Goal: Task Accomplishment & Management: Complete application form

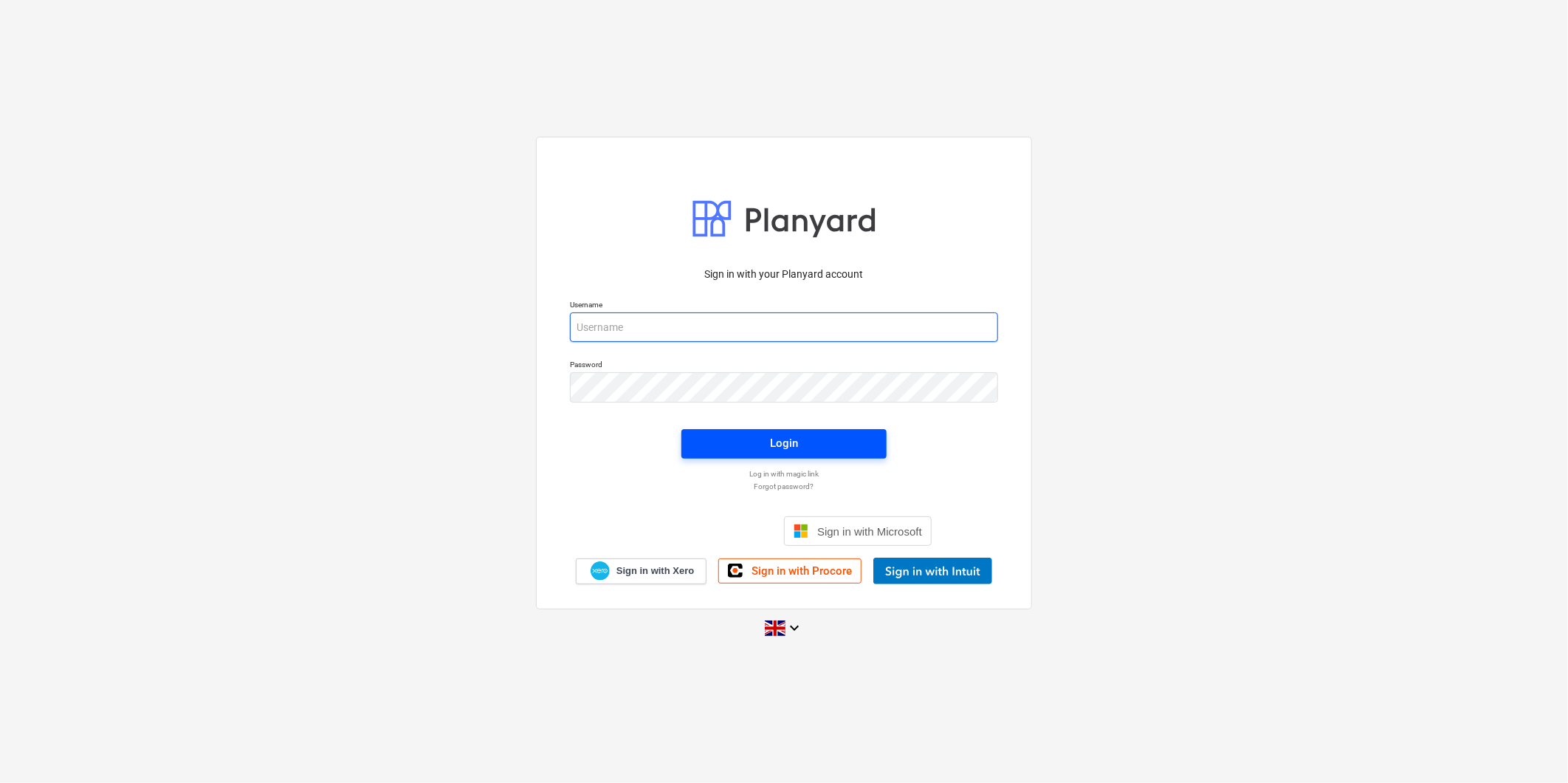
type input "rhys.williamson@tudormay.com"
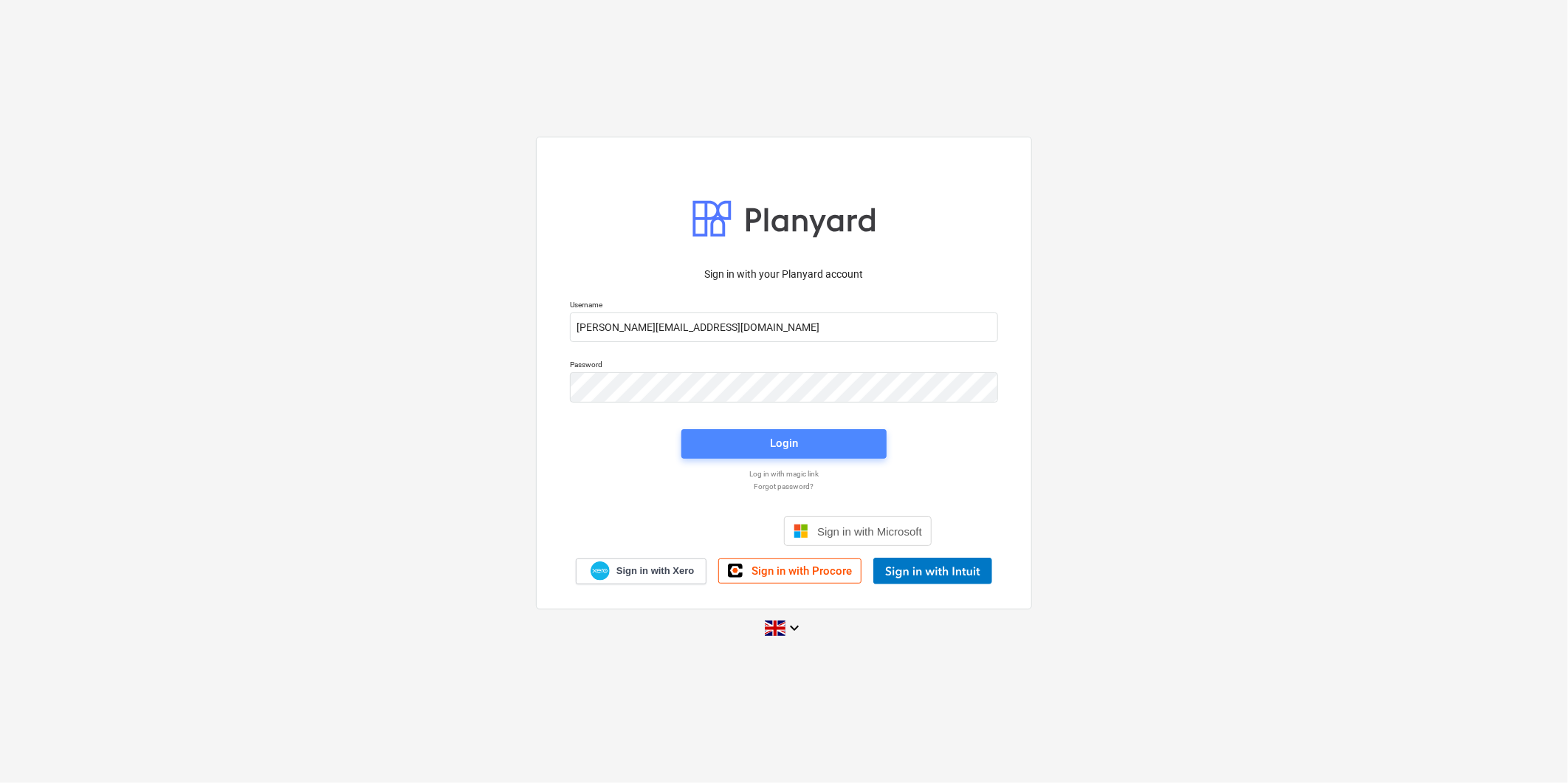
click at [721, 434] on span "Login" at bounding box center [784, 443] width 169 height 19
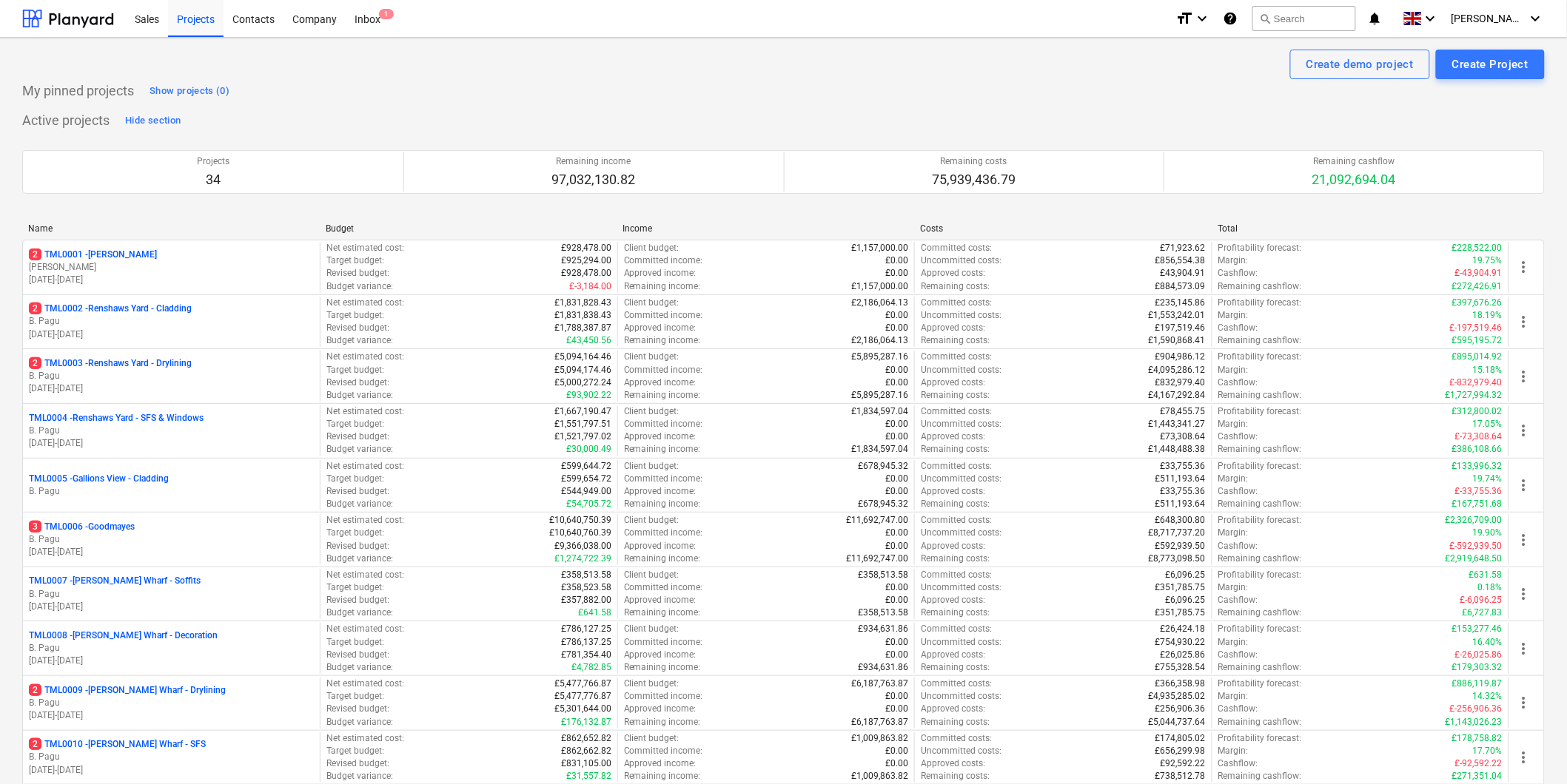
click at [111, 259] on p "2 TML0001 - Trent Park" at bounding box center [93, 255] width 128 height 13
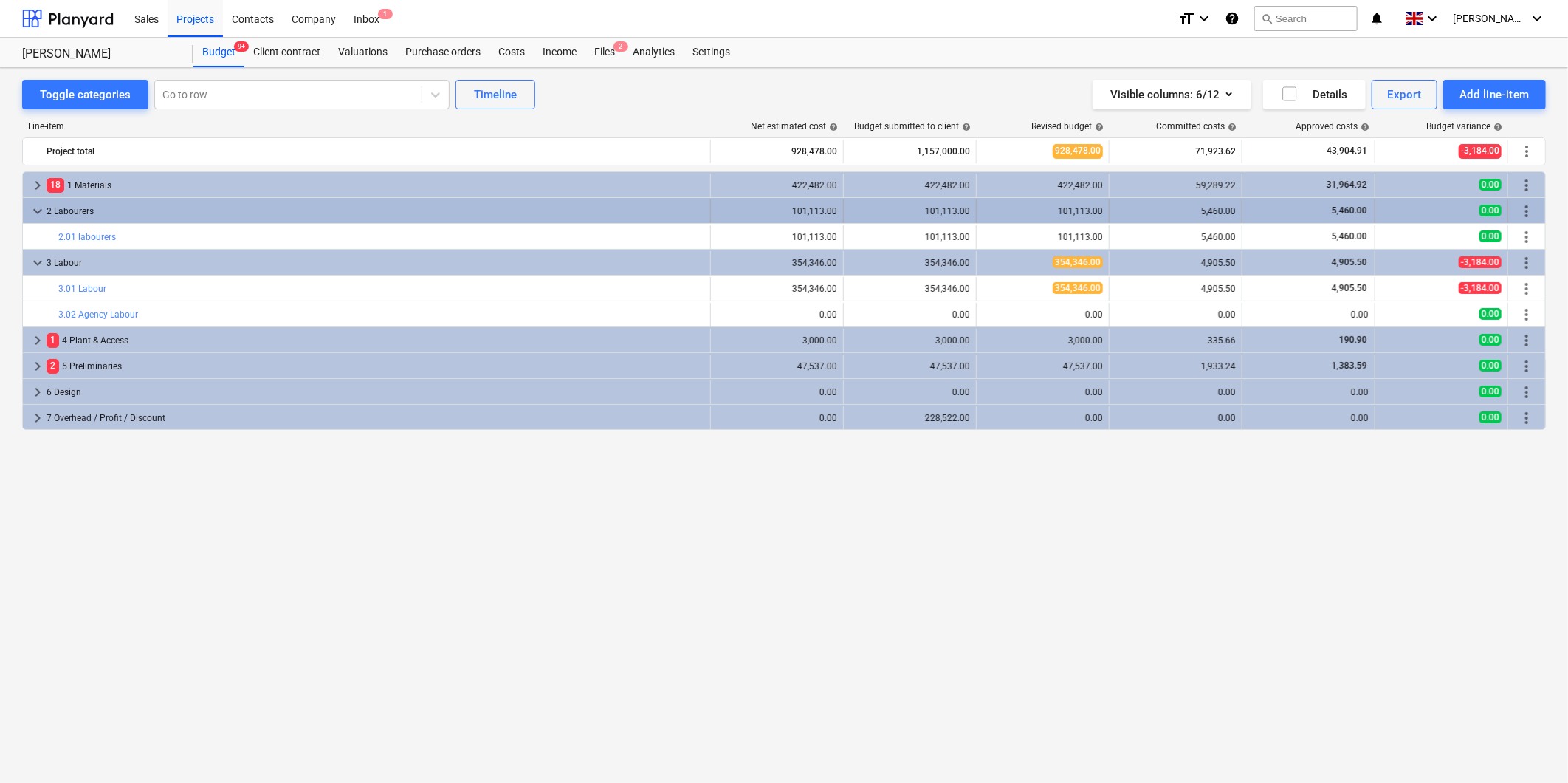
click at [37, 212] on span "keyboard_arrow_down" at bounding box center [38, 211] width 18 height 18
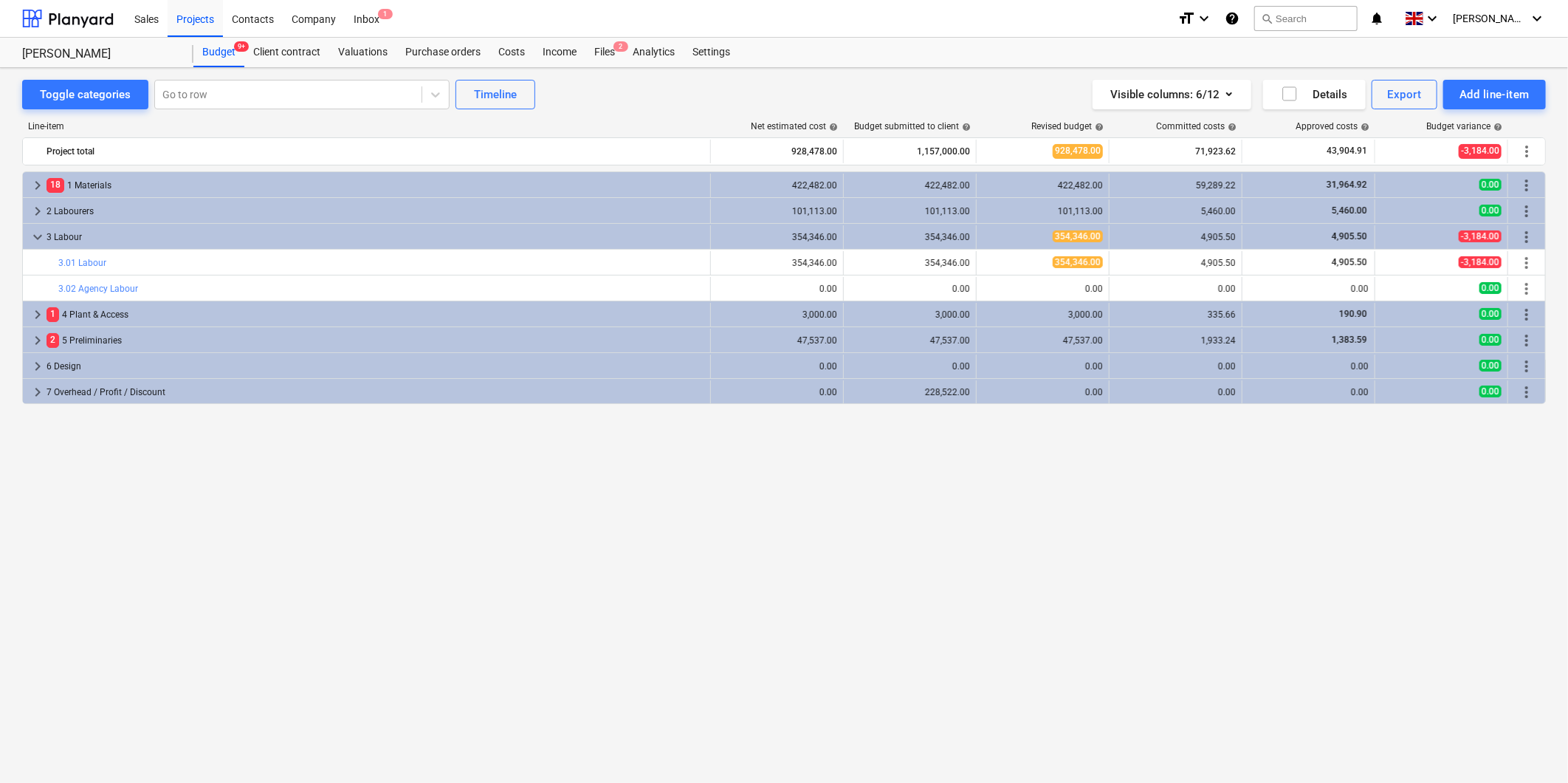
click at [37, 212] on span "keyboard_arrow_right" at bounding box center [38, 211] width 18 height 18
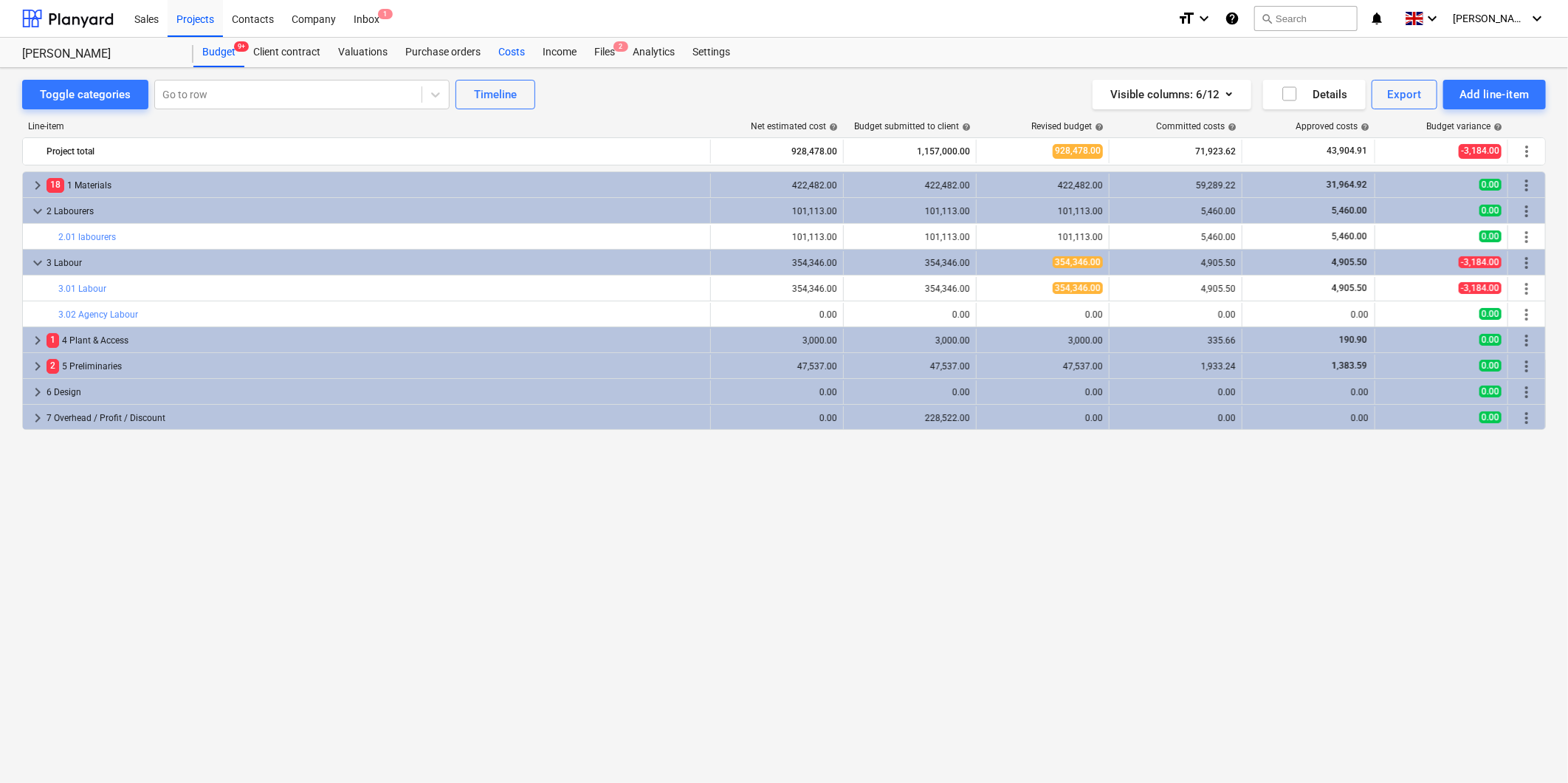
click at [519, 56] on div "Costs" at bounding box center [511, 53] width 44 height 30
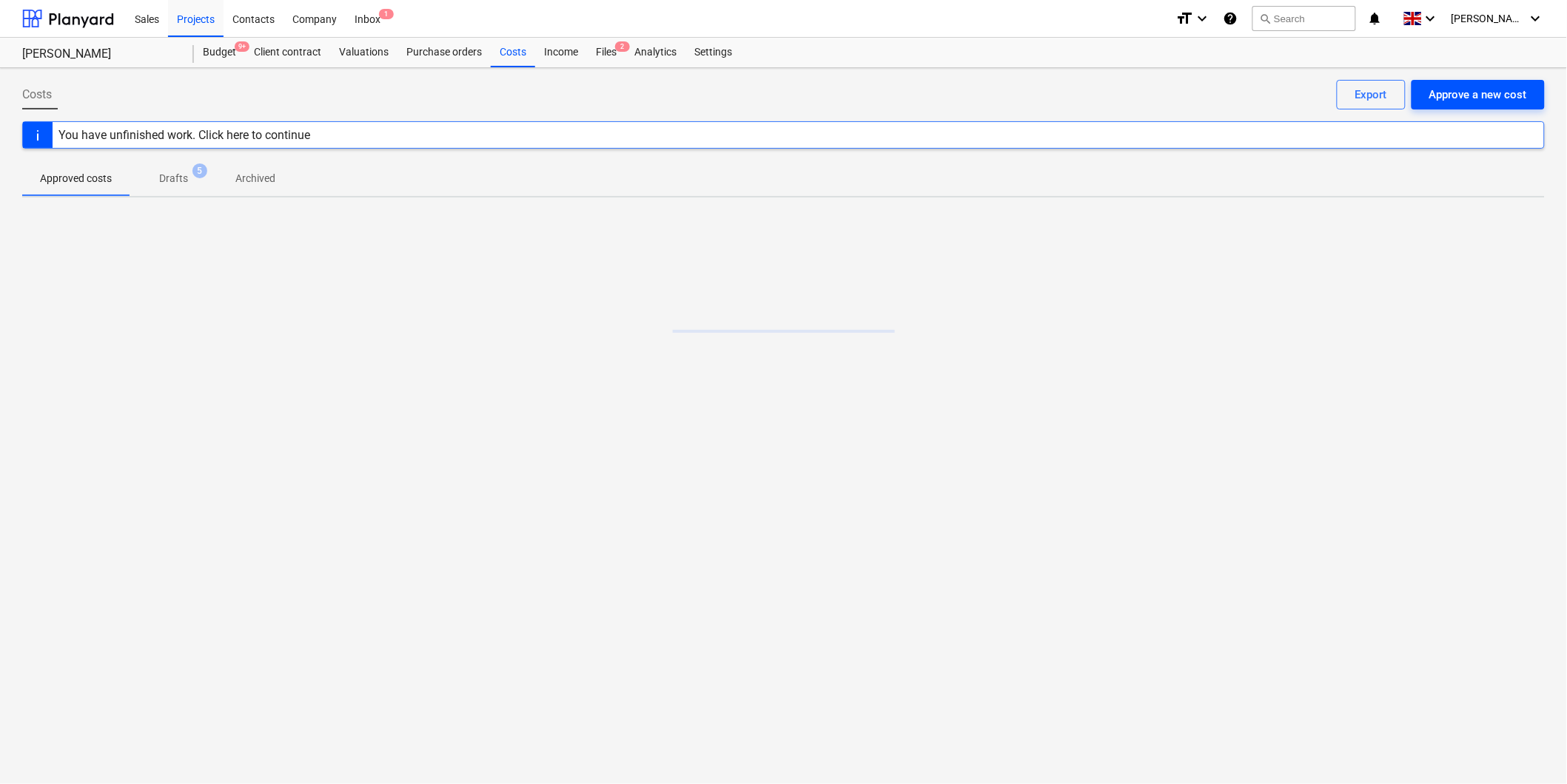
click at [1466, 83] on button "Approve a new cost" at bounding box center [1477, 95] width 133 height 30
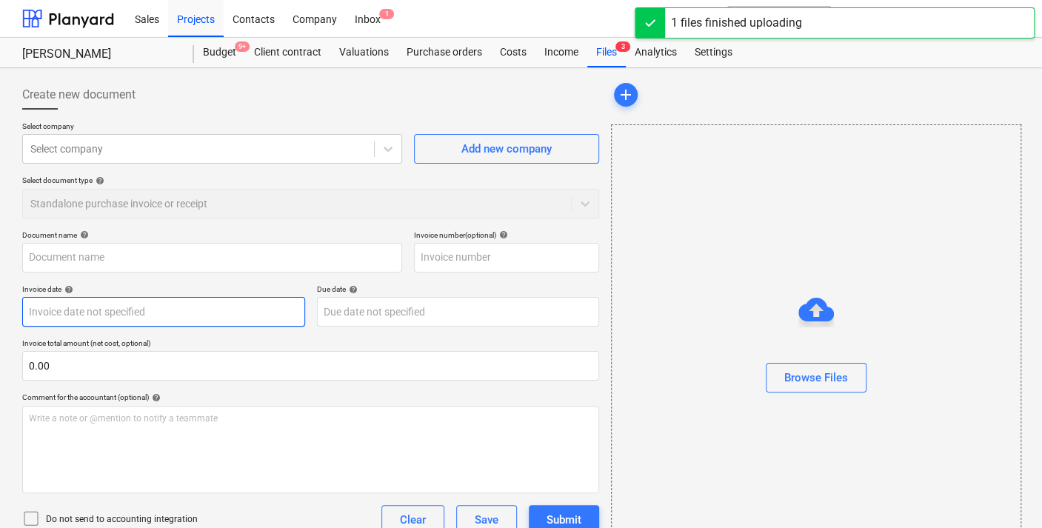
type input "173- TUDORMAY-DAFFODIL CRESCENT- [GEOGRAPHIC_DATA] EN4 0BZ - week ending [DATE]…"
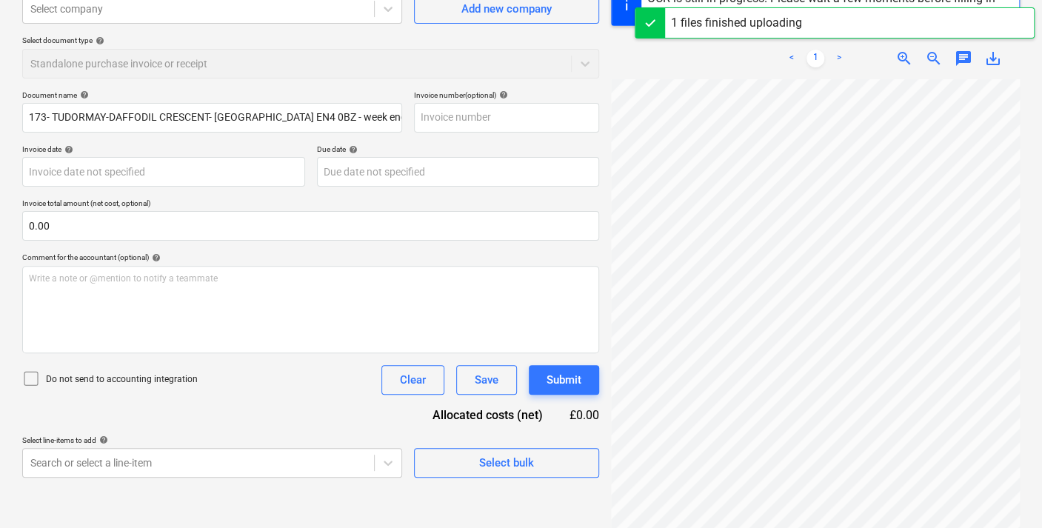
scroll to position [164, 0]
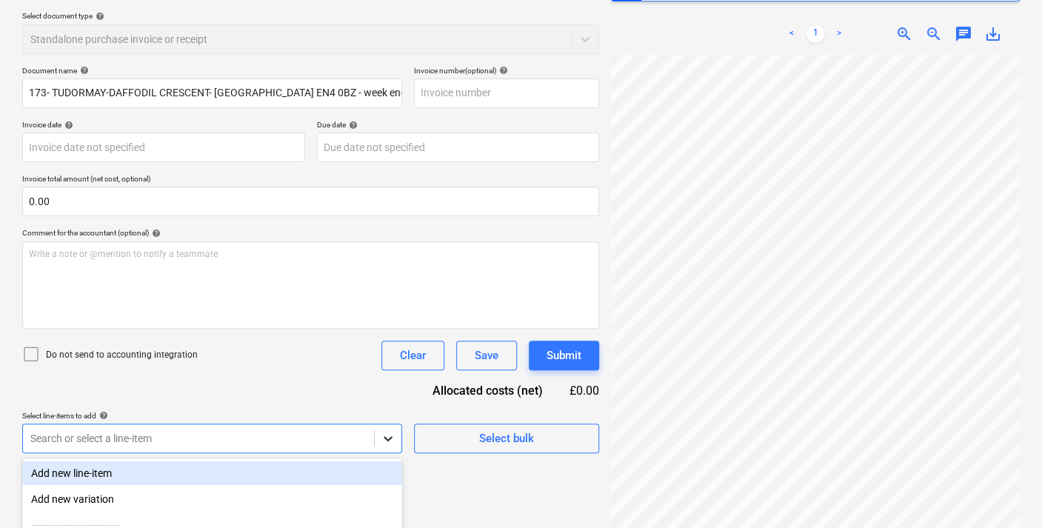
click at [378, 364] on body "Sales Projects Contacts Company Inbox 1 format_size keyboard_arrow_down help se…" at bounding box center [521, 100] width 1042 height 528
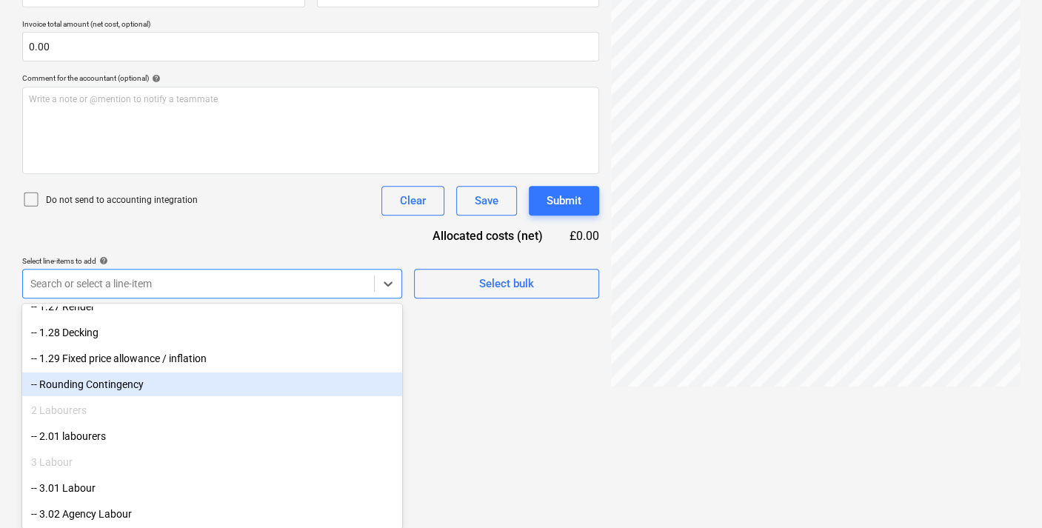
scroll to position [3044, 0]
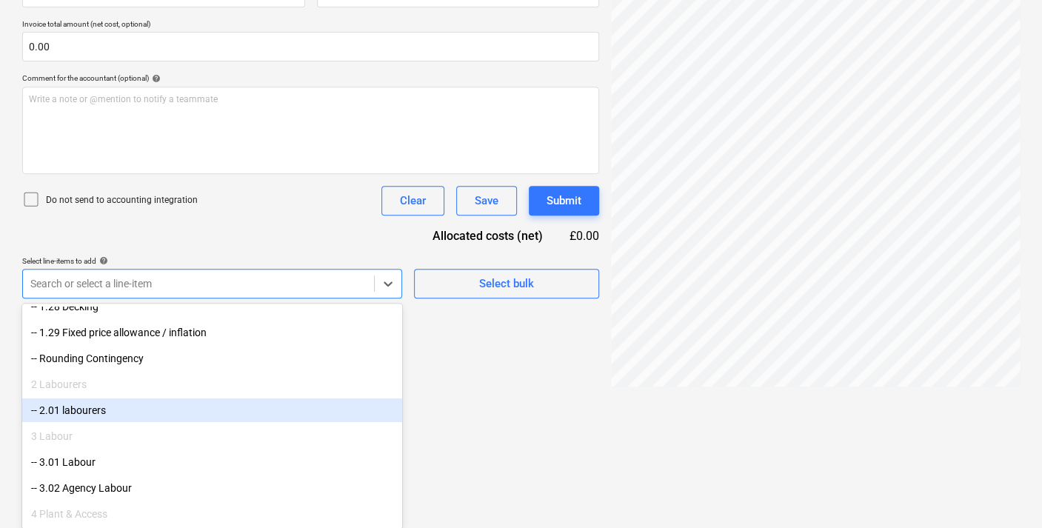
click at [95, 410] on div "-- 2.01 labourers" at bounding box center [212, 410] width 380 height 24
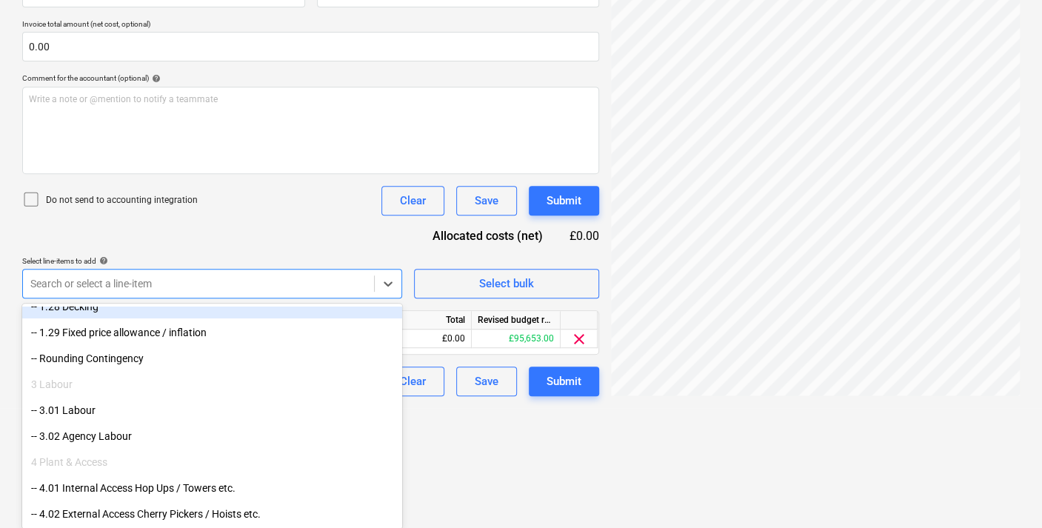
click at [414, 238] on div "Document name help 173- TUDORMAY-DAFFODIL CRESCENT- BARNET EN4 0BZ - week endin…" at bounding box center [310, 153] width 577 height 485
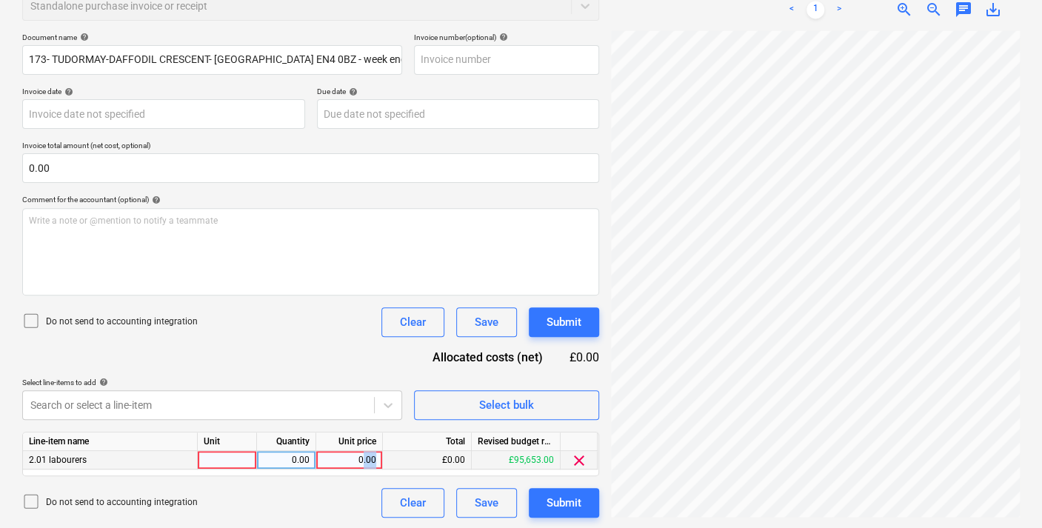
drag, startPoint x: 365, startPoint y: 460, endPoint x: 381, endPoint y: 459, distance: 16.3
click at [381, 459] on div "0.00" at bounding box center [349, 460] width 67 height 19
click at [351, 452] on input at bounding box center [349, 460] width 66 height 18
click at [364, 456] on div "0.00" at bounding box center [349, 460] width 54 height 19
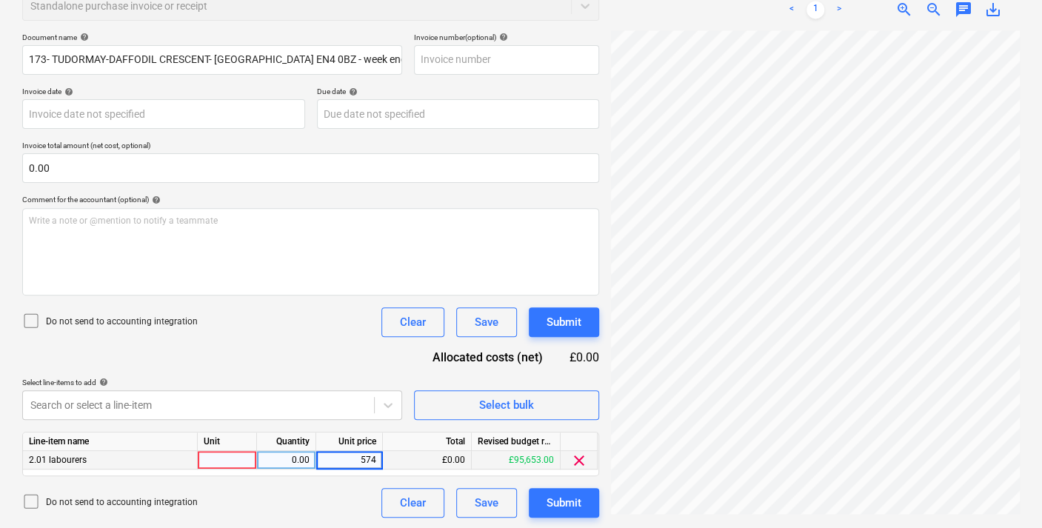
type input "5740"
click at [541, 499] on button "Submit" at bounding box center [564, 503] width 70 height 30
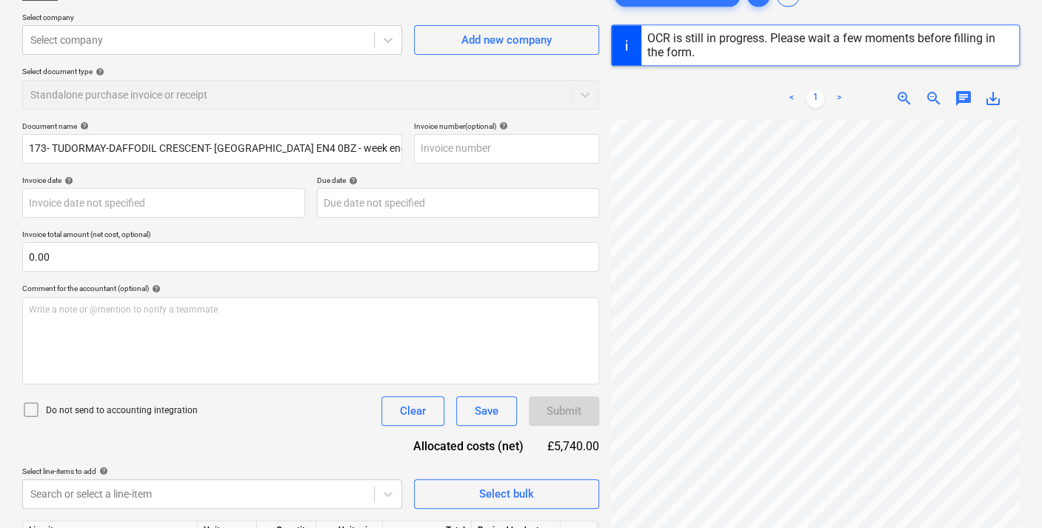
scroll to position [198, 0]
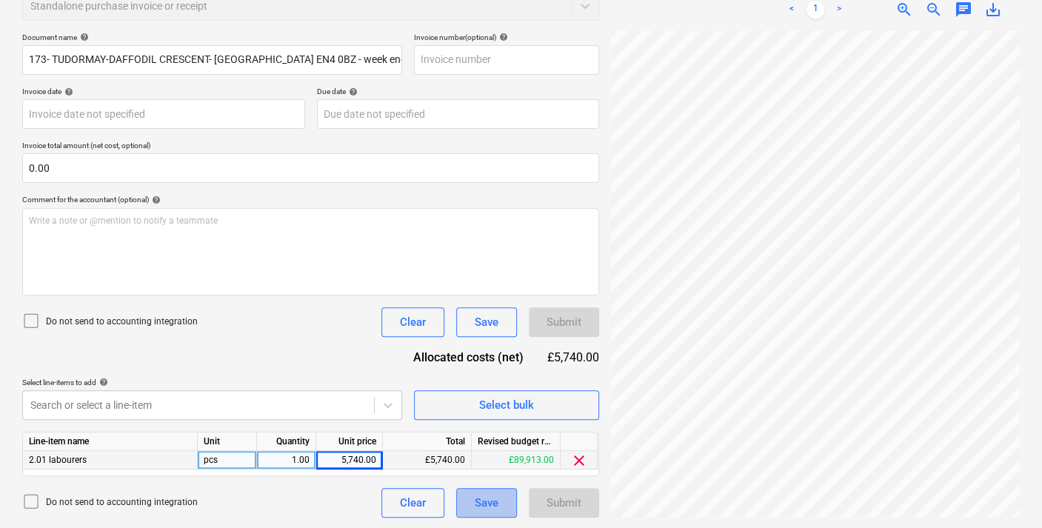
click at [475, 503] on div "Save" at bounding box center [487, 502] width 24 height 19
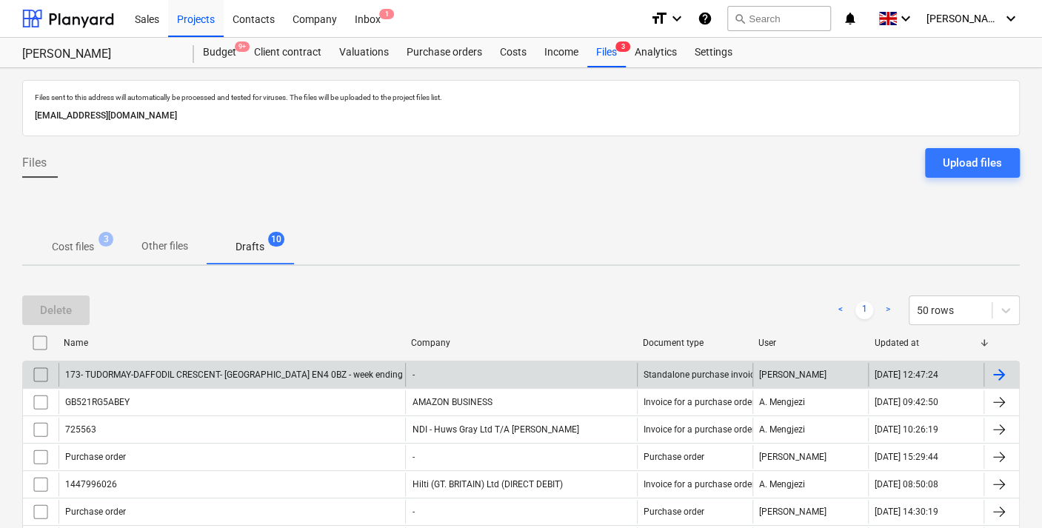
click at [198, 364] on div "173- TUDORMAY-DAFFODIL CRESCENT- [GEOGRAPHIC_DATA] EN4 0BZ - week ending [DATE]…" at bounding box center [232, 375] width 347 height 24
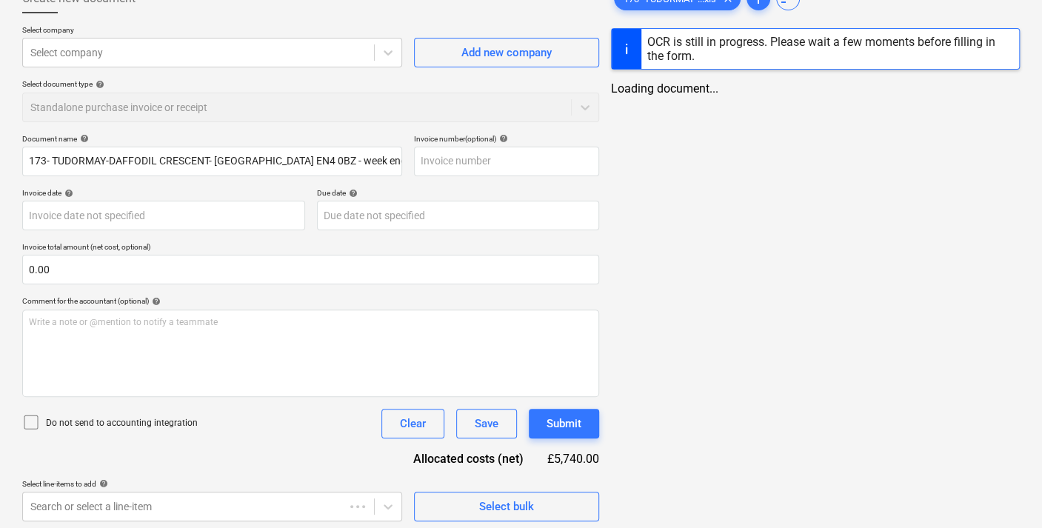
scroll to position [198, 0]
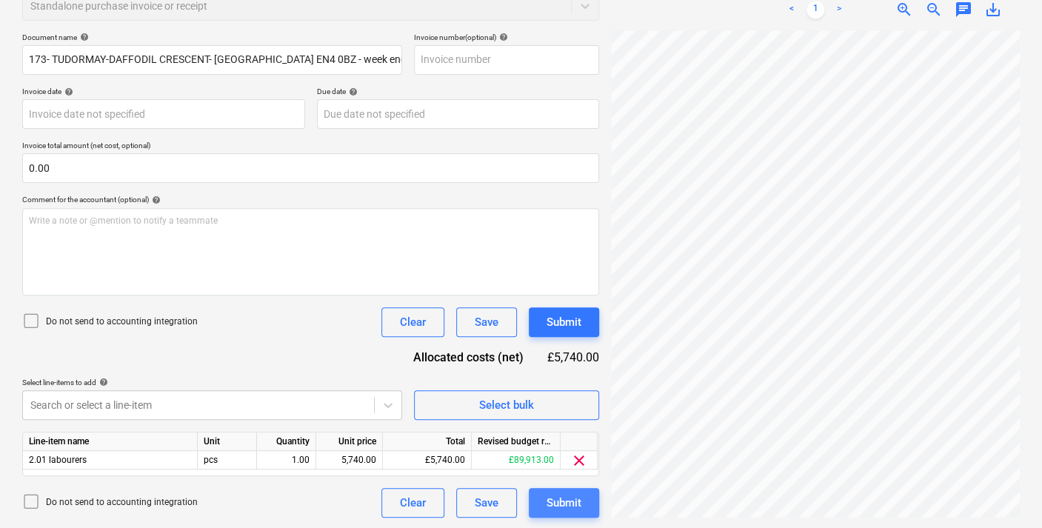
click at [571, 500] on div "Submit" at bounding box center [564, 502] width 35 height 19
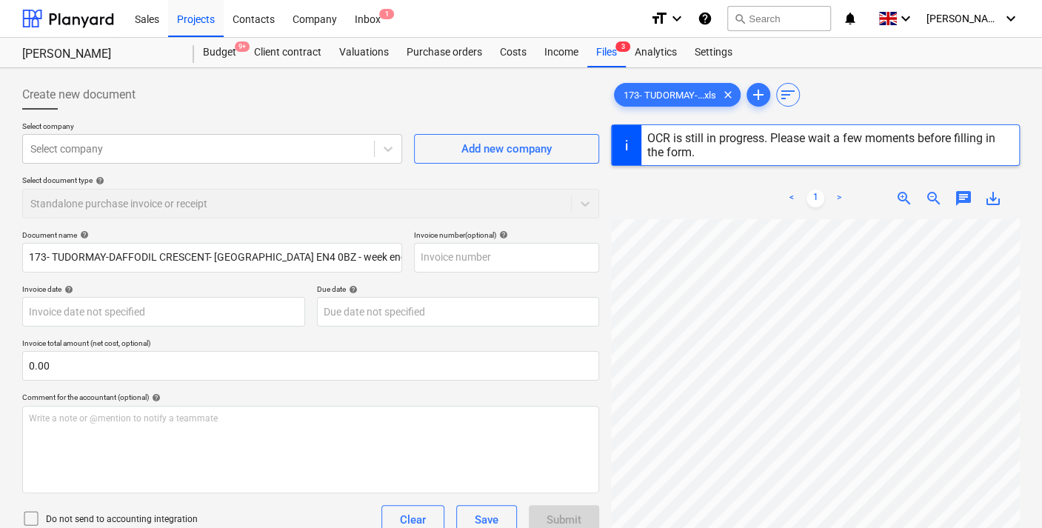
click at [624, 145] on div at bounding box center [627, 145] width 30 height 40
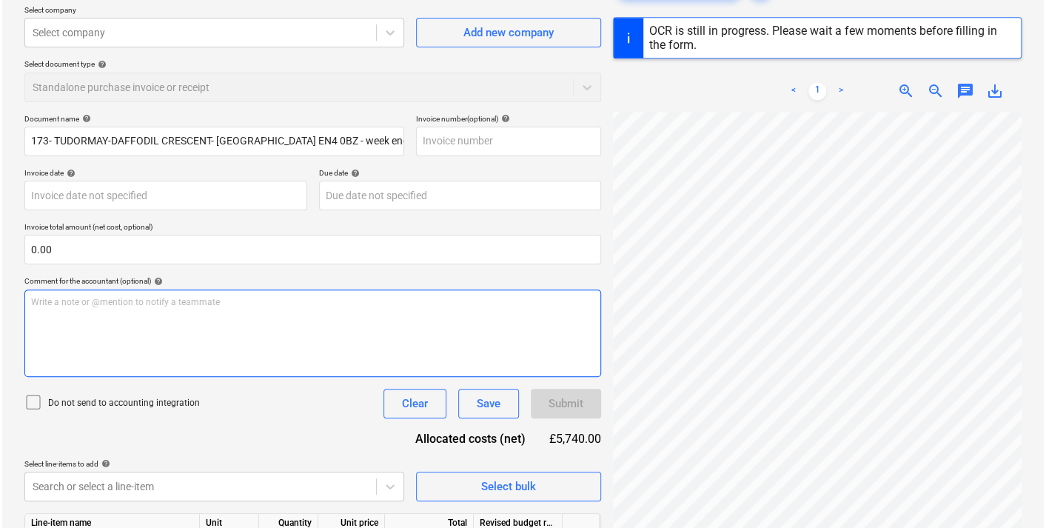
scroll to position [198, 0]
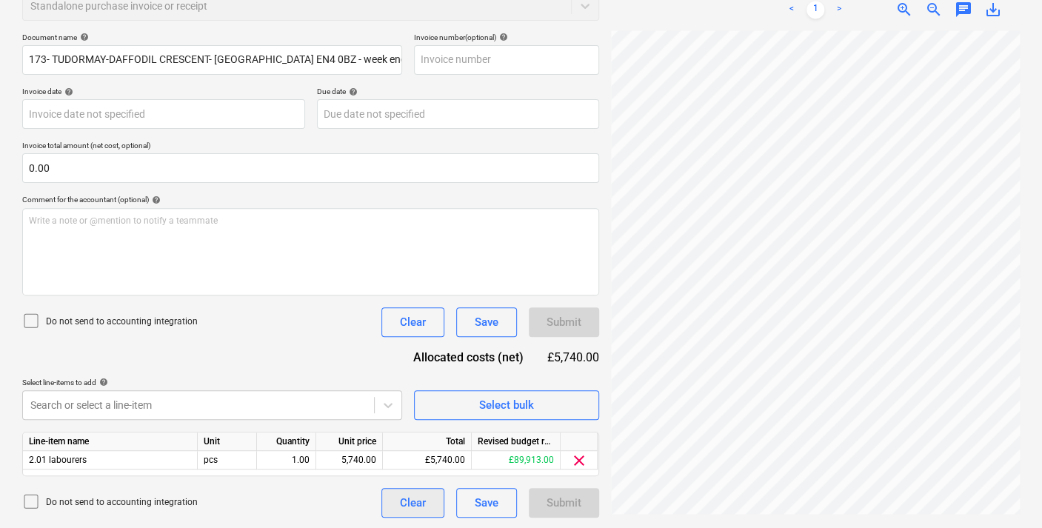
click at [416, 499] on div "Clear" at bounding box center [413, 502] width 26 height 19
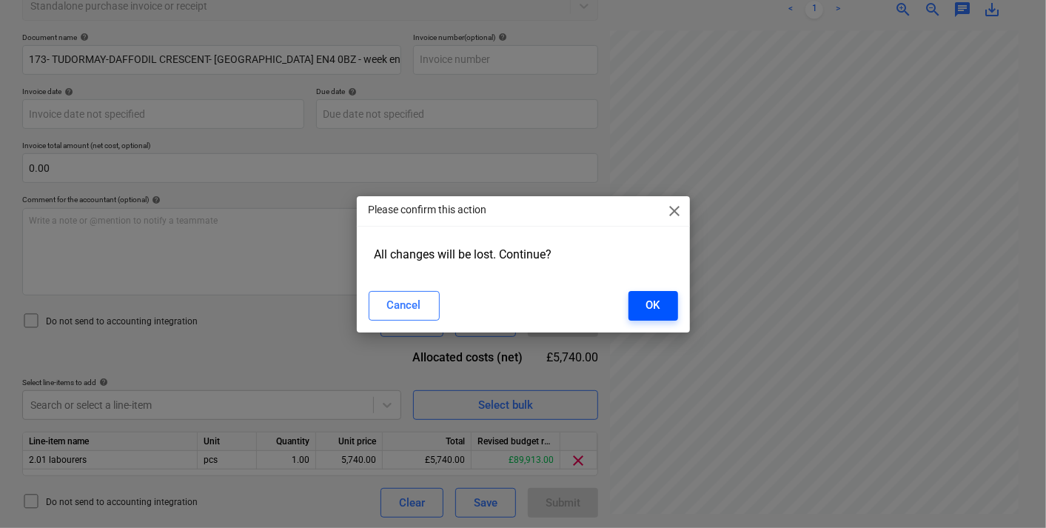
click at [648, 298] on div "OK" at bounding box center [653, 304] width 14 height 19
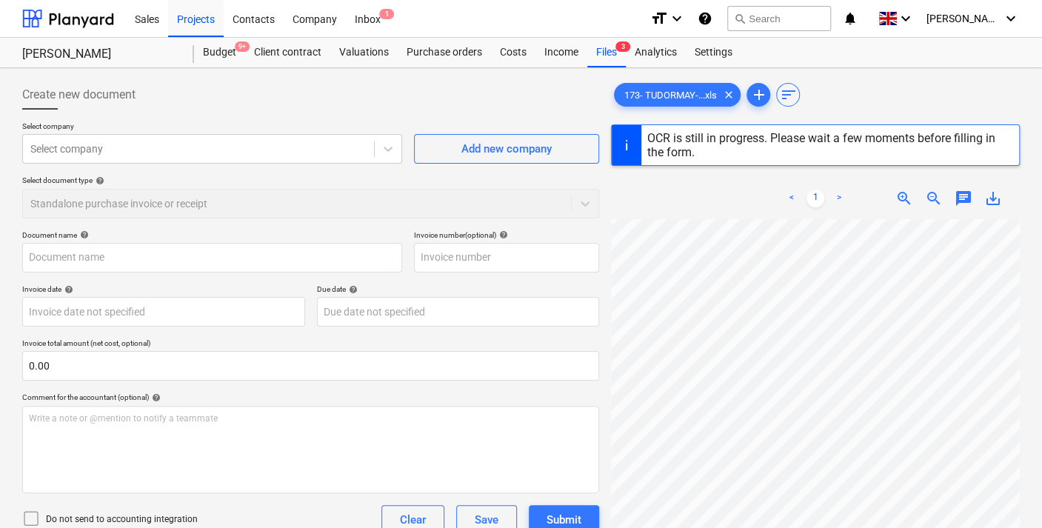
type input "173- TUDORMAY-DAFFODIL CRESCENT- [GEOGRAPHIC_DATA] EN4 0BZ - week ending [DATE]…"
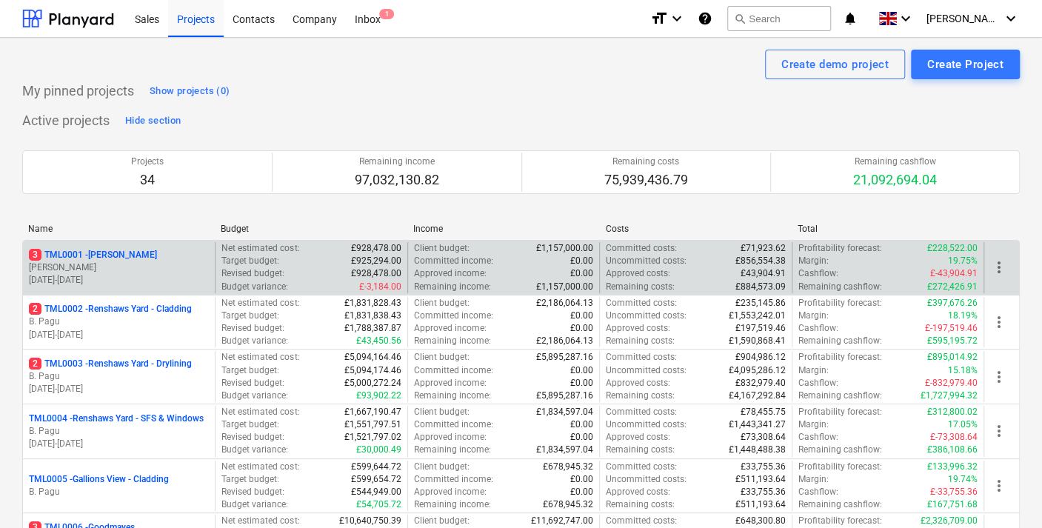
click at [119, 261] on p "[PERSON_NAME]" at bounding box center [119, 267] width 180 height 13
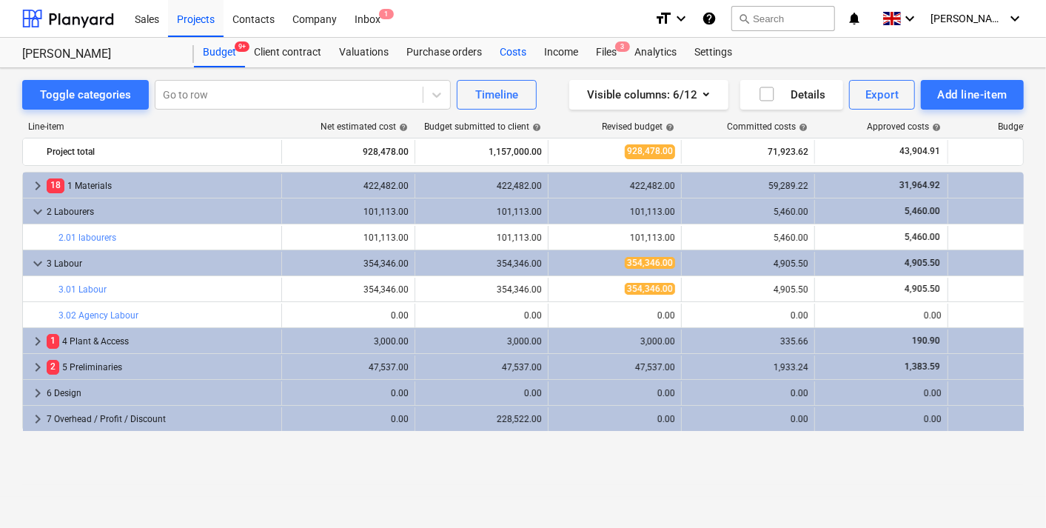
click at [524, 51] on div "Costs" at bounding box center [513, 53] width 44 height 30
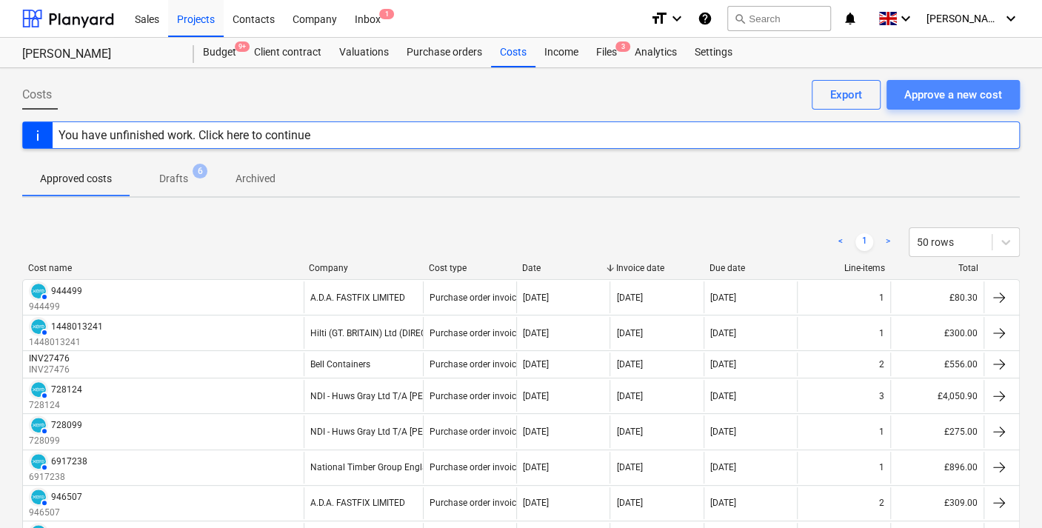
click at [939, 90] on div "Approve a new cost" at bounding box center [953, 94] width 98 height 19
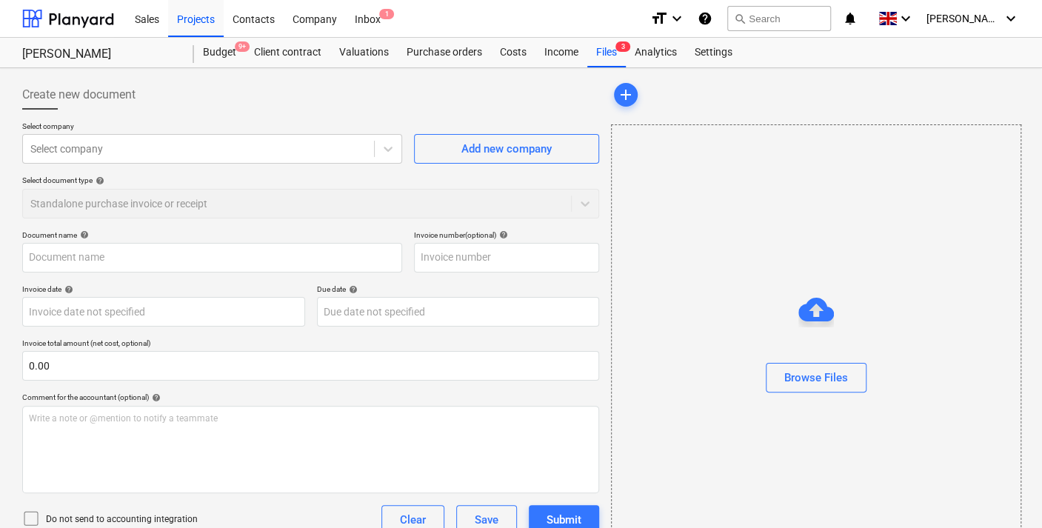
type input "David Albei Ltd.xlsx"
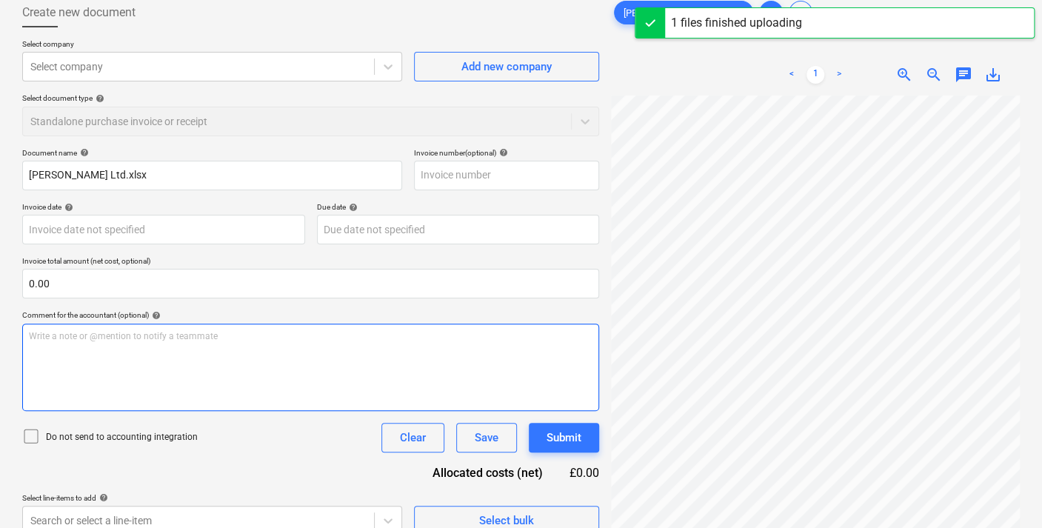
scroll to position [147, 0]
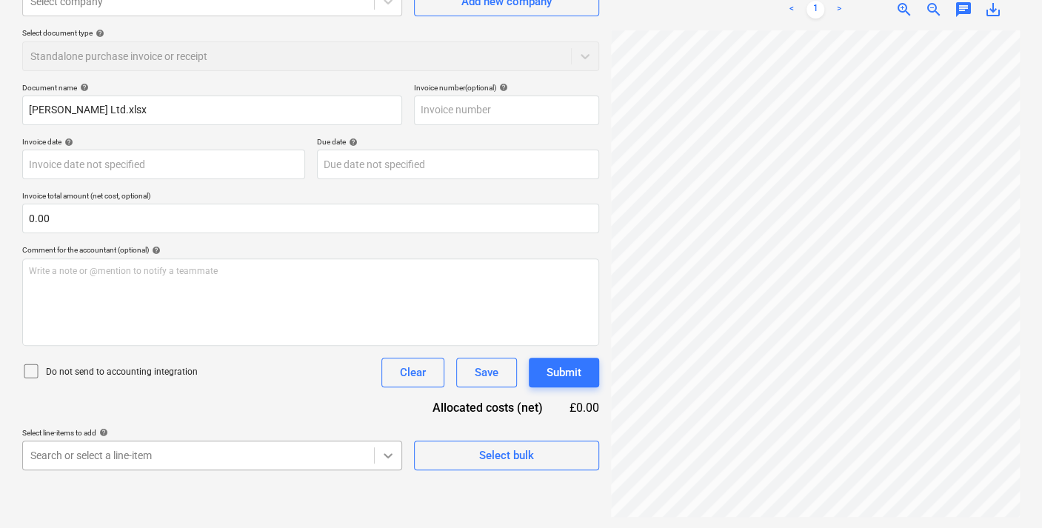
click at [391, 381] on body "Sales Projects Contacts Company Inbox 1 format_size keyboard_arrow_down help se…" at bounding box center [521, 117] width 1042 height 528
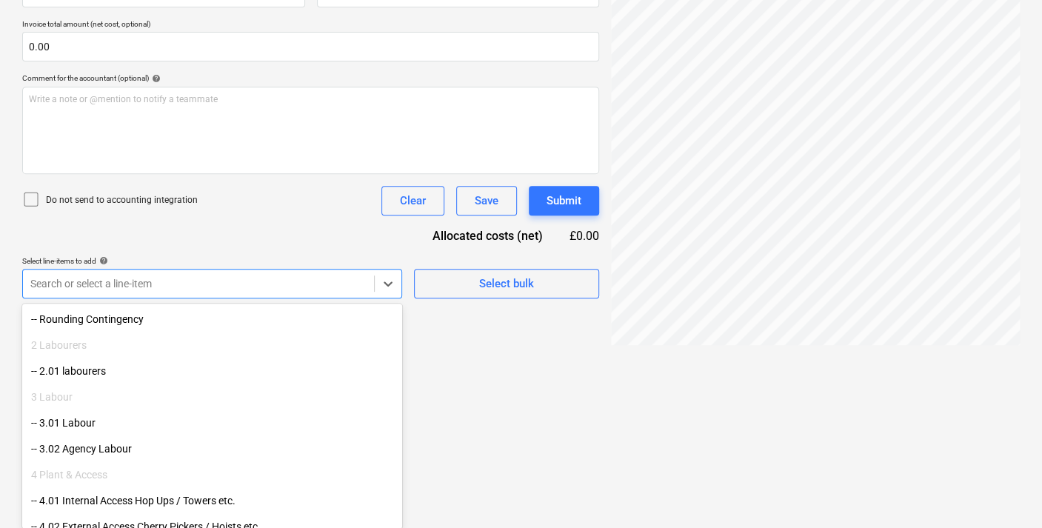
scroll to position [3033, 0]
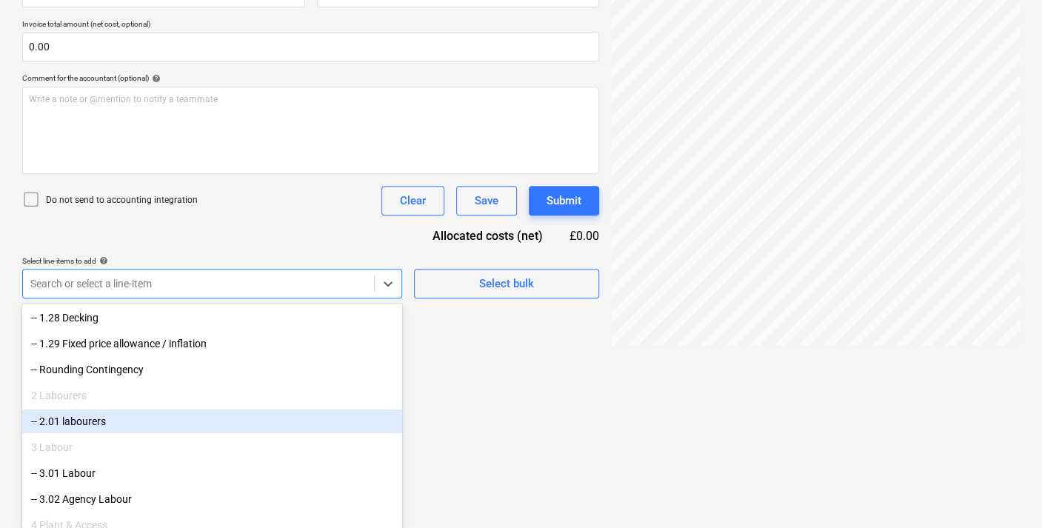
click at [112, 419] on div "-- 2.01 labourers" at bounding box center [212, 422] width 380 height 24
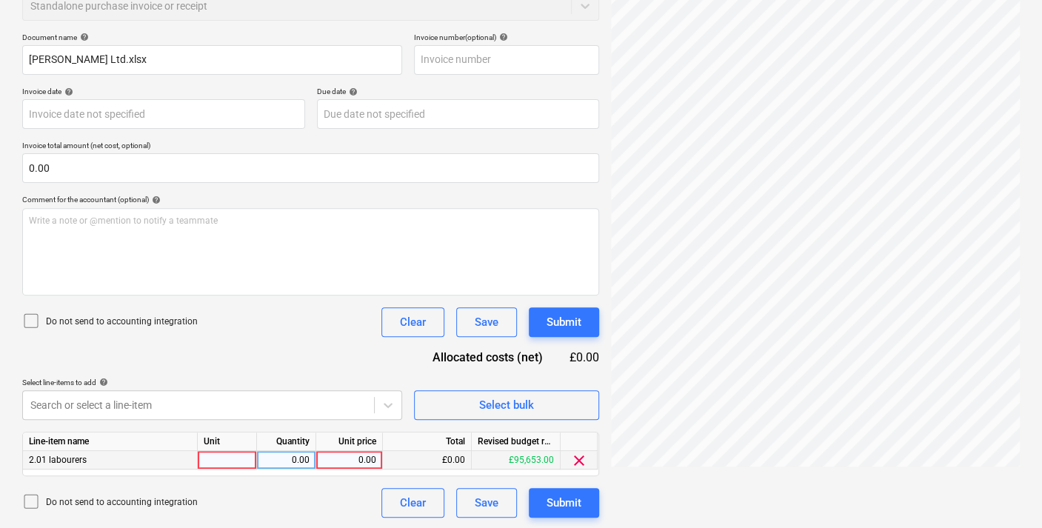
click at [372, 454] on div "0.00" at bounding box center [349, 460] width 54 height 19
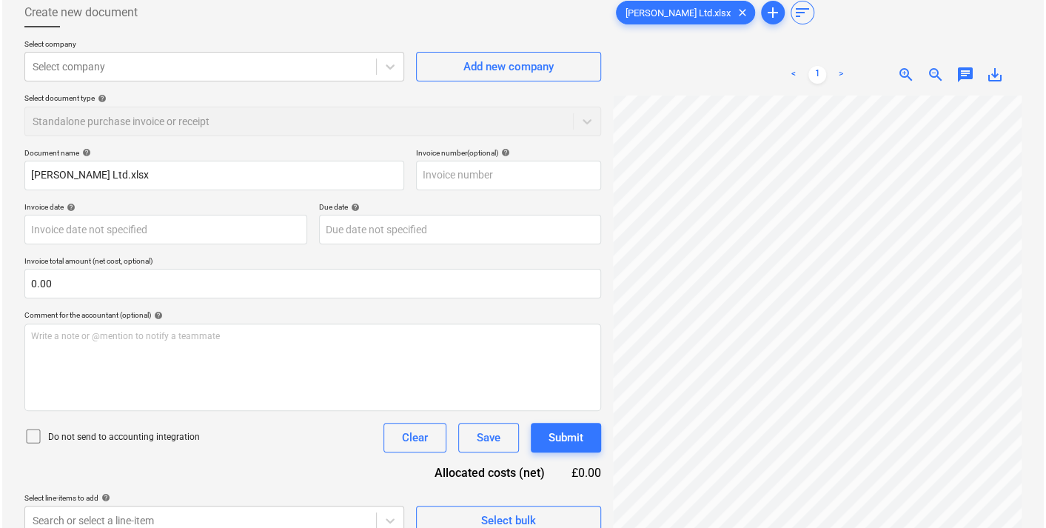
scroll to position [0, 0]
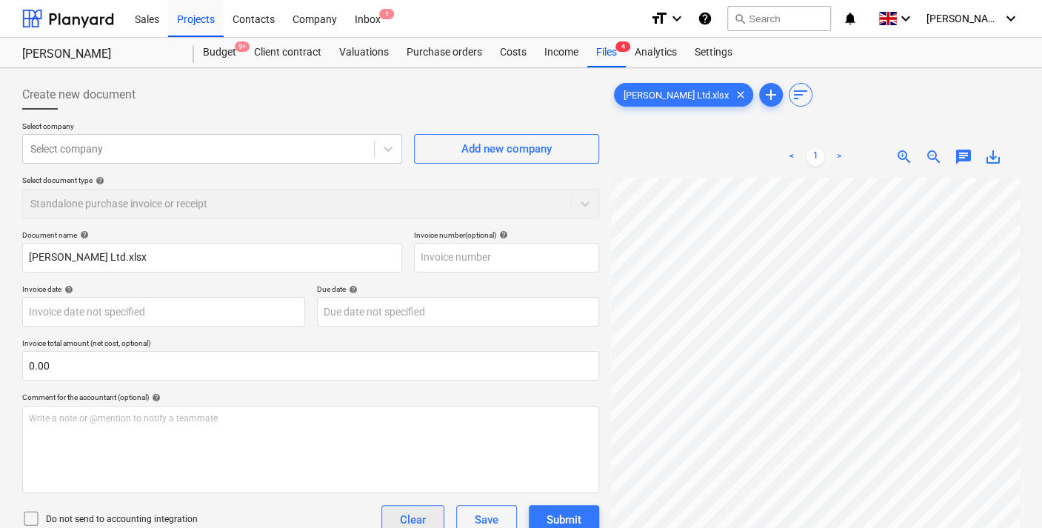
click at [400, 516] on div "Clear" at bounding box center [413, 519] width 26 height 19
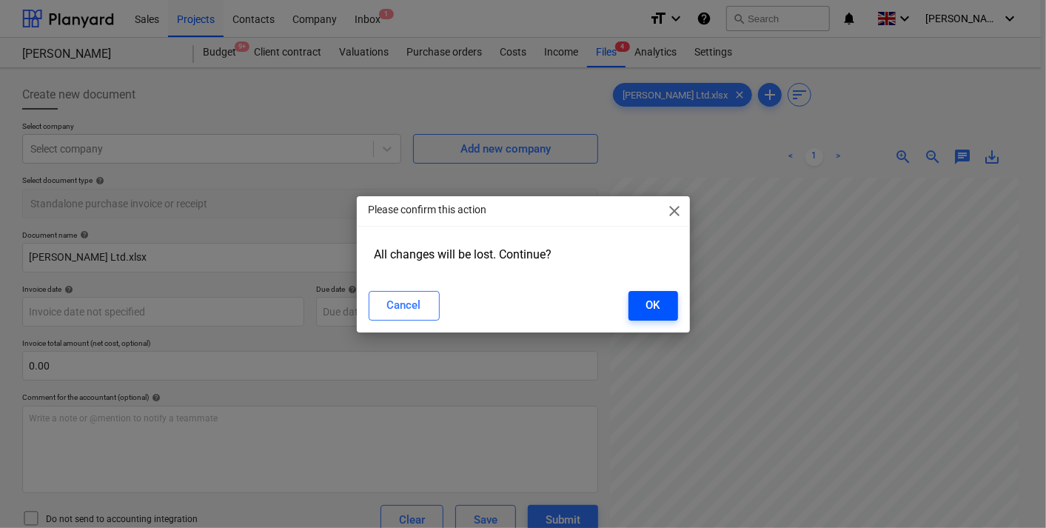
click at [641, 291] on button "OK" at bounding box center [654, 306] width 50 height 30
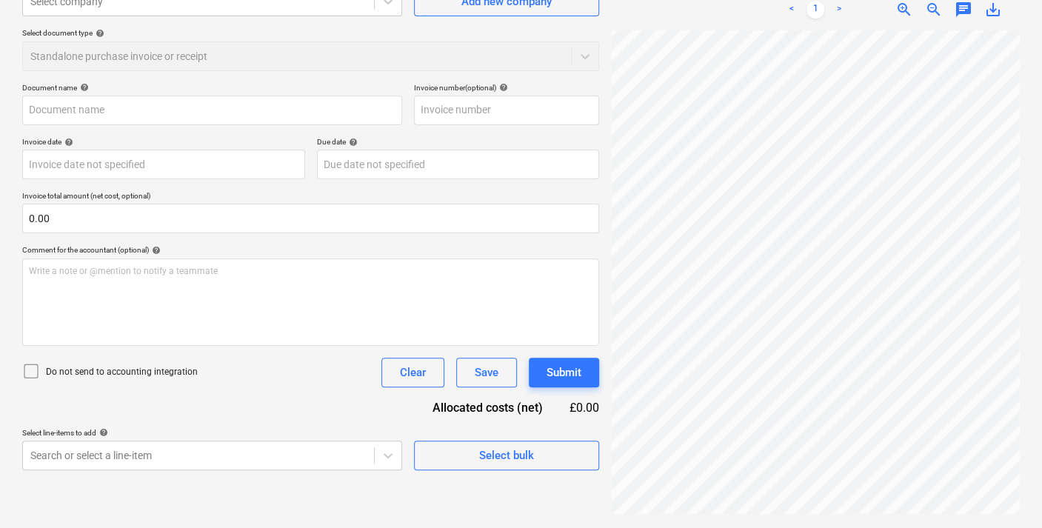
scroll to position [147, 39]
click at [412, 374] on div "Clear" at bounding box center [413, 372] width 26 height 19
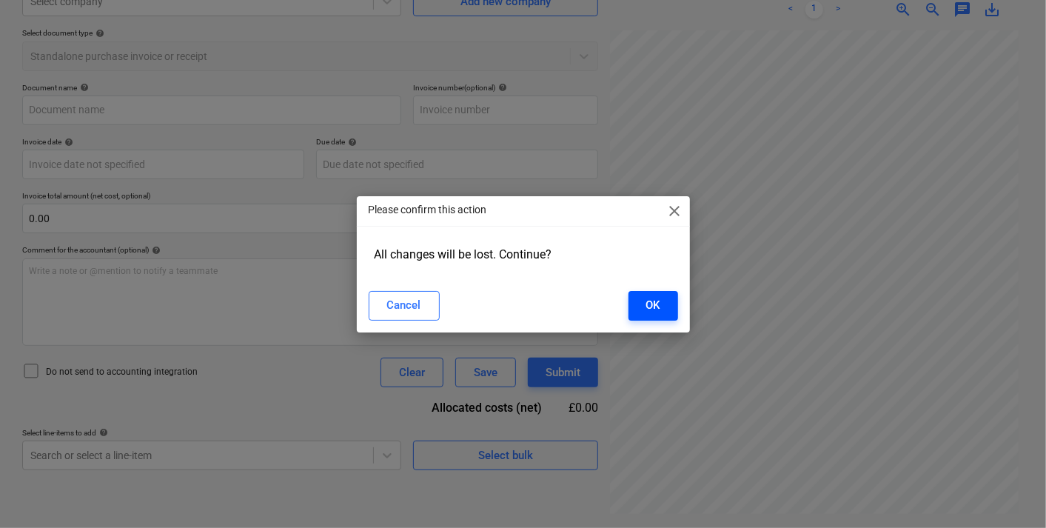
click at [662, 306] on button "OK" at bounding box center [654, 306] width 50 height 30
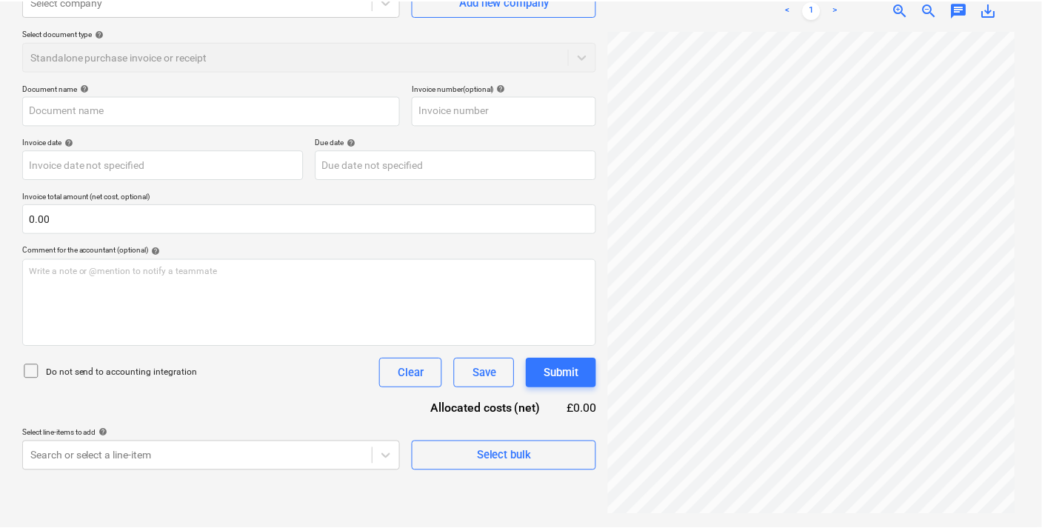
scroll to position [147, 38]
click at [406, 370] on div "Clear" at bounding box center [413, 372] width 26 height 19
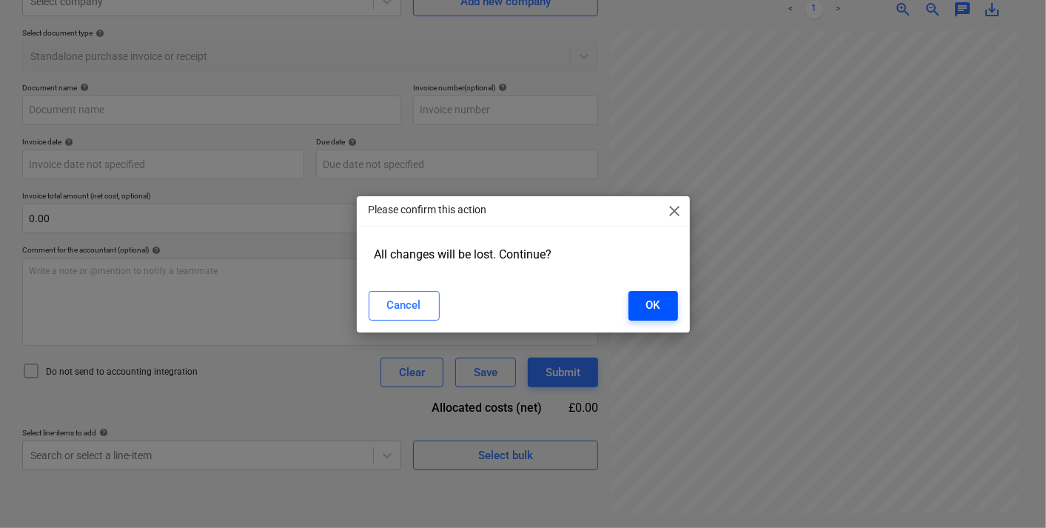
click at [660, 302] on button "OK" at bounding box center [654, 306] width 50 height 30
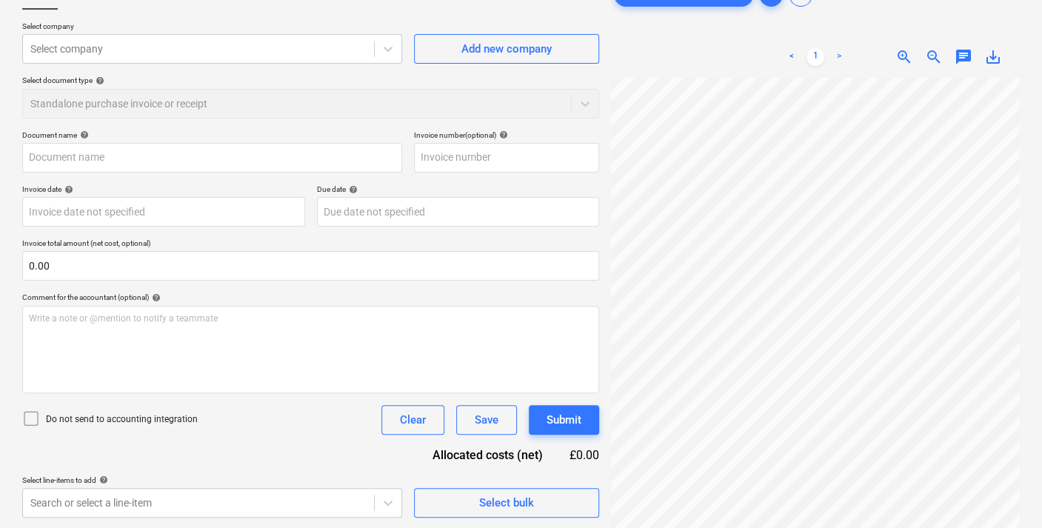
scroll to position [65, 0]
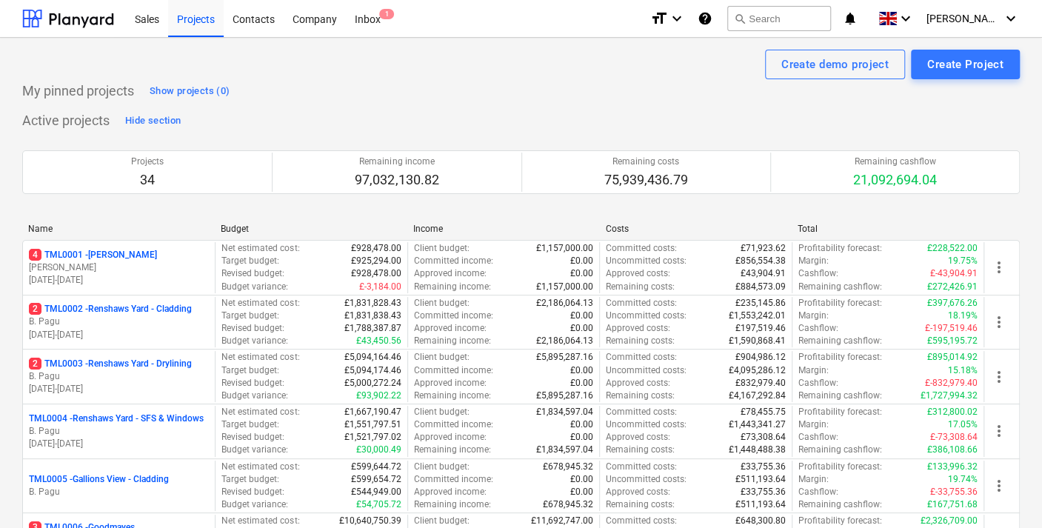
click at [115, 250] on p "4 TML0001 - [PERSON_NAME]" at bounding box center [93, 255] width 128 height 13
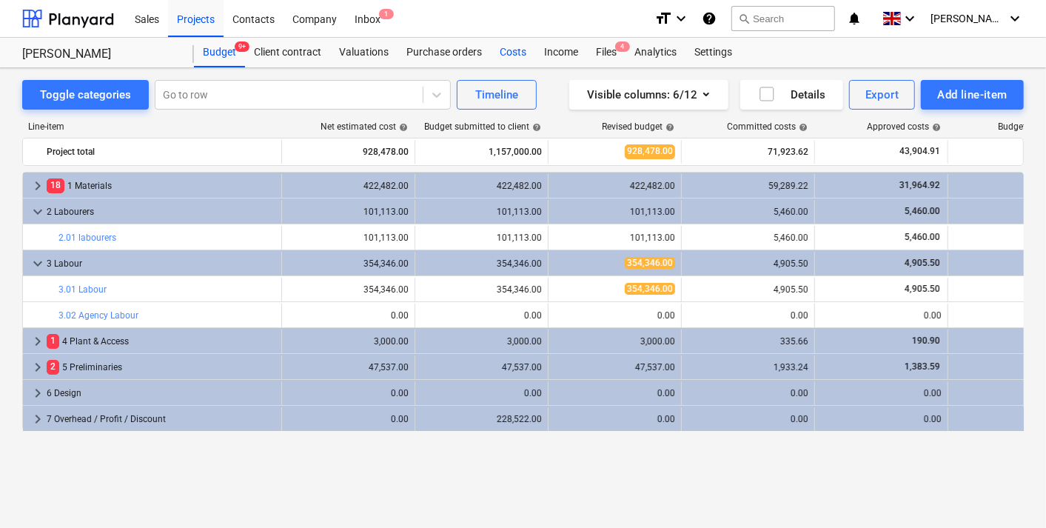
click at [509, 50] on div "Costs" at bounding box center [513, 53] width 44 height 30
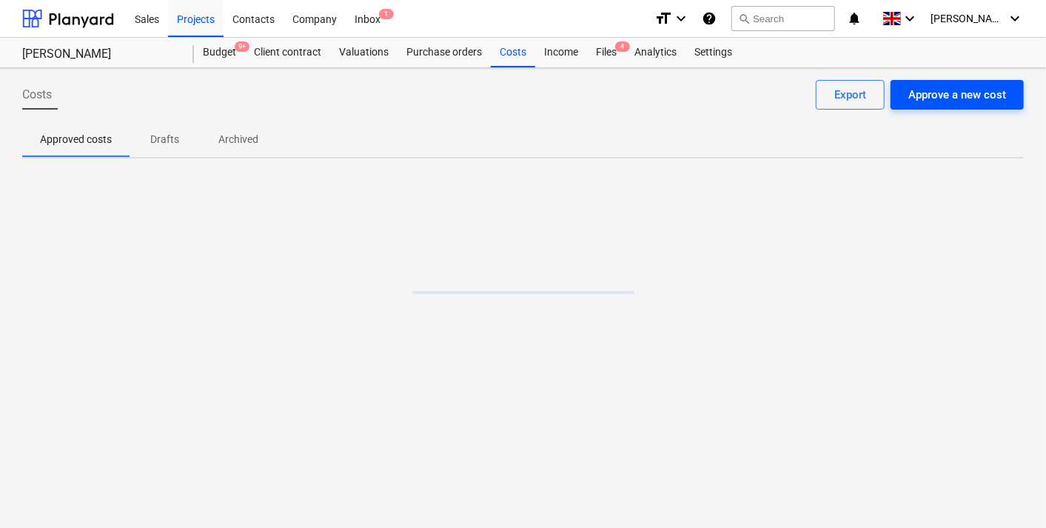
click at [923, 98] on div "Approve a new cost" at bounding box center [958, 94] width 98 height 19
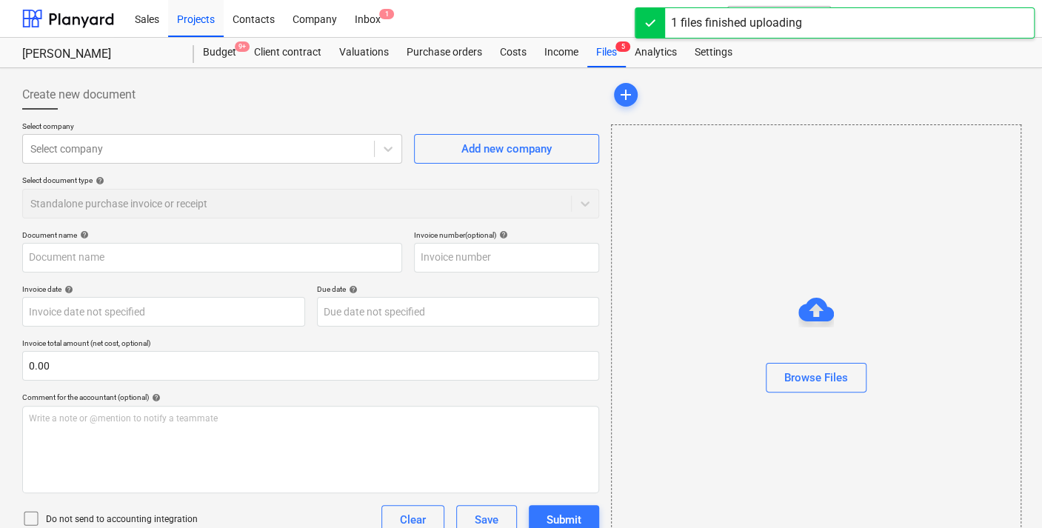
type input "Copy of [PERSON_NAME] Ltd (003).xlsx"
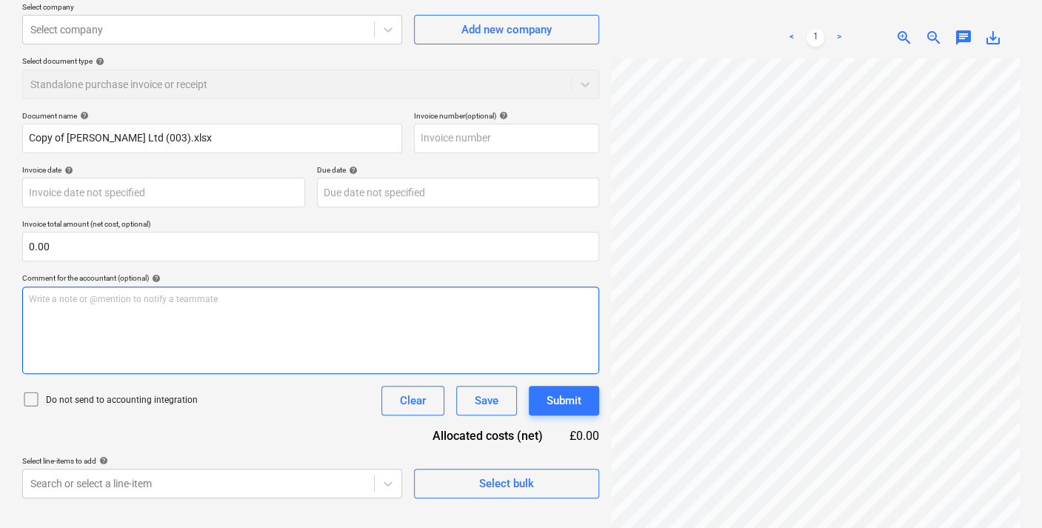
scroll to position [147, 0]
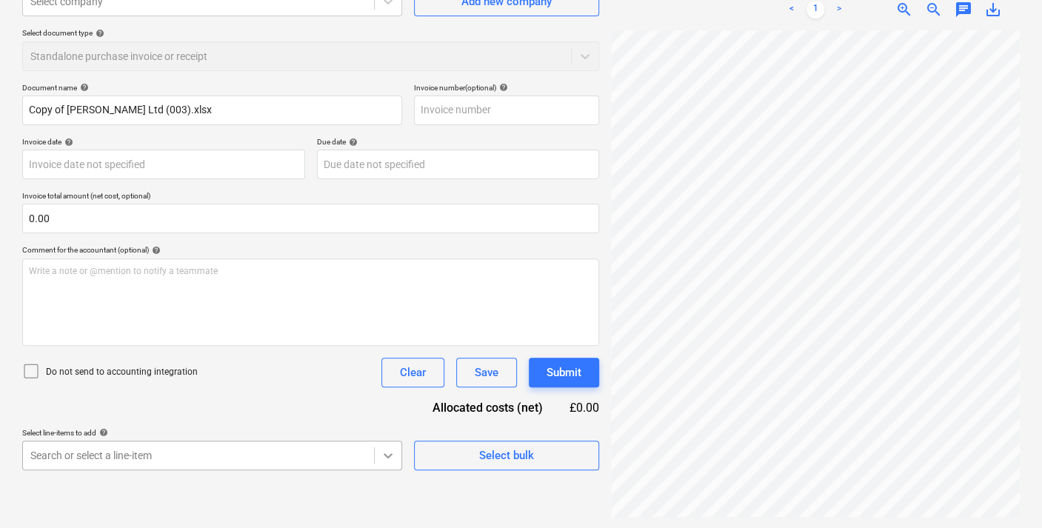
click at [387, 381] on body "Sales Projects Contacts Company Inbox 1 format_size keyboard_arrow_down help se…" at bounding box center [521, 117] width 1042 height 528
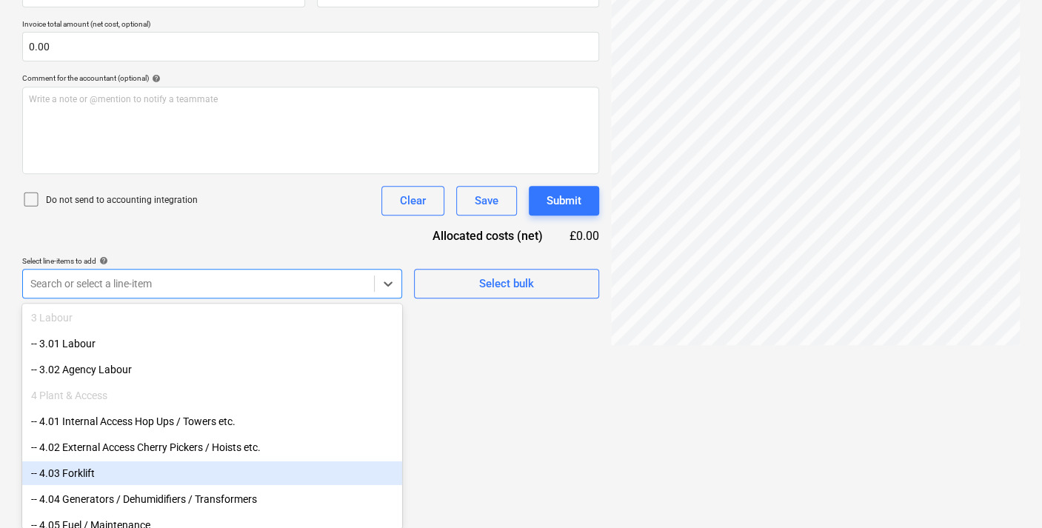
scroll to position [3126, 0]
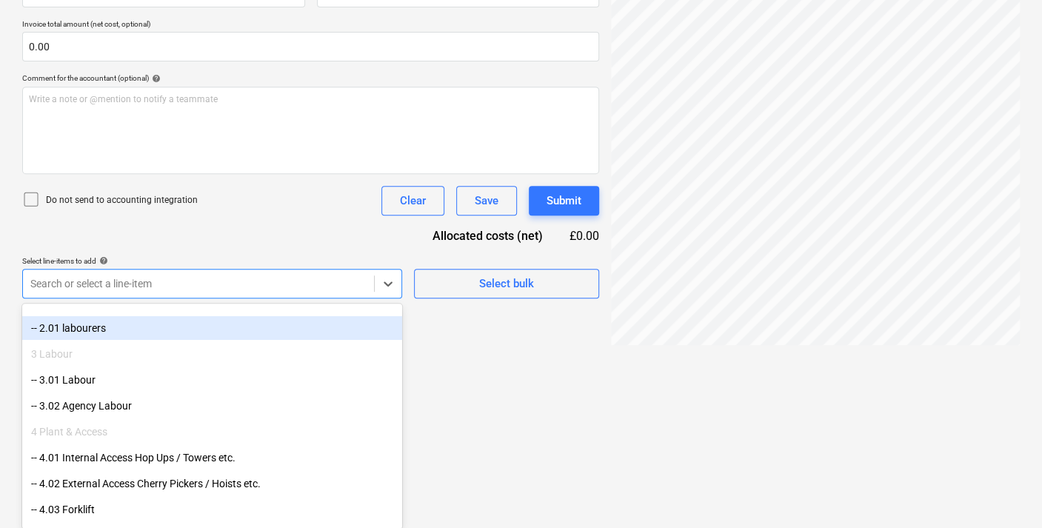
click at [81, 333] on div "-- 2.01 labourers" at bounding box center [212, 328] width 380 height 24
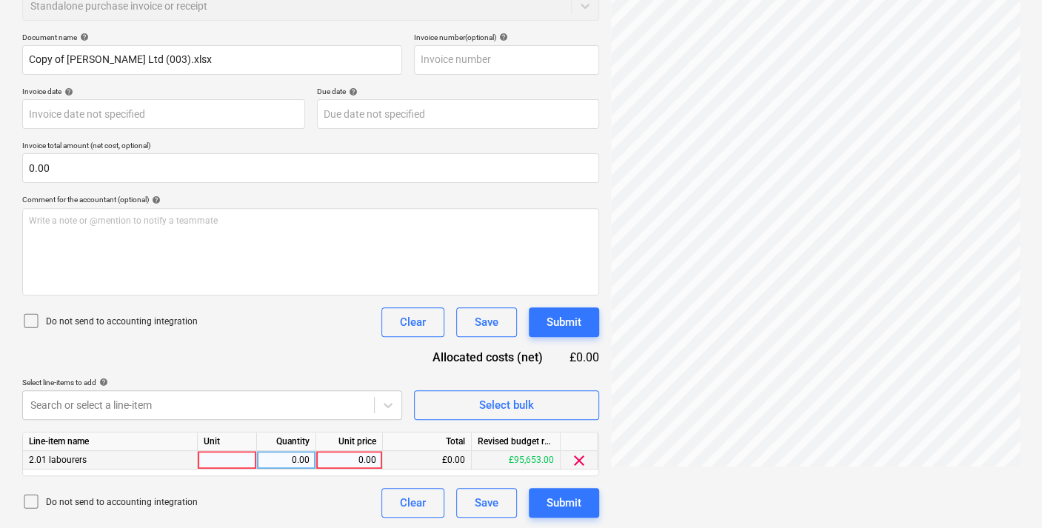
click at [354, 455] on div "0.00" at bounding box center [349, 460] width 54 height 19
type input "2610"
click at [563, 506] on div "Submit" at bounding box center [564, 502] width 35 height 19
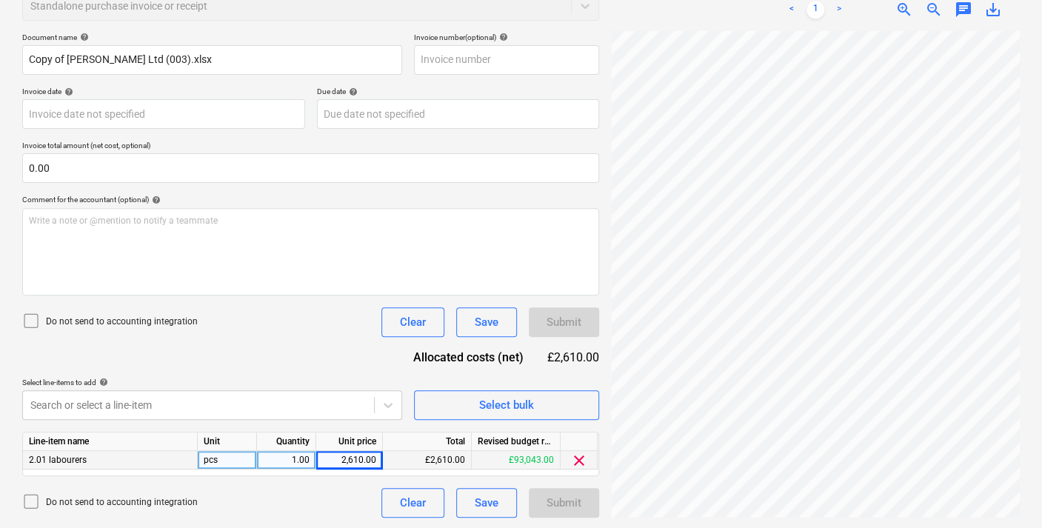
click at [539, 505] on div "Submit" at bounding box center [564, 503] width 70 height 30
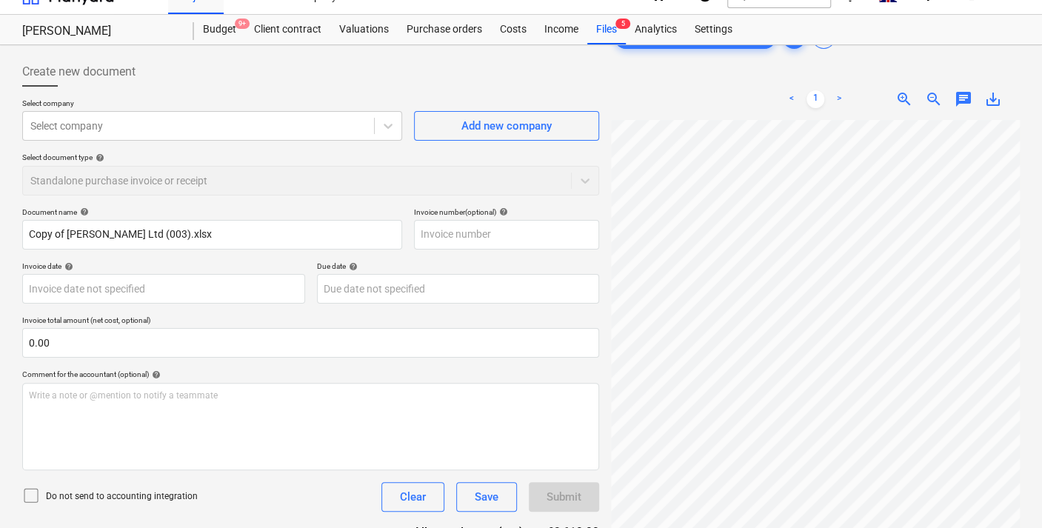
scroll to position [0, 0]
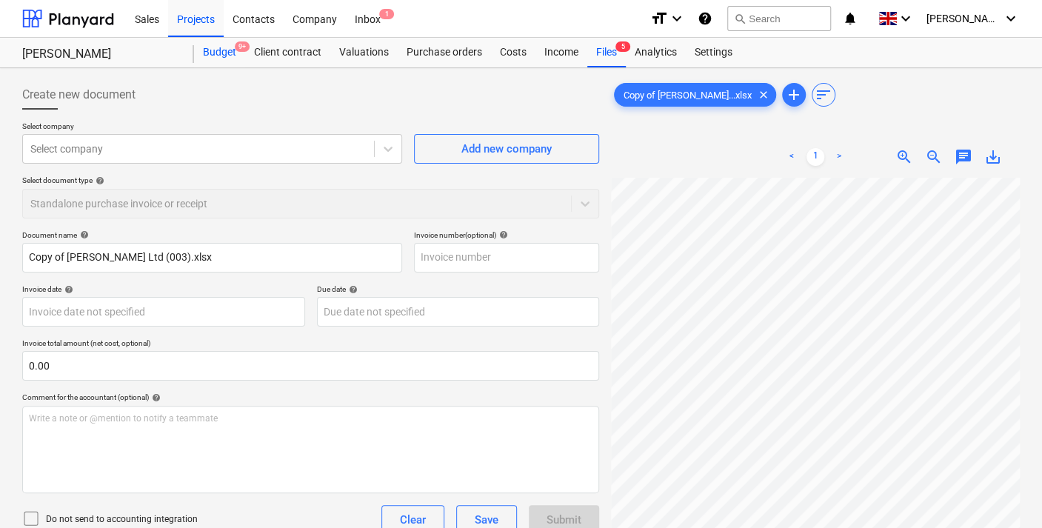
click at [222, 47] on div "Budget 9+" at bounding box center [219, 53] width 51 height 30
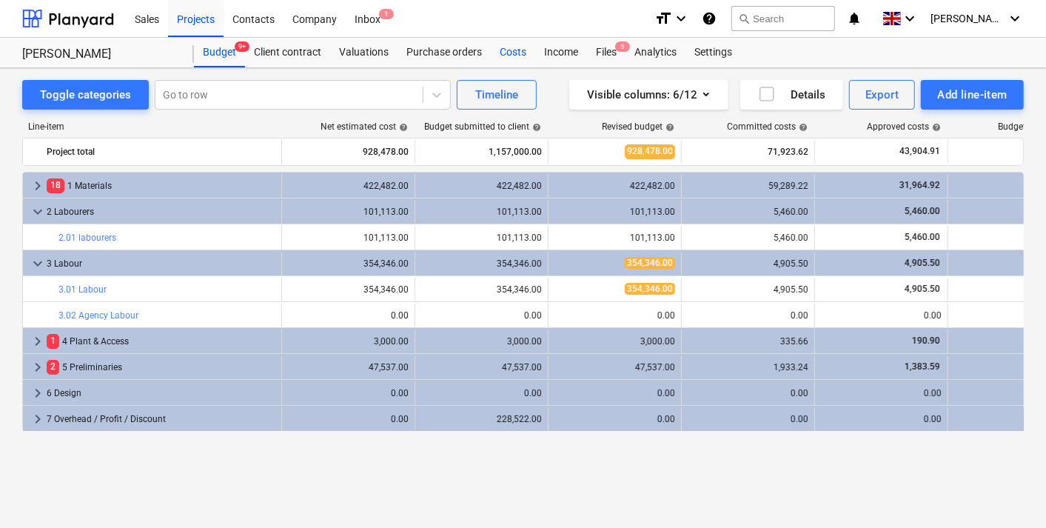
click at [508, 50] on div "Costs" at bounding box center [513, 53] width 44 height 30
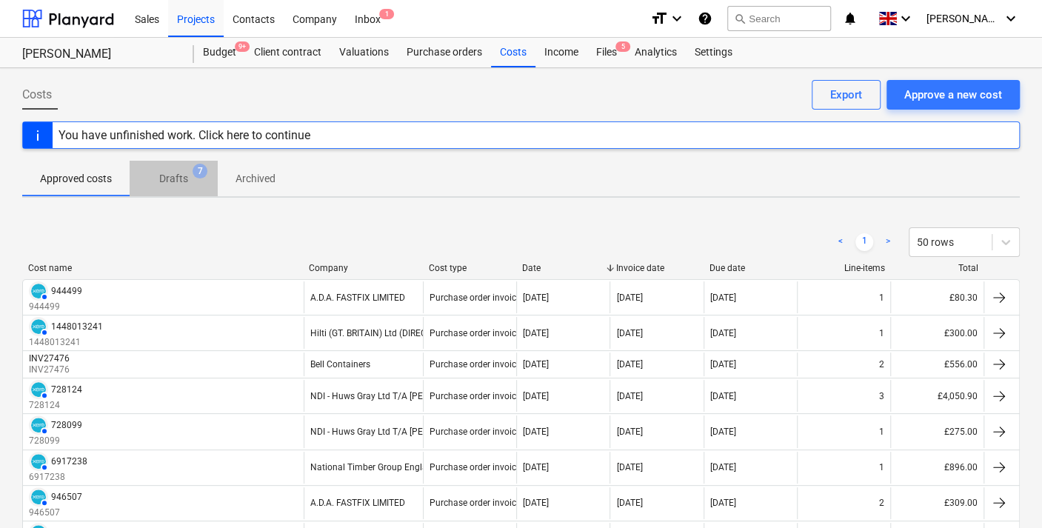
click at [186, 173] on p "Drafts" at bounding box center [173, 179] width 29 height 16
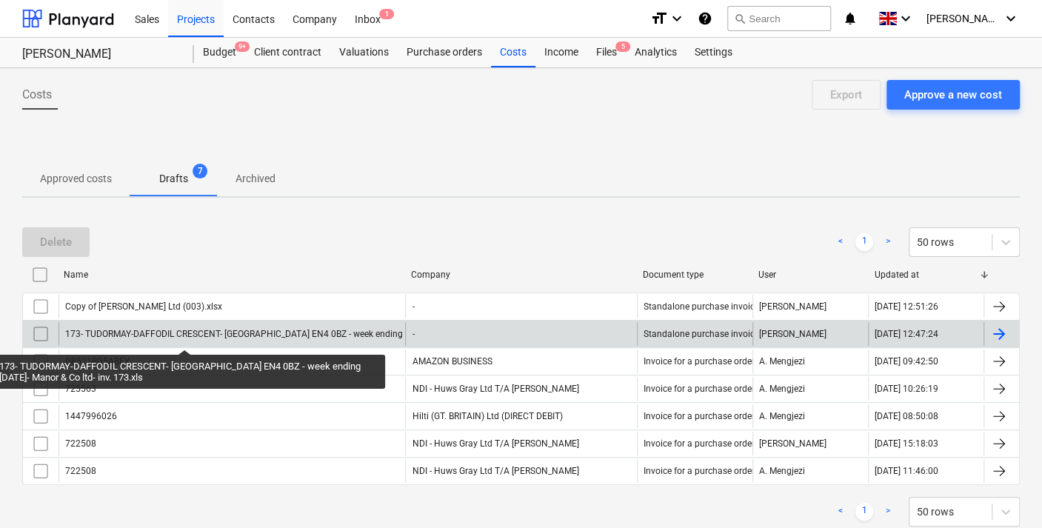
click at [184, 336] on div "173- TUDORMAY-DAFFODIL CRESCENT- [GEOGRAPHIC_DATA] EN4 0BZ - week ending [DATE]…" at bounding box center [304, 334] width 478 height 10
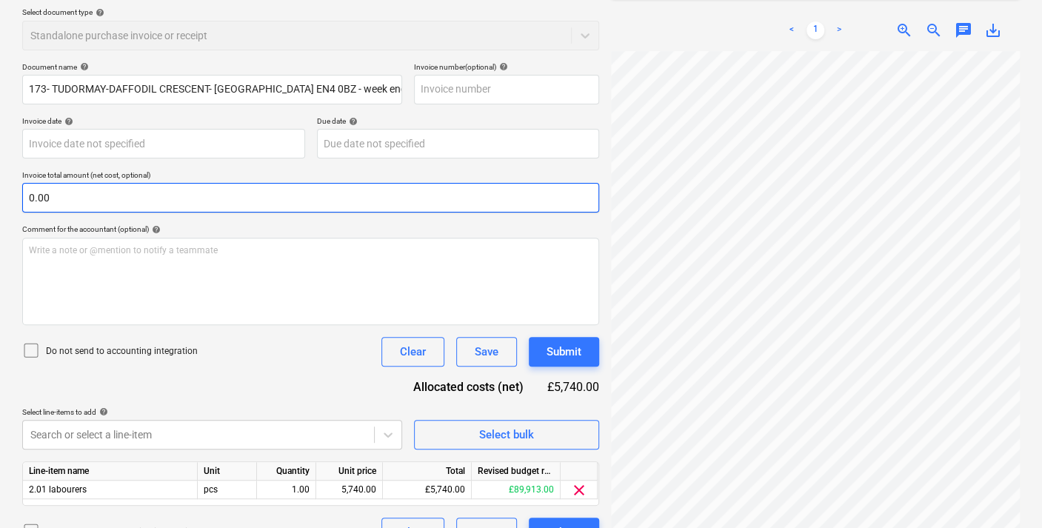
scroll to position [198, 0]
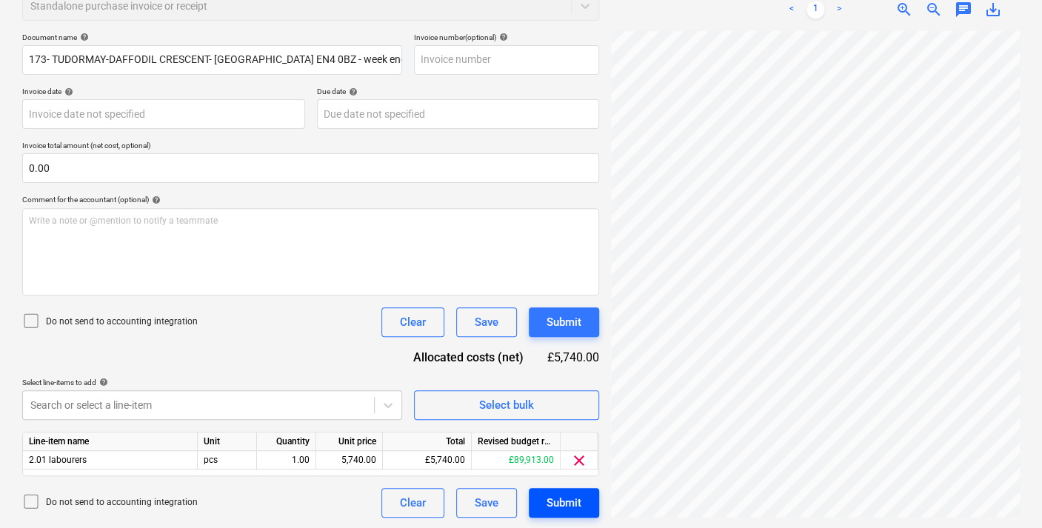
click at [575, 501] on div "Submit" at bounding box center [564, 502] width 35 height 19
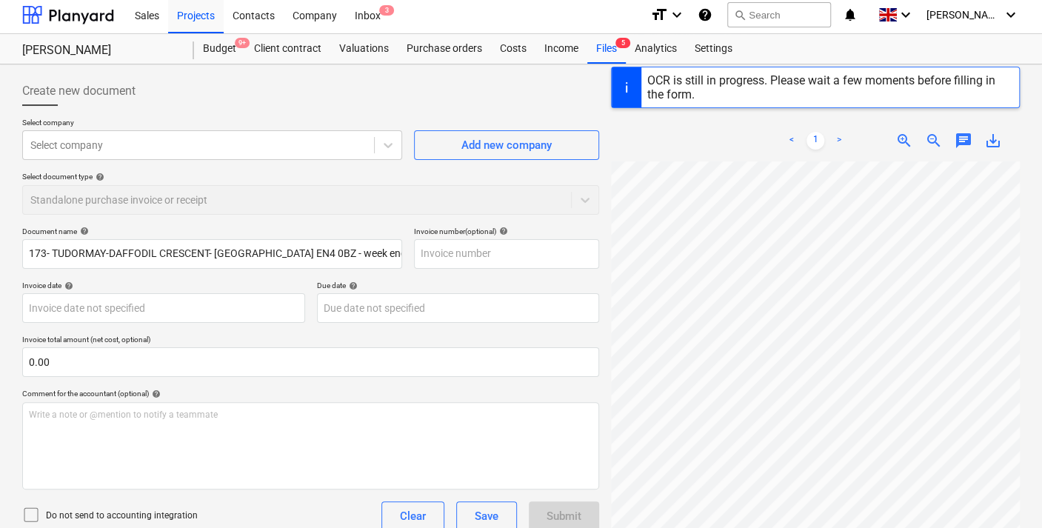
scroll to position [0, 0]
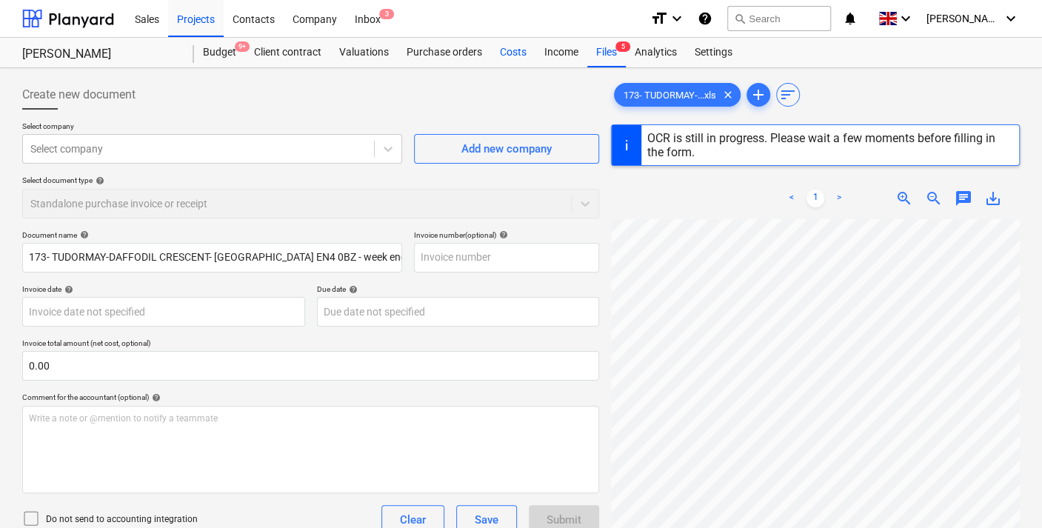
click at [505, 50] on div "Costs" at bounding box center [513, 53] width 44 height 30
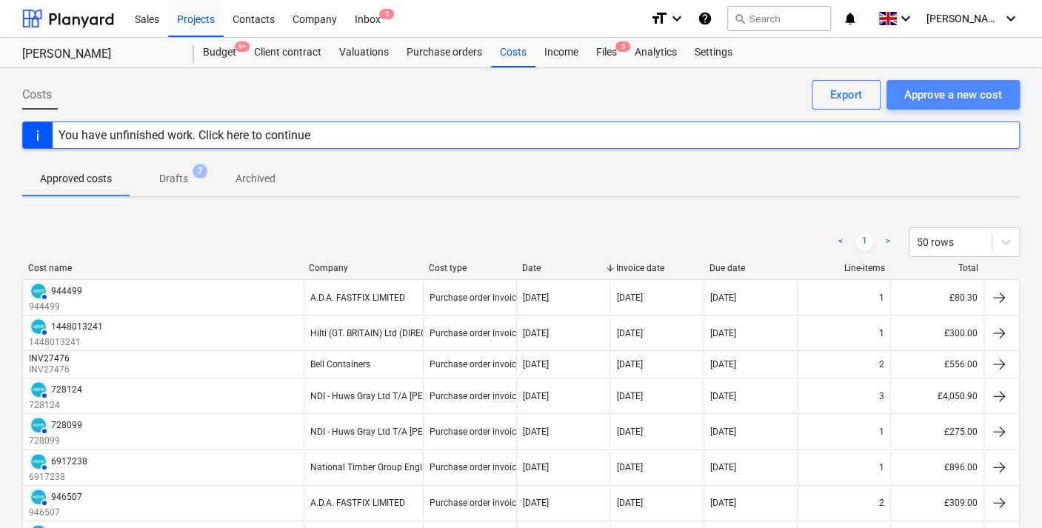
click at [977, 96] on div "Approve a new cost" at bounding box center [953, 94] width 98 height 19
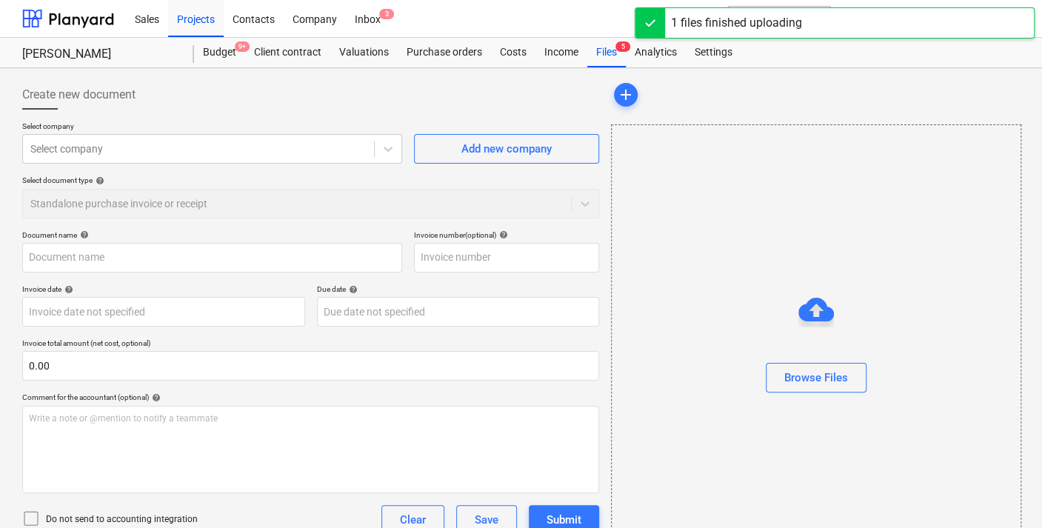
type input "Invoice 01 Tudor May ([GEOGRAPHIC_DATA]).xlsx"
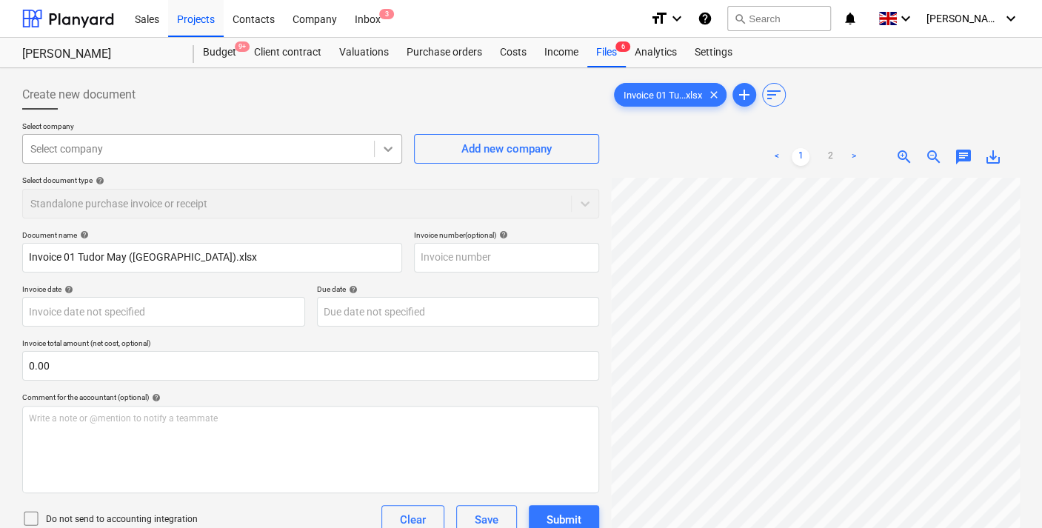
click at [381, 146] on icon at bounding box center [388, 148] width 15 height 15
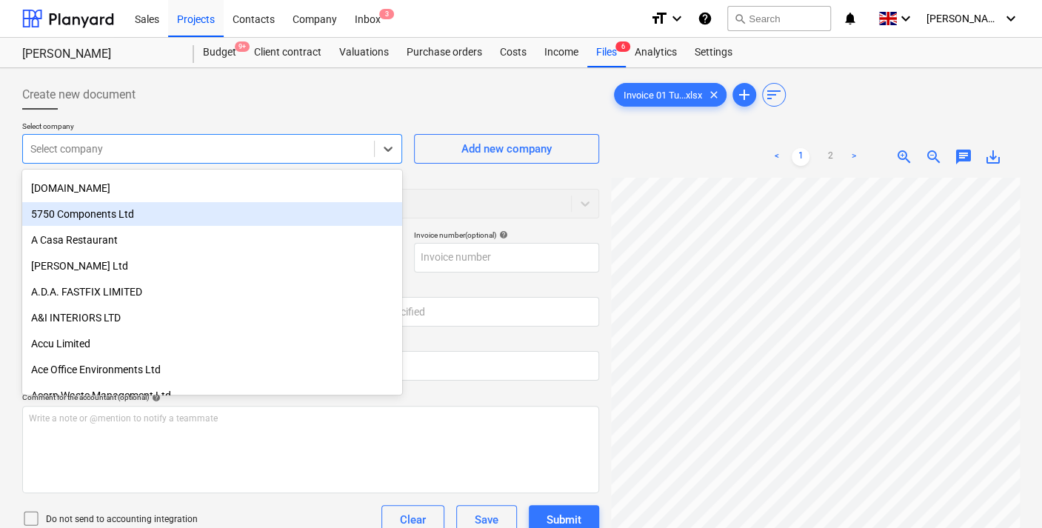
scroll to position [82, 0]
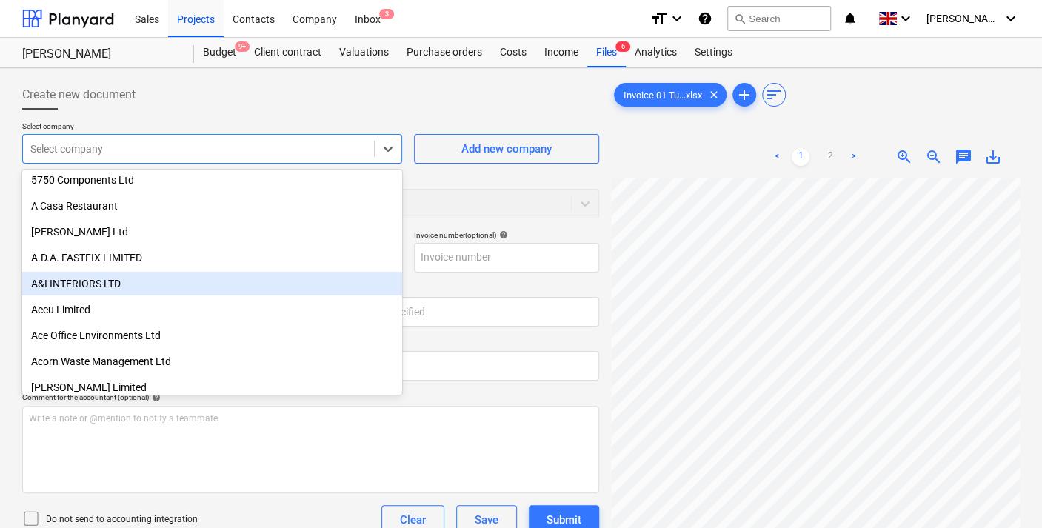
click at [75, 275] on div "A&I INTERIORS LTD" at bounding box center [212, 284] width 380 height 24
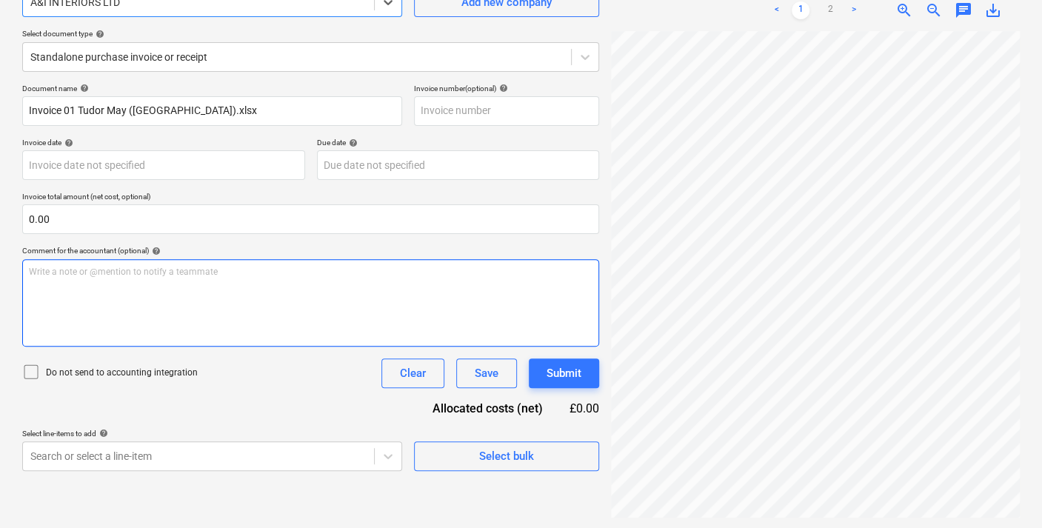
scroll to position [147, 0]
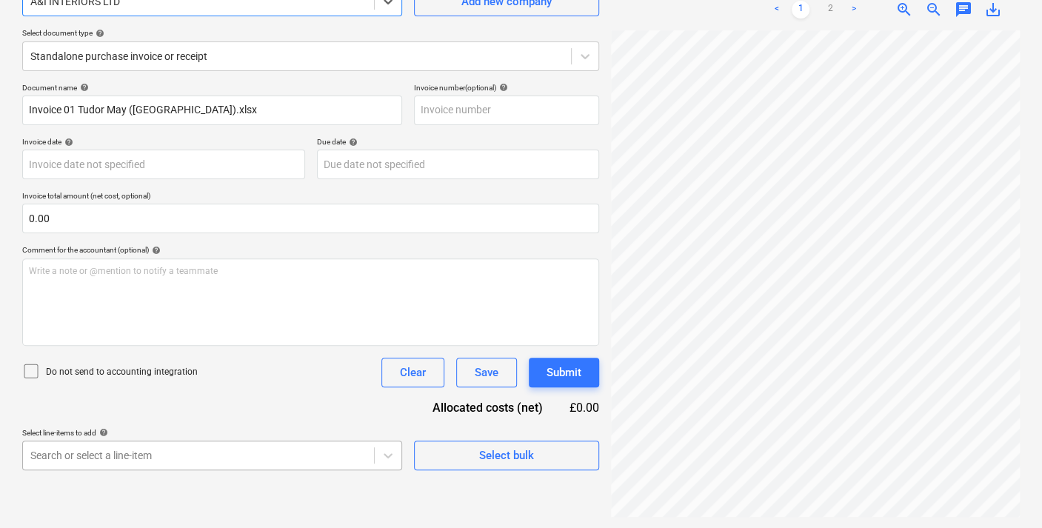
click at [373, 381] on body "Sales Projects Contacts Company Inbox 3 format_size keyboard_arrow_down help se…" at bounding box center [521, 117] width 1042 height 528
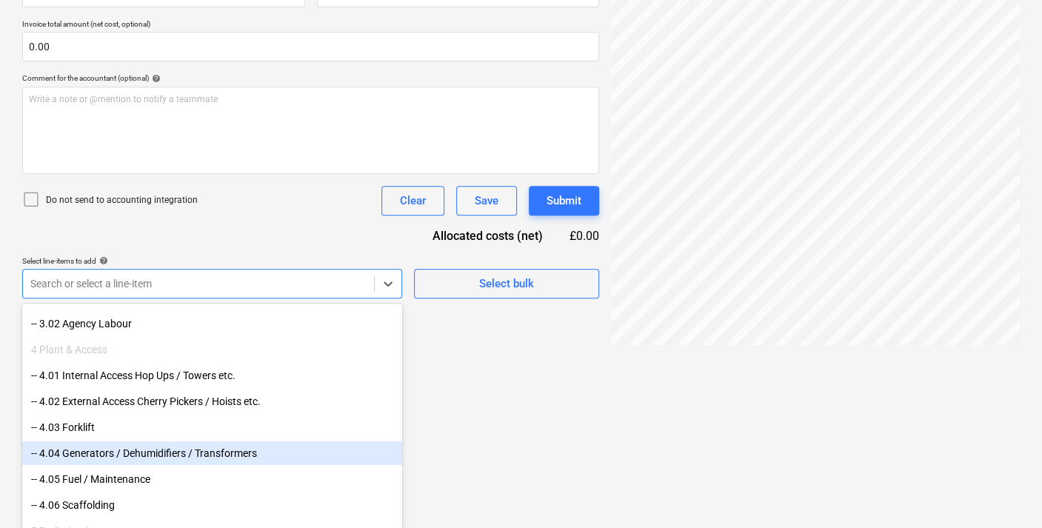
scroll to position [3126, 0]
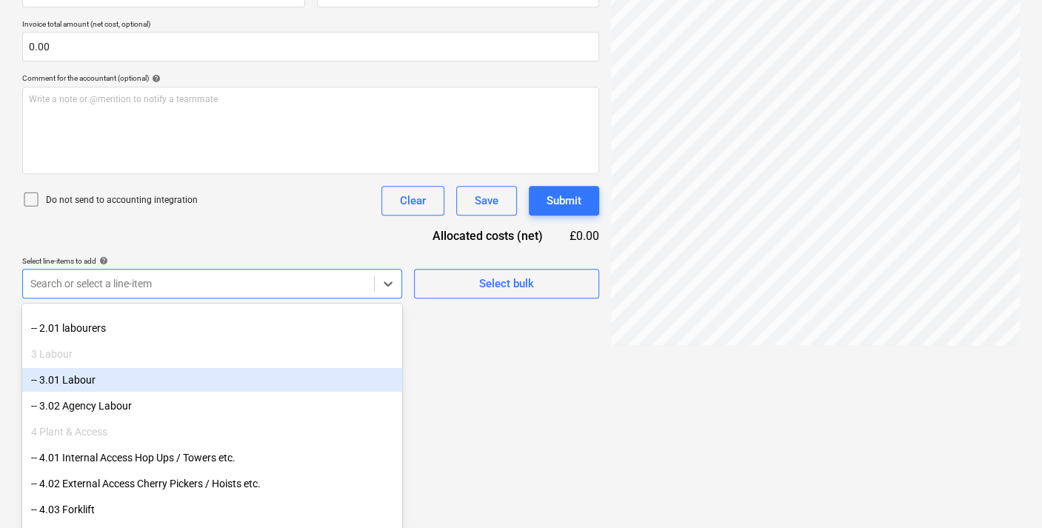
click at [80, 378] on div "-- 3.01 Labour" at bounding box center [212, 380] width 380 height 24
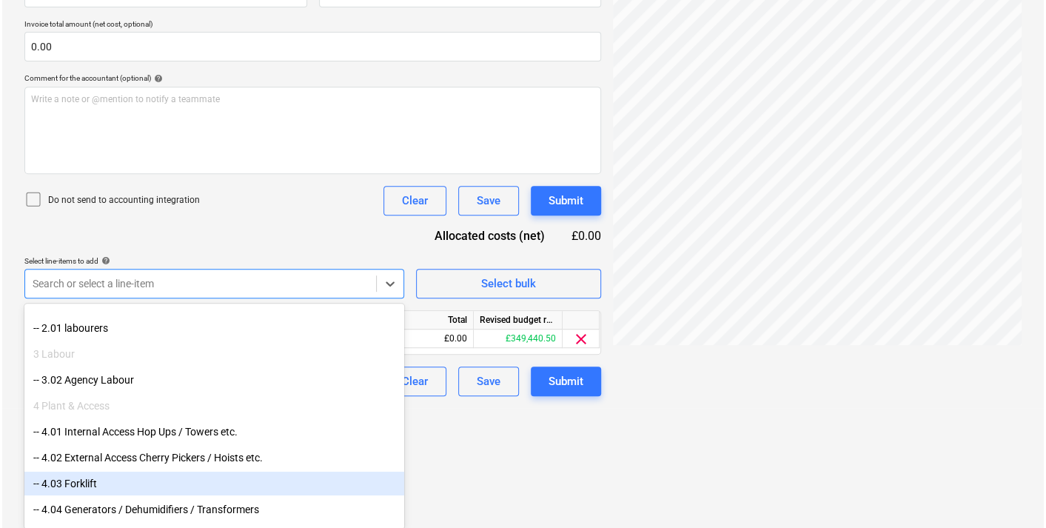
scroll to position [198, 0]
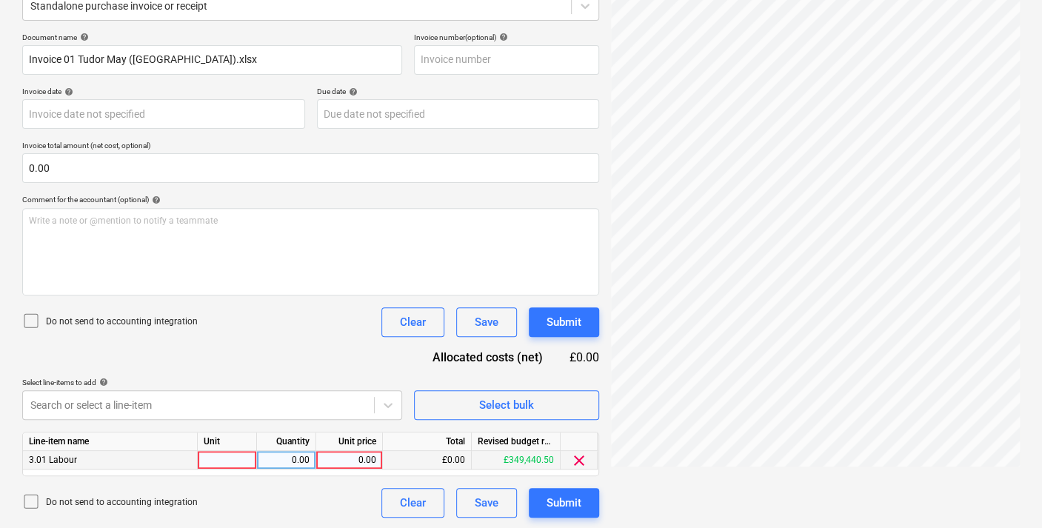
click at [361, 455] on div "0.00" at bounding box center [349, 460] width 54 height 19
type input "5865"
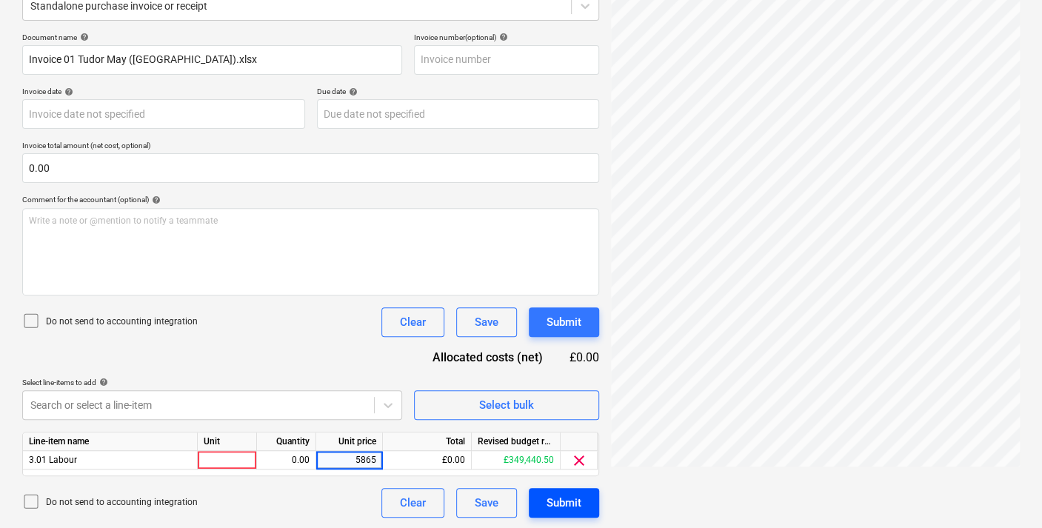
drag, startPoint x: 366, startPoint y: 449, endPoint x: 561, endPoint y: 492, distance: 200.0
click at [561, 493] on div "Submit" at bounding box center [564, 502] width 35 height 19
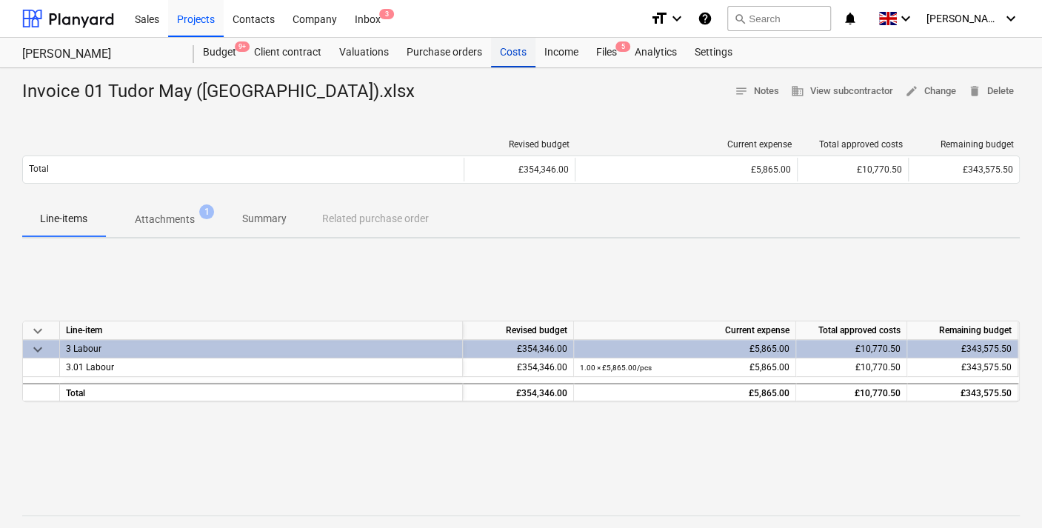
click at [515, 50] on div "Costs" at bounding box center [513, 53] width 44 height 30
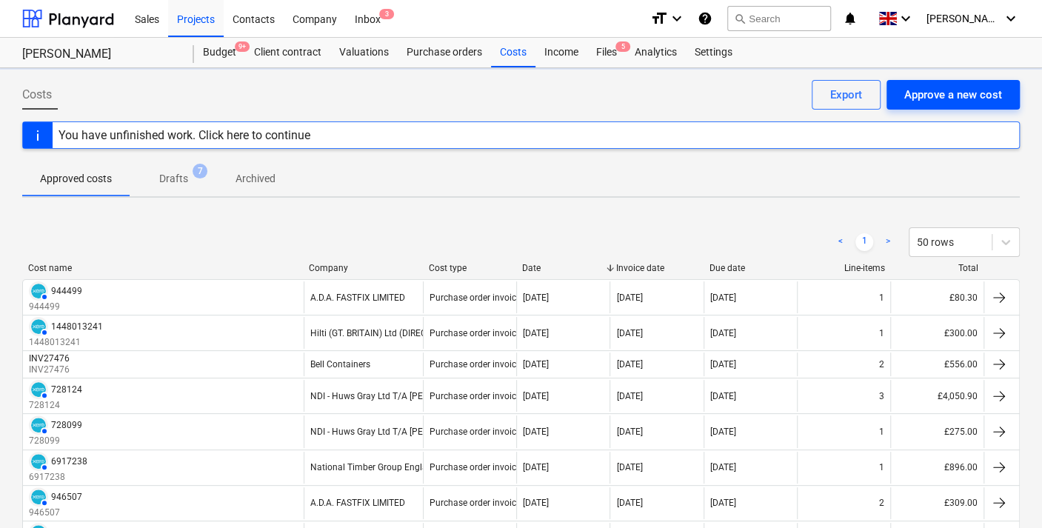
click at [949, 90] on div "Approve a new cost" at bounding box center [953, 94] width 98 height 19
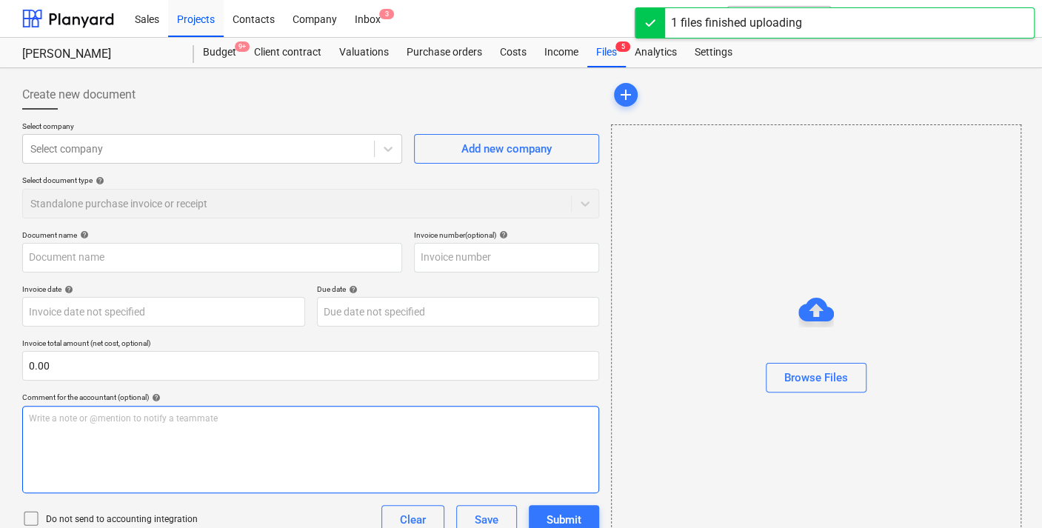
type input "[PERSON_NAME] Inv Nr01.xlsx"
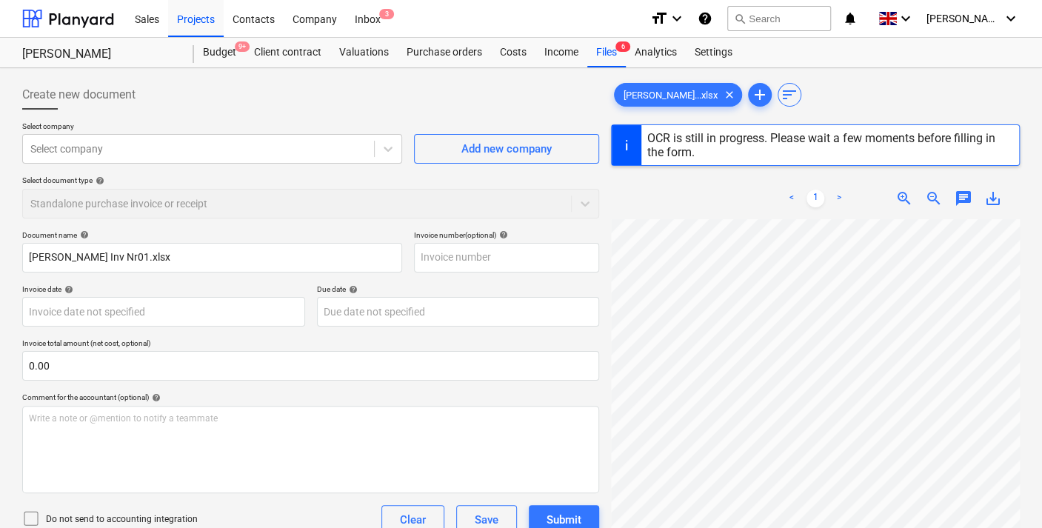
click at [628, 141] on div at bounding box center [627, 145] width 30 height 40
click at [230, 51] on div "Budget 9+" at bounding box center [219, 53] width 51 height 30
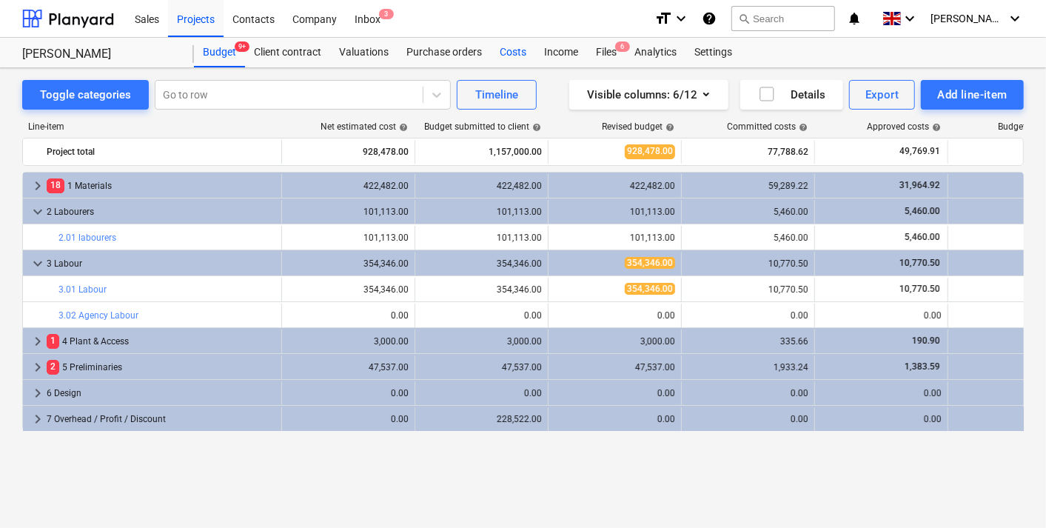
click at [515, 46] on div "Costs" at bounding box center [513, 53] width 44 height 30
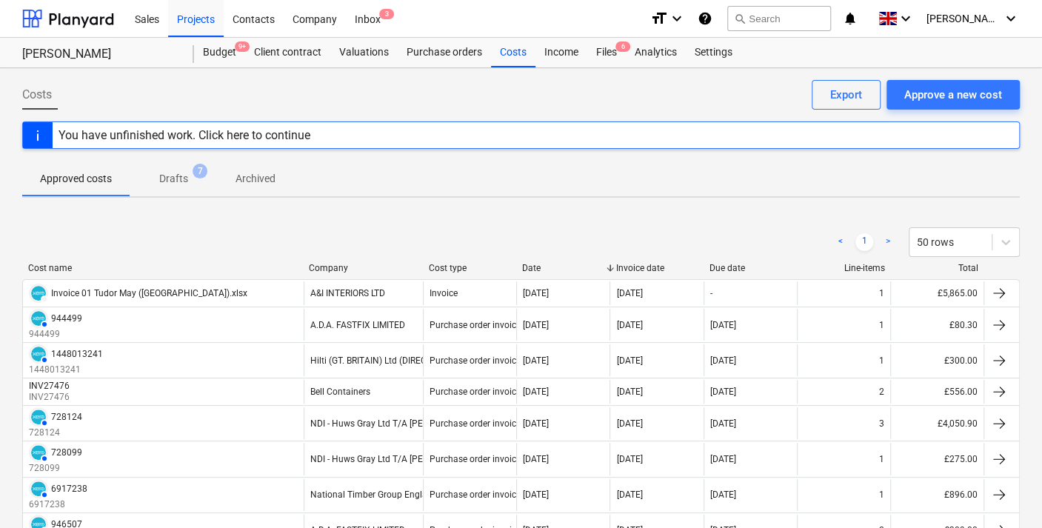
click at [182, 178] on p "Drafts" at bounding box center [173, 179] width 29 height 16
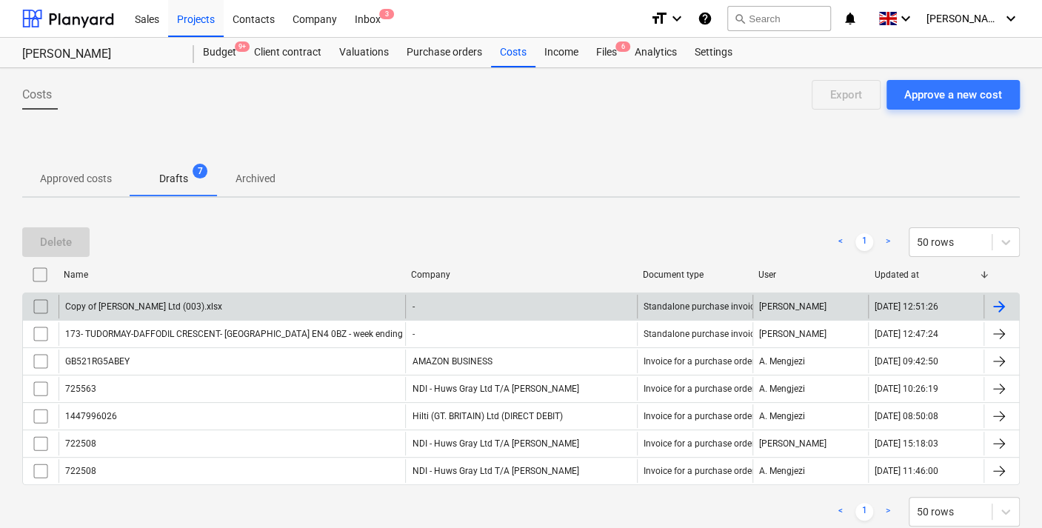
click at [40, 309] on input "checkbox" at bounding box center [41, 307] width 24 height 24
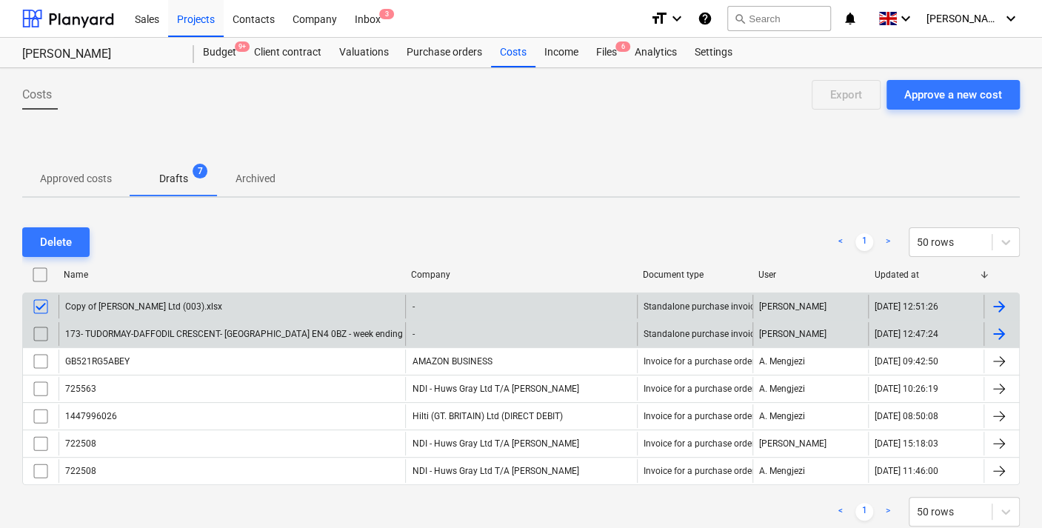
click at [39, 338] on input "checkbox" at bounding box center [41, 334] width 24 height 24
click at [998, 310] on div at bounding box center [999, 307] width 18 height 18
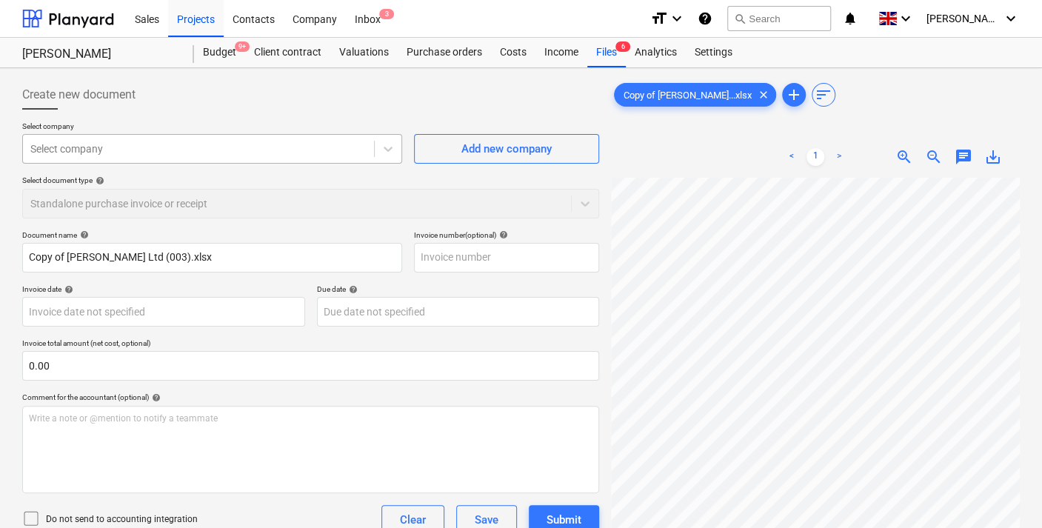
click at [213, 153] on div at bounding box center [198, 148] width 336 height 15
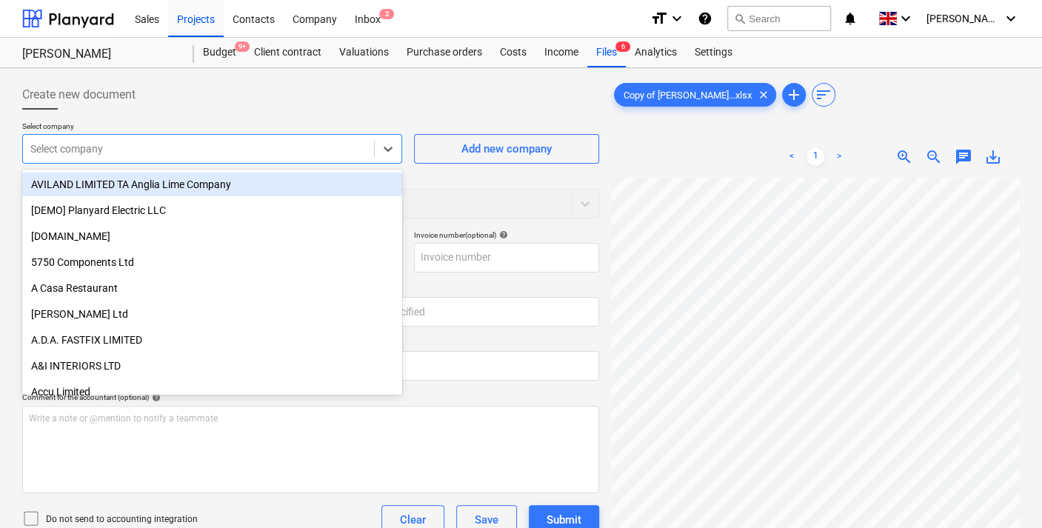
click at [107, 144] on div at bounding box center [198, 148] width 336 height 15
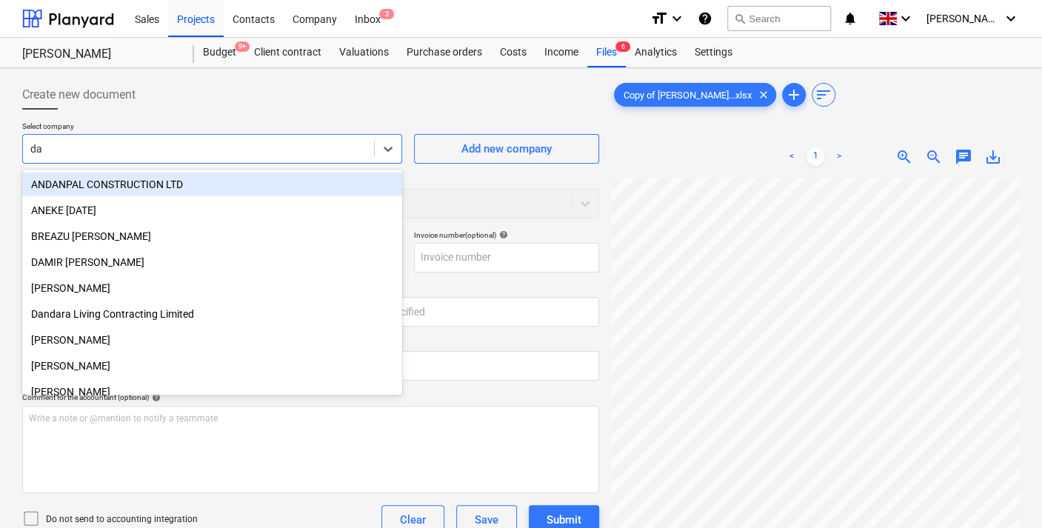
type input "dav"
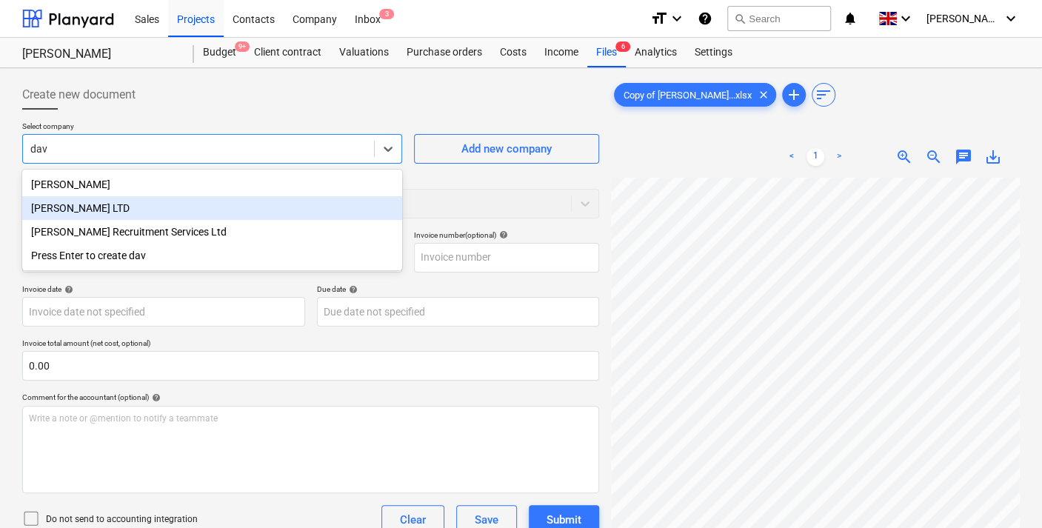
click at [84, 205] on div "[PERSON_NAME] LTD" at bounding box center [212, 208] width 380 height 24
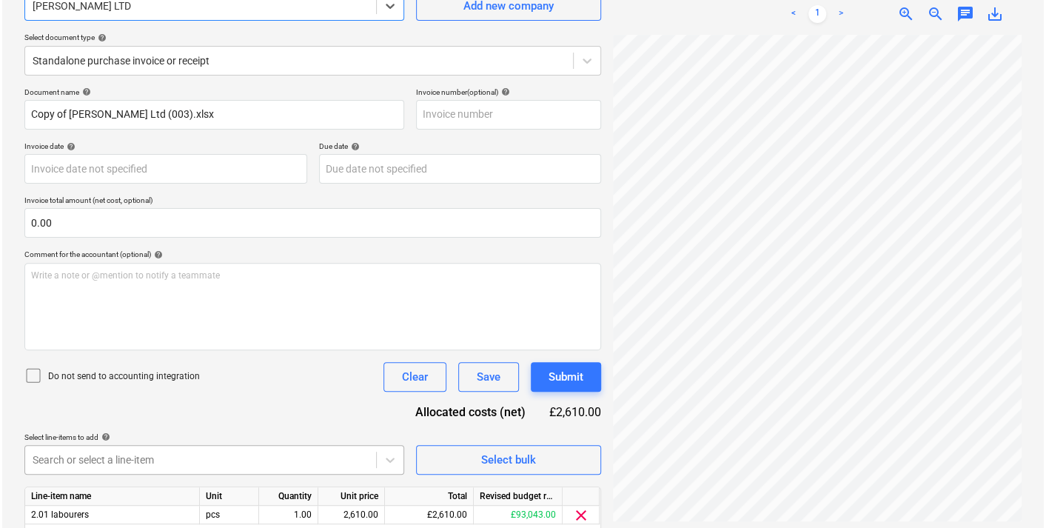
scroll to position [198, 0]
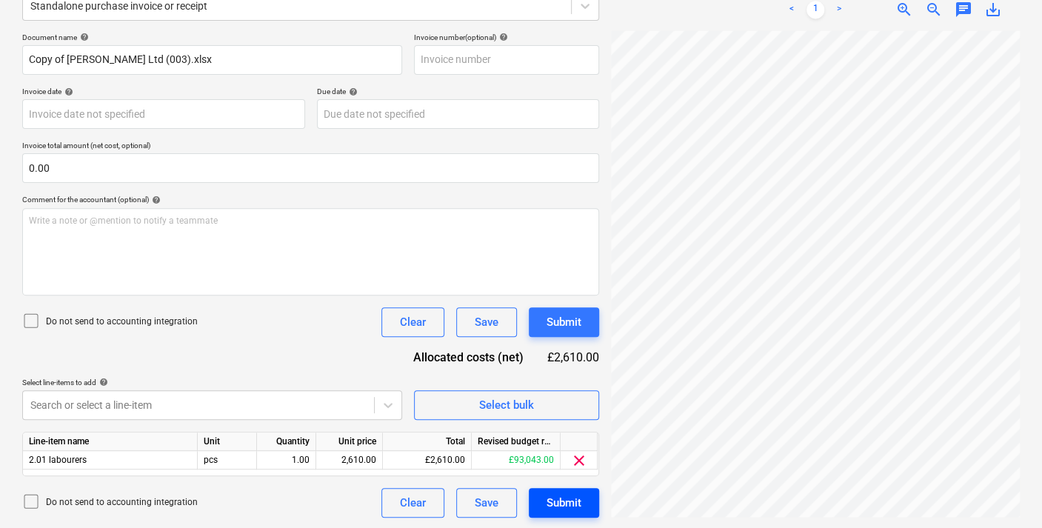
click at [575, 506] on div "Submit" at bounding box center [564, 502] width 35 height 19
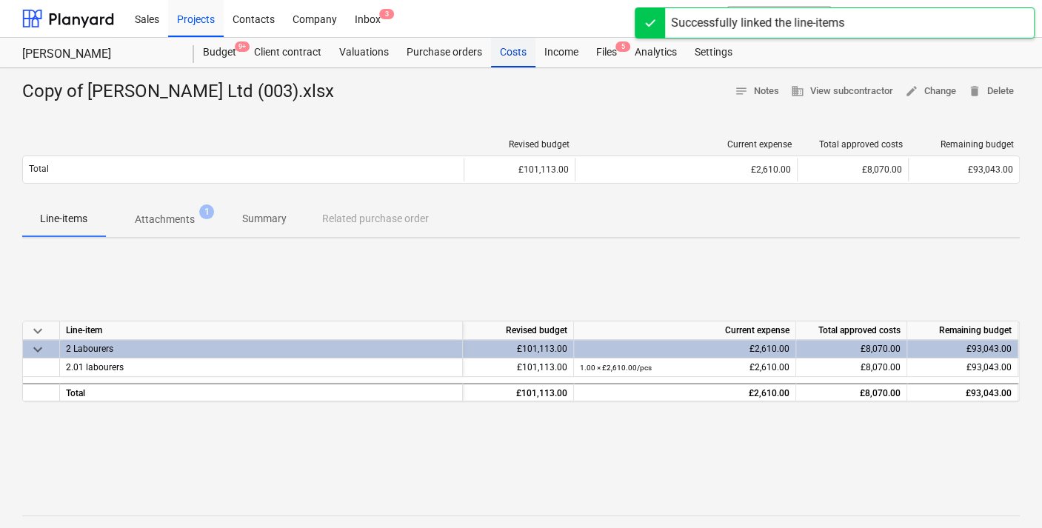
click at [514, 49] on div "Costs" at bounding box center [513, 53] width 44 height 30
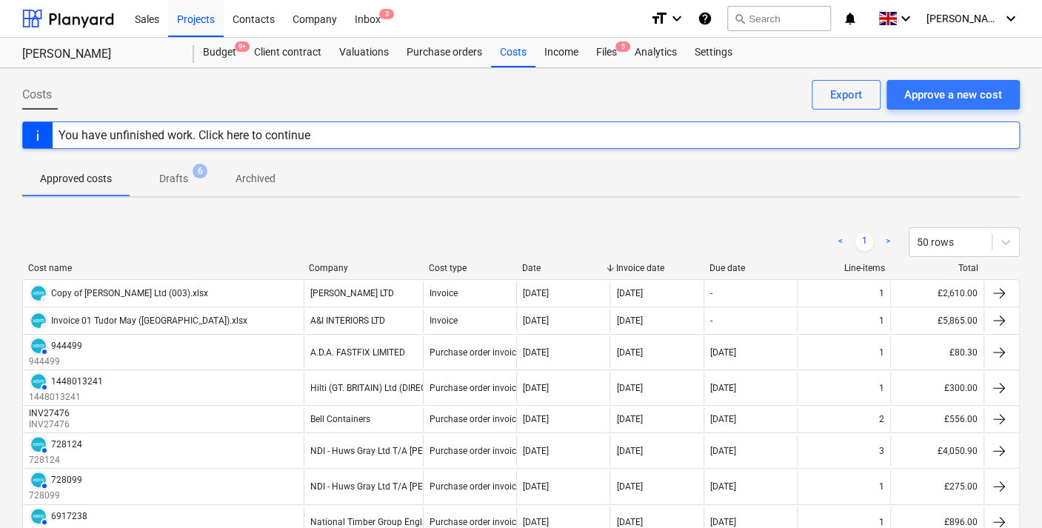
click at [190, 175] on span "Drafts 6" at bounding box center [173, 179] width 53 height 16
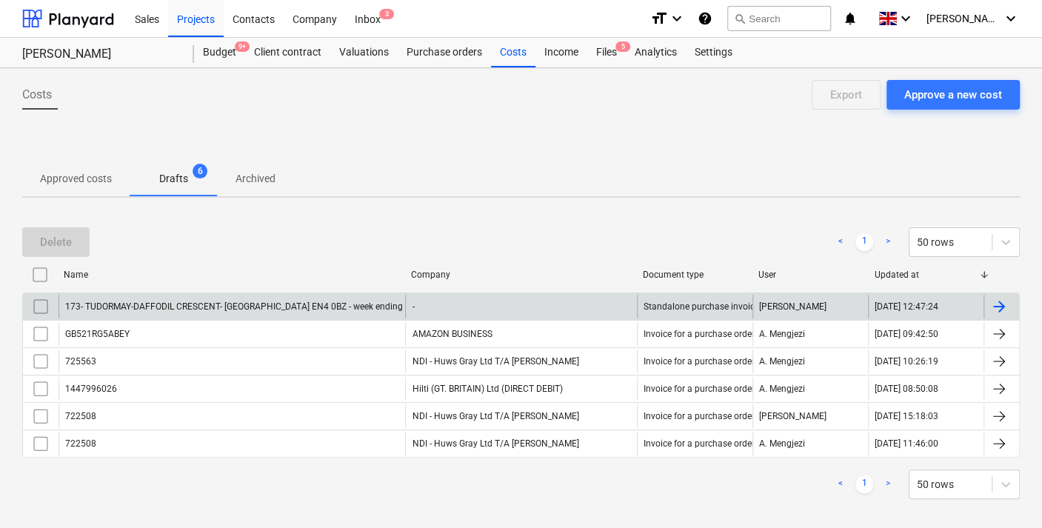
click at [181, 296] on div "173- TUDORMAY-DAFFODIL CRESCENT- [GEOGRAPHIC_DATA] EN4 0BZ - week ending [DATE]…" at bounding box center [232, 307] width 347 height 24
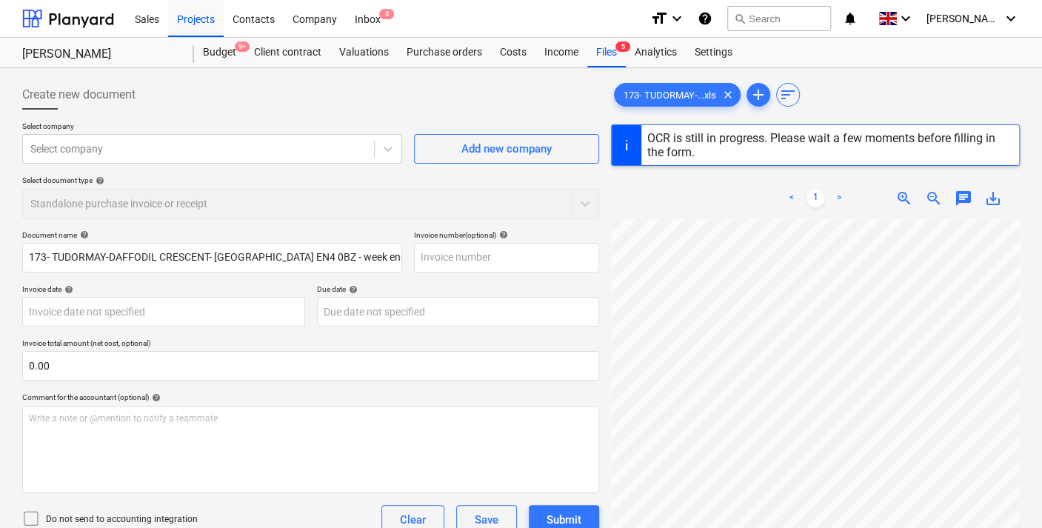
click at [631, 148] on div at bounding box center [627, 145] width 30 height 40
click at [387, 146] on icon at bounding box center [388, 148] width 15 height 15
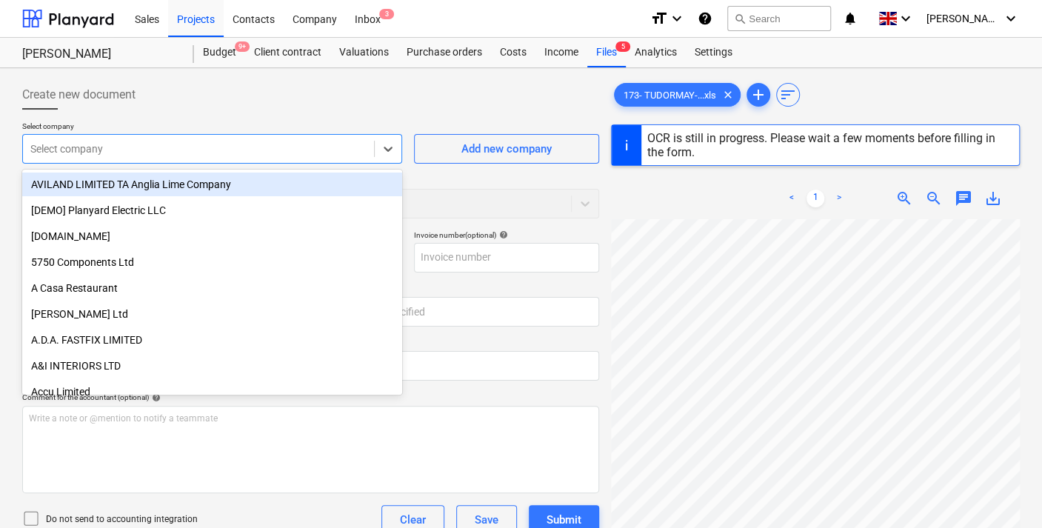
click at [244, 153] on div at bounding box center [198, 148] width 336 height 15
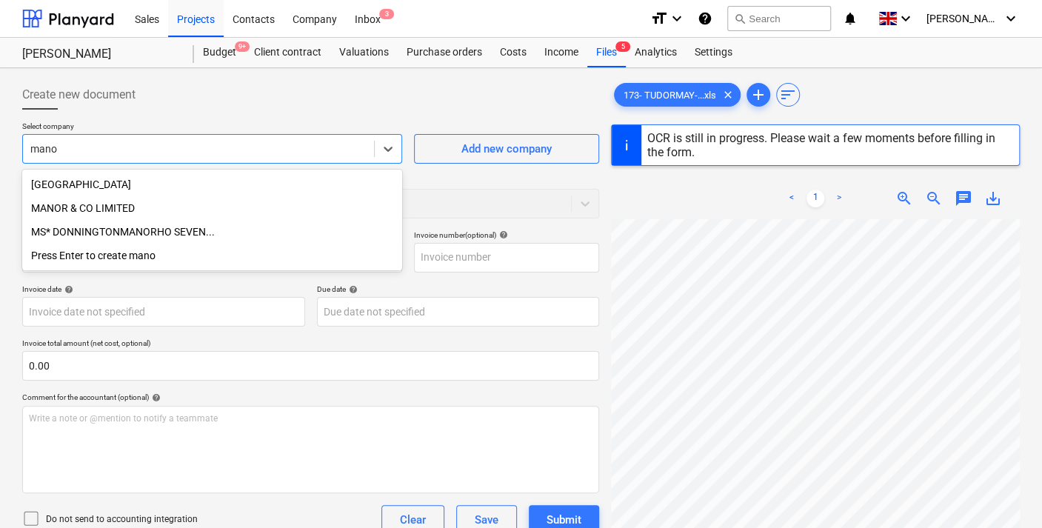
type input "manor"
click at [127, 215] on div "MANOR & CO LIMITED" at bounding box center [212, 208] width 380 height 24
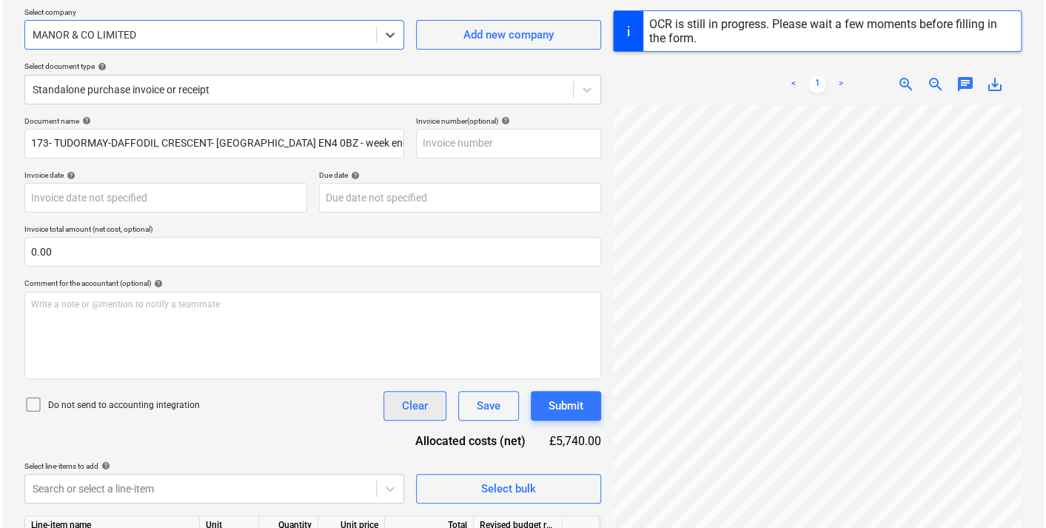
scroll to position [198, 0]
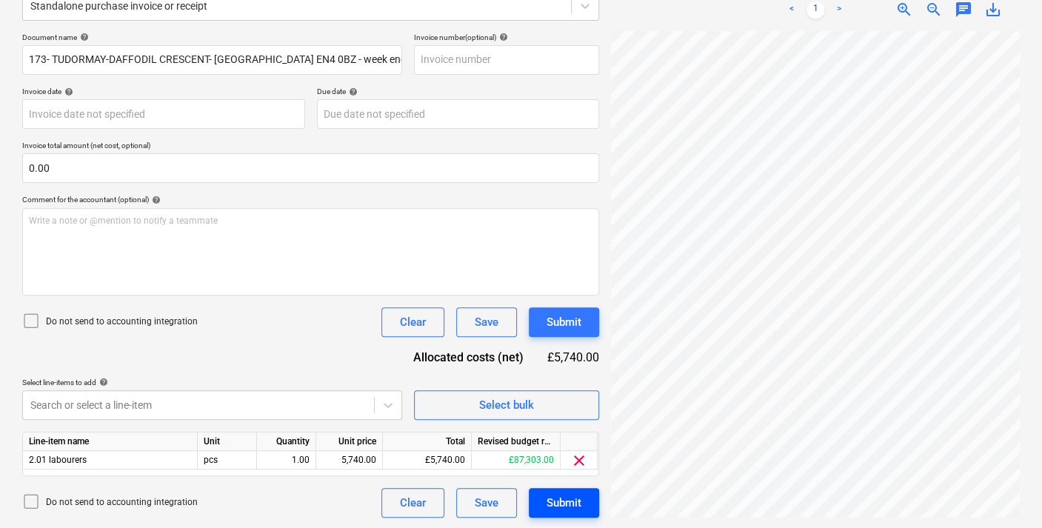
click at [552, 502] on div "Submit" at bounding box center [564, 502] width 35 height 19
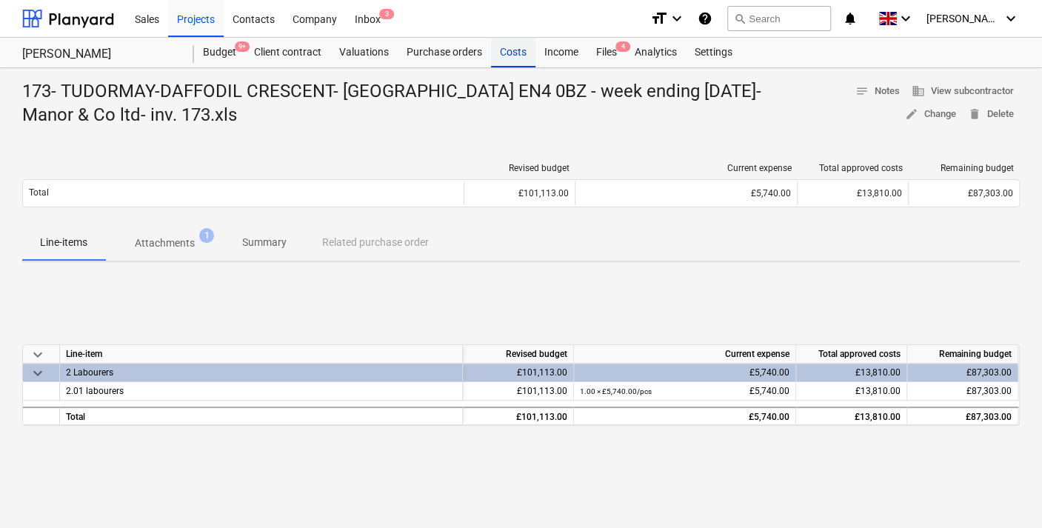
click at [512, 54] on div "Costs" at bounding box center [513, 53] width 44 height 30
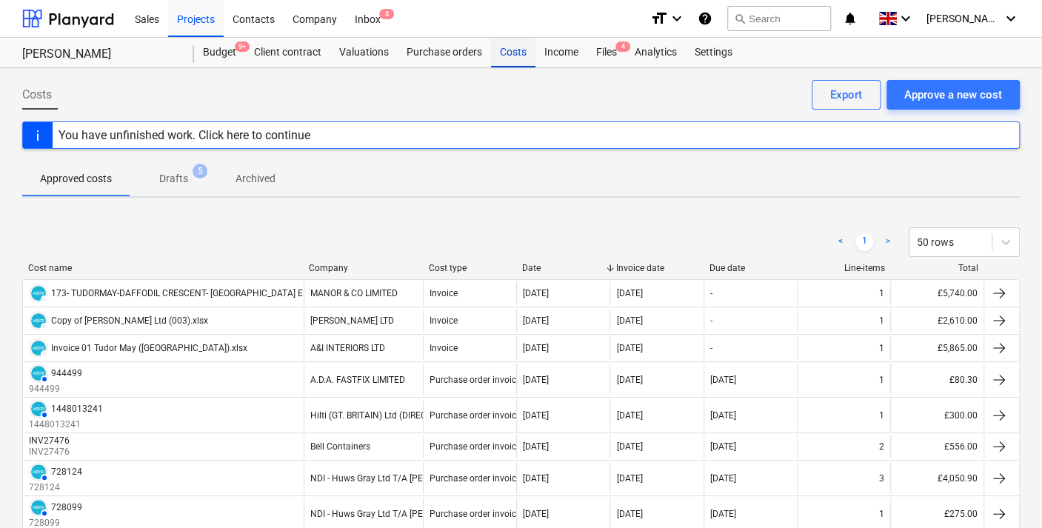
drag, startPoint x: 512, startPoint y: 55, endPoint x: 518, endPoint y: 63, distance: 10.1
click at [512, 55] on div "Costs" at bounding box center [513, 53] width 44 height 30
click at [959, 95] on div "Approve a new cost" at bounding box center [953, 94] width 98 height 19
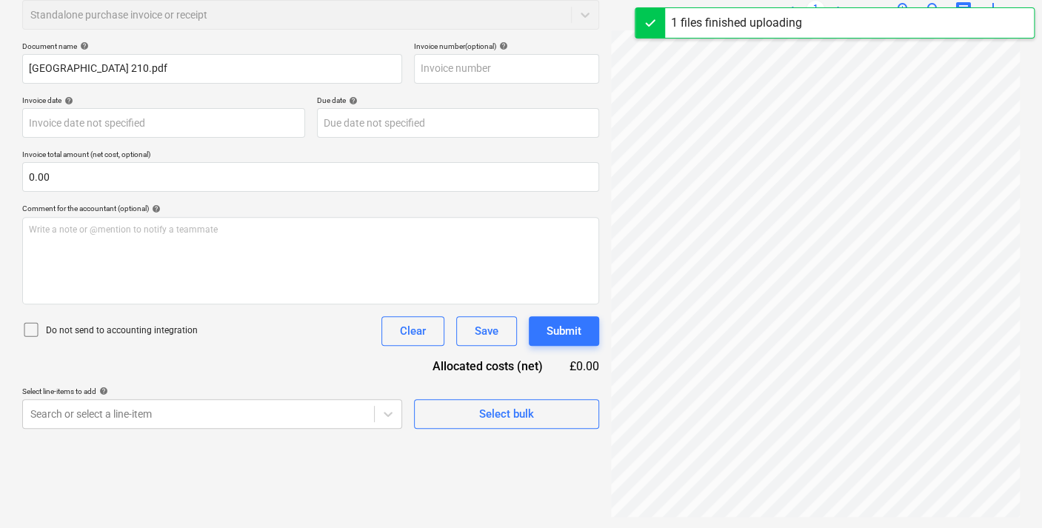
scroll to position [0, 40]
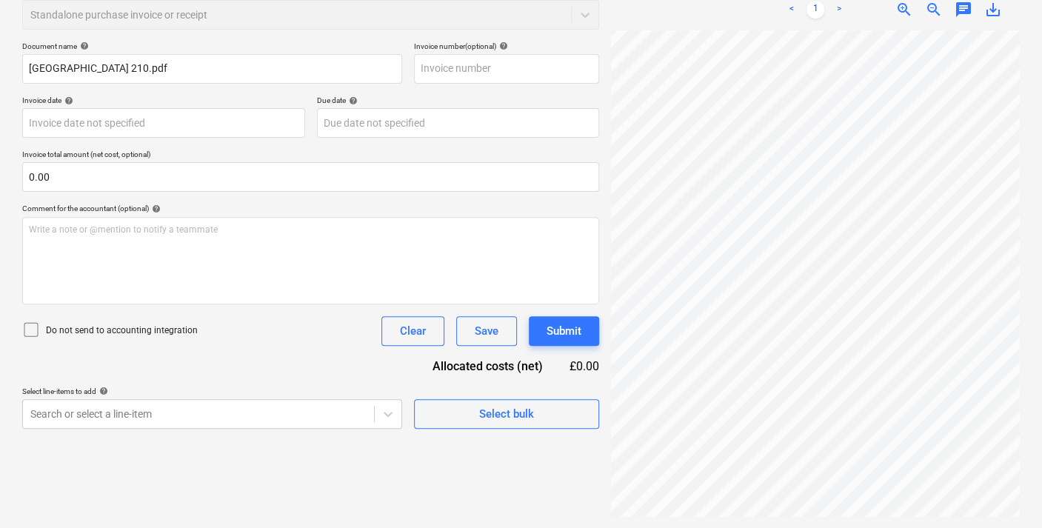
type input "210"
type input "[DATE]"
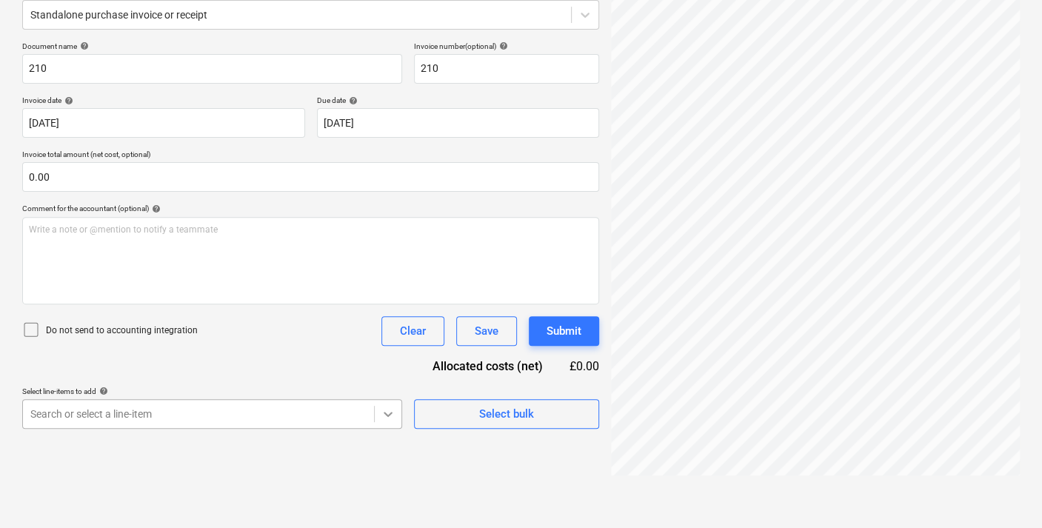
click at [391, 339] on body "Sales Projects Contacts Company Inbox 3 format_size keyboard_arrow_down help se…" at bounding box center [521, 75] width 1042 height 528
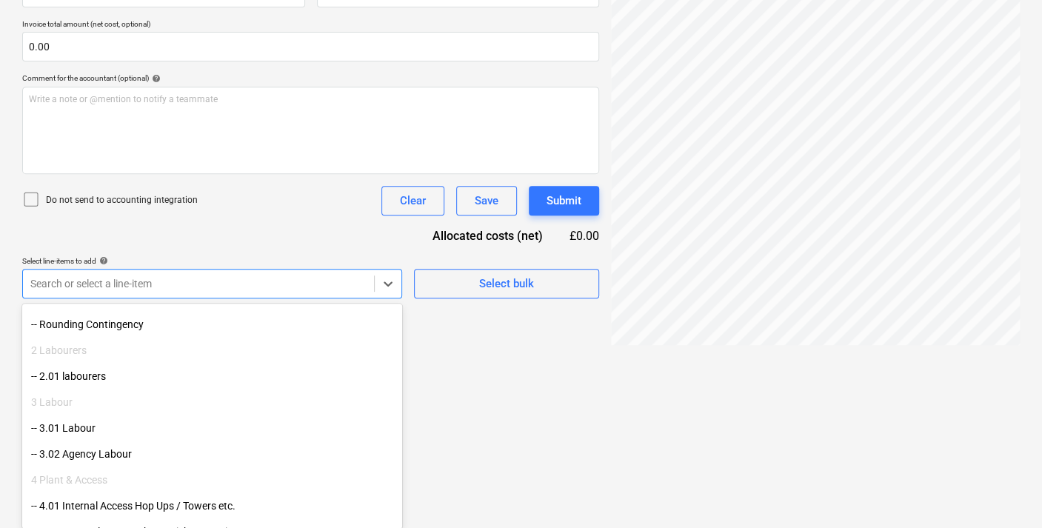
scroll to position [3126, 0]
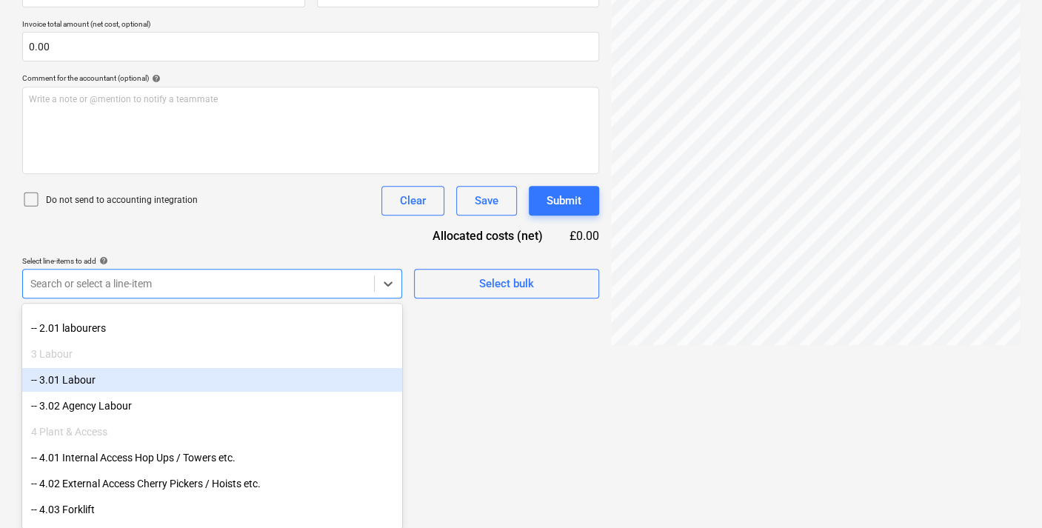
click at [84, 376] on div "-- 3.01 Labour" at bounding box center [212, 380] width 380 height 24
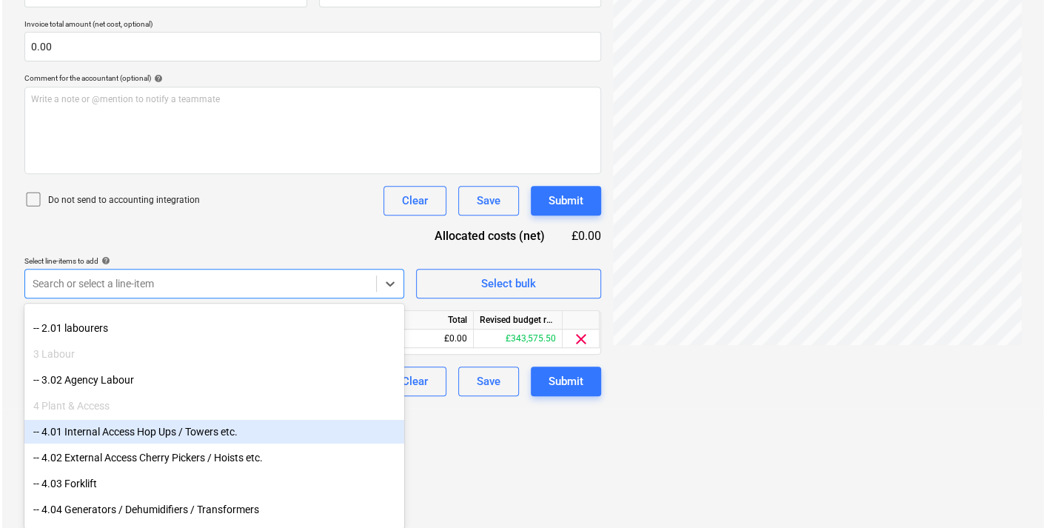
scroll to position [198, 0]
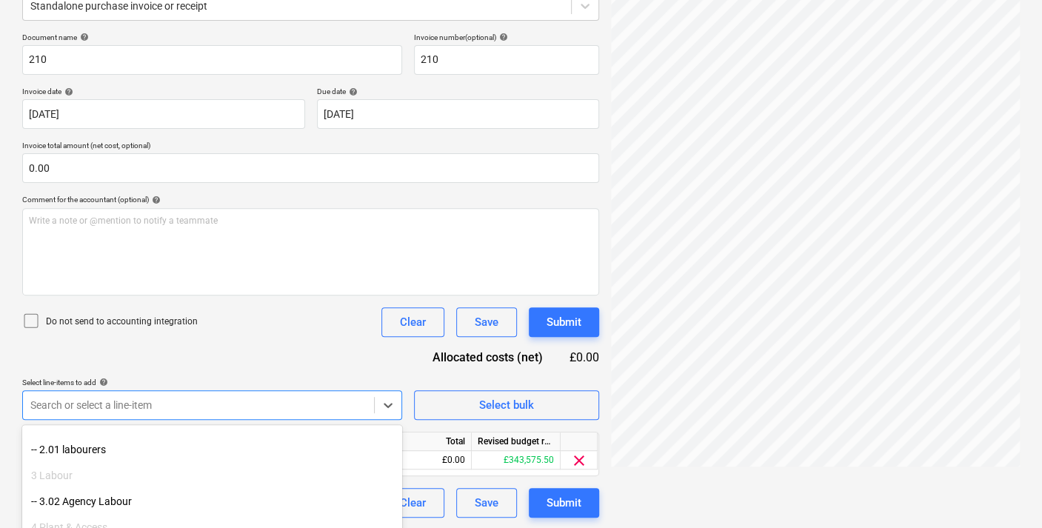
click at [586, 330] on html "Sales Projects Contacts Company Inbox 3 format_size keyboard_arrow_down help se…" at bounding box center [521, 66] width 1042 height 528
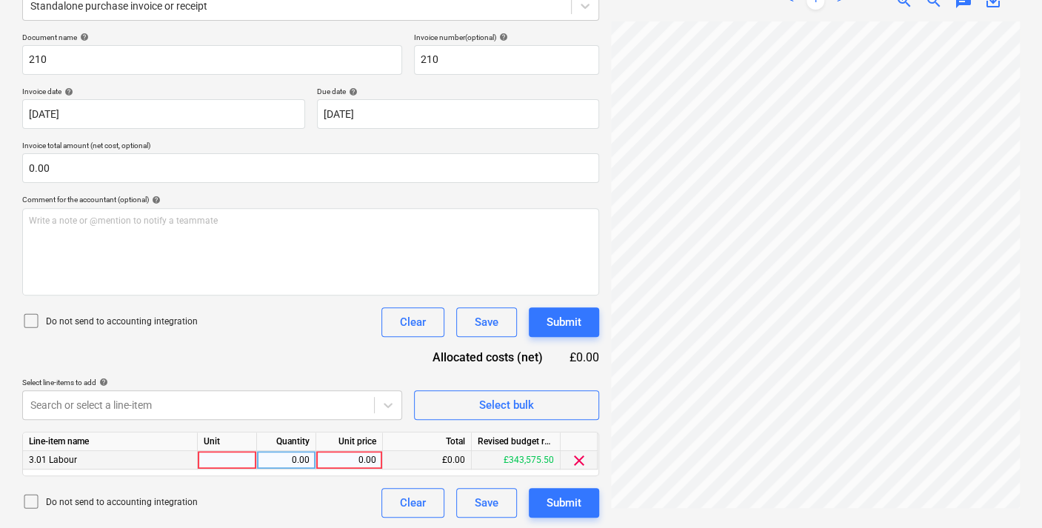
click at [361, 455] on div "0.00" at bounding box center [349, 460] width 54 height 19
type input "2300"
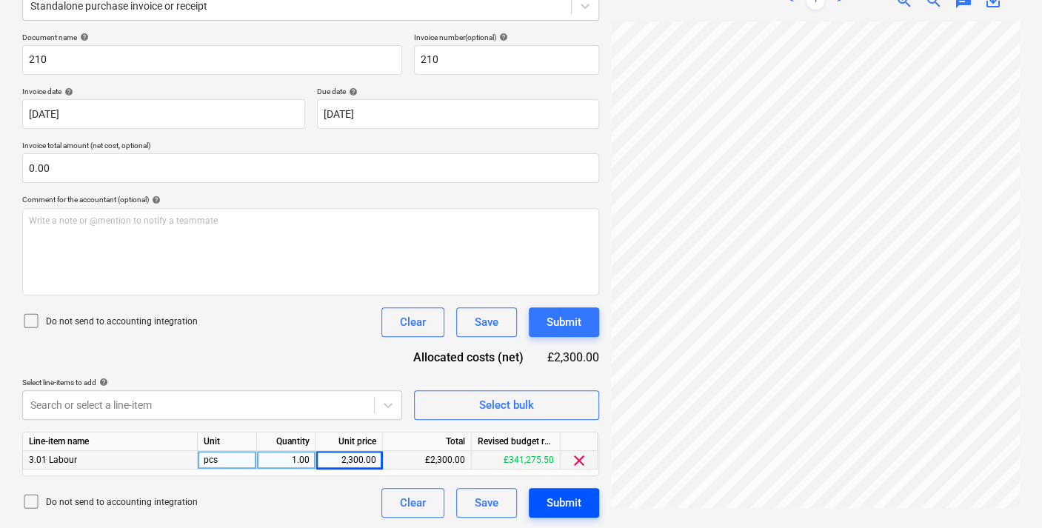
click at [584, 492] on button "Submit" at bounding box center [564, 503] width 70 height 30
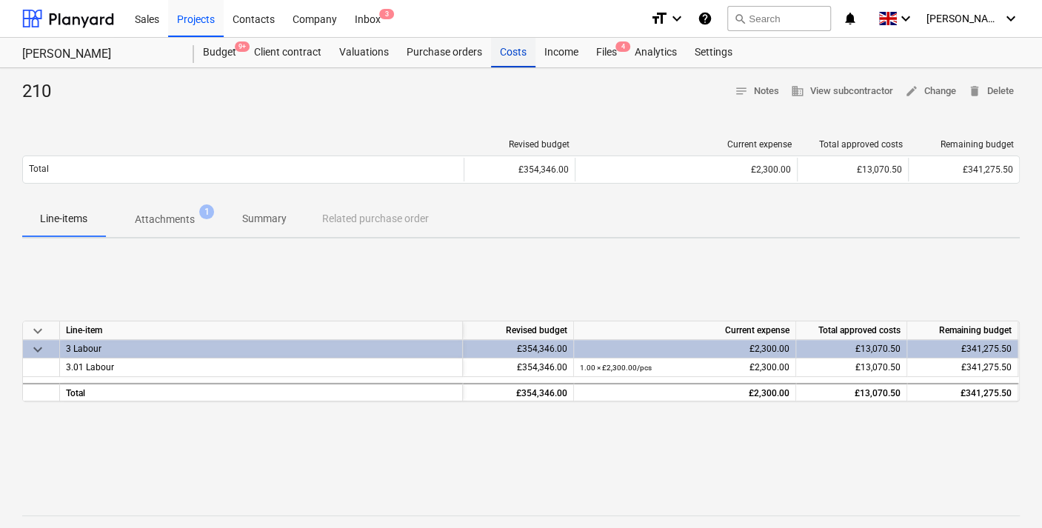
click at [503, 52] on div "Costs" at bounding box center [513, 53] width 44 height 30
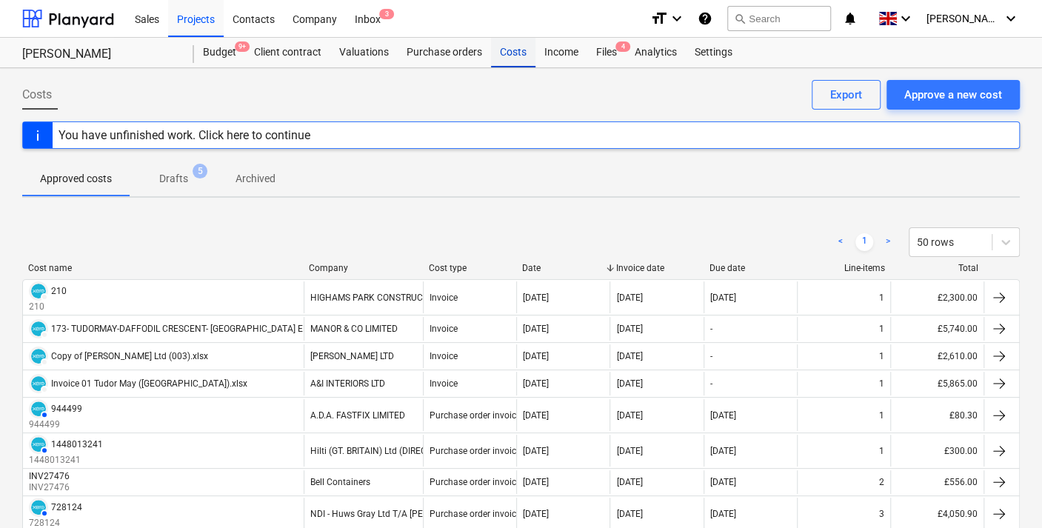
click at [515, 46] on div "Costs" at bounding box center [513, 53] width 44 height 30
click at [929, 95] on div "Approve a new cost" at bounding box center [953, 94] width 98 height 19
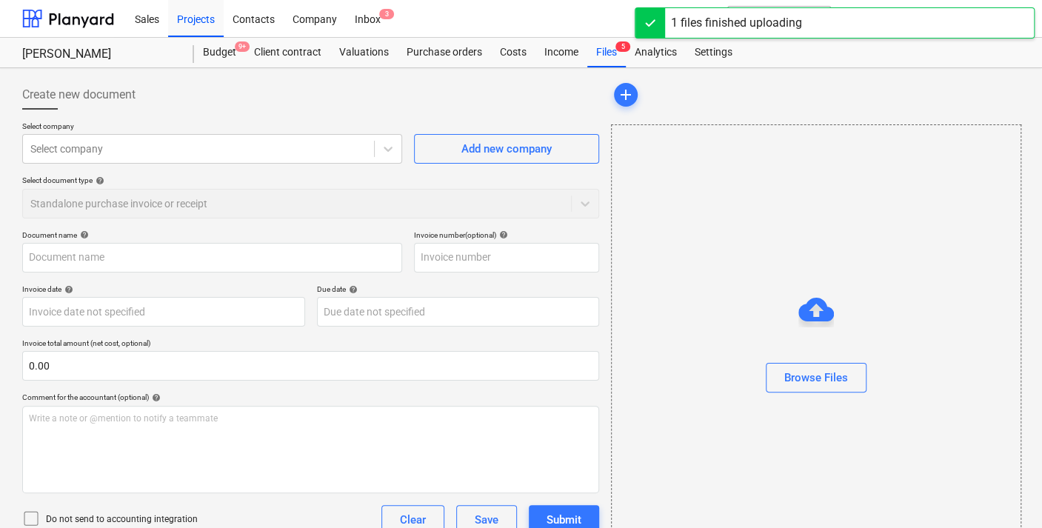
type input "Invoice 002.xlsx"
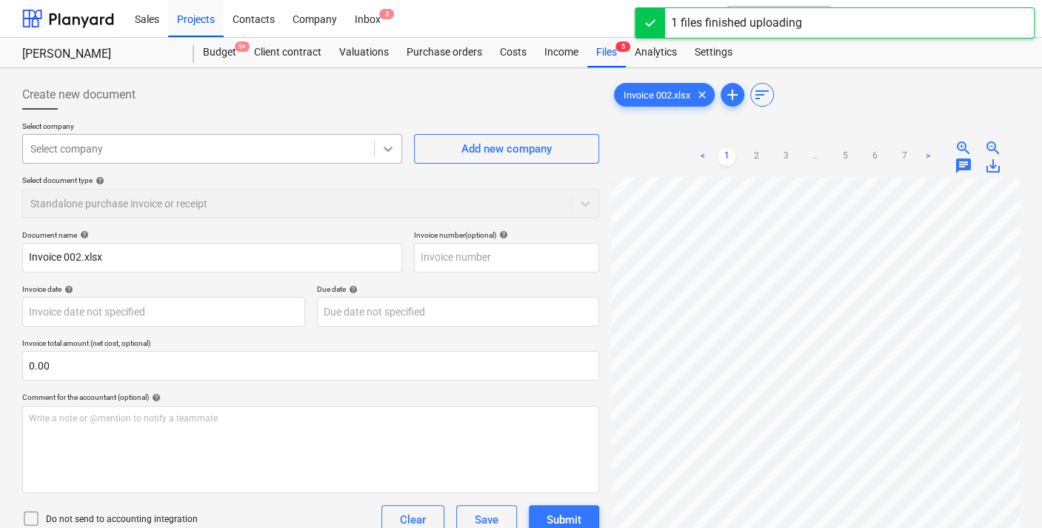
click at [383, 147] on icon at bounding box center [388, 148] width 15 height 15
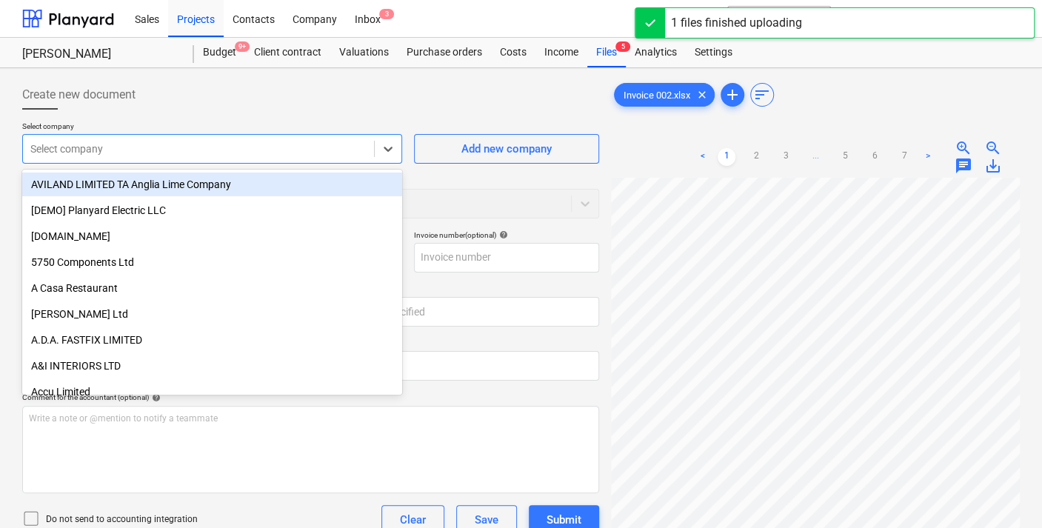
click at [142, 146] on div at bounding box center [198, 148] width 336 height 15
type input "pro"
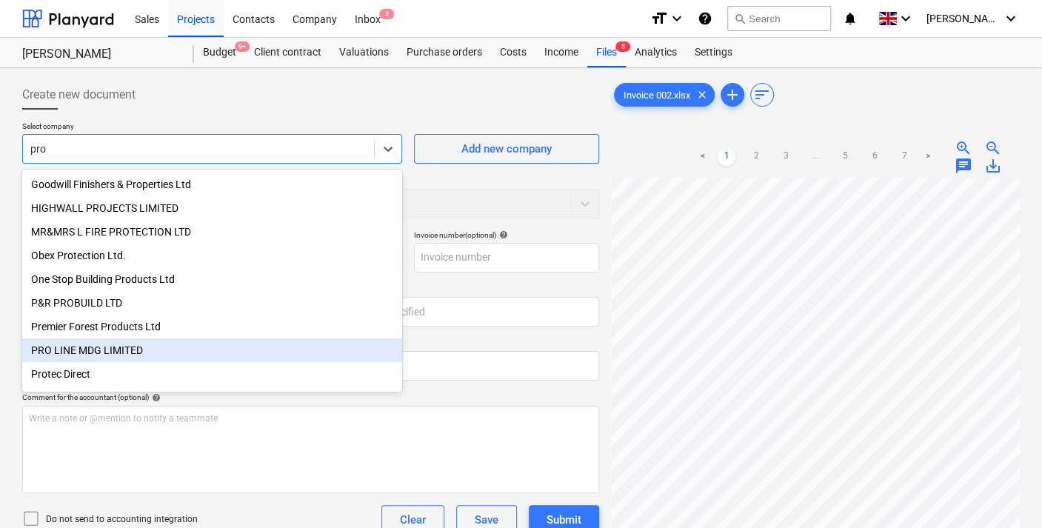
click at [141, 355] on div "PRO LINE MDG LIMITED" at bounding box center [212, 350] width 380 height 24
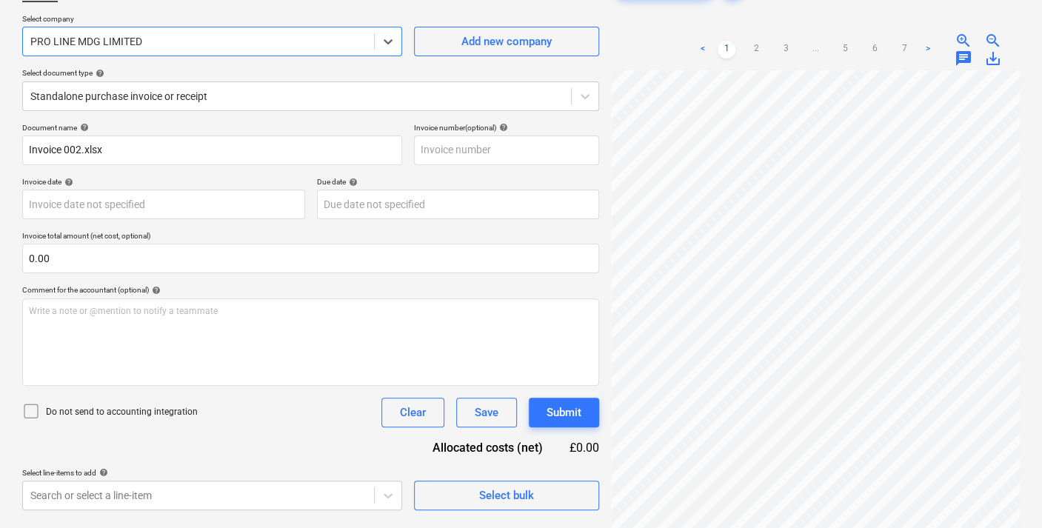
scroll to position [147, 0]
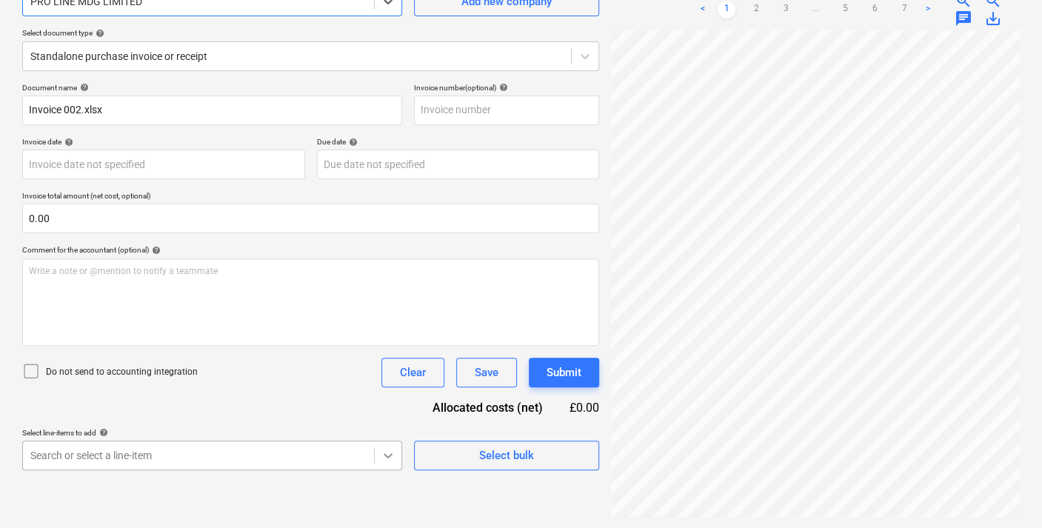
click at [379, 381] on body "Sales Projects Contacts Company Inbox 3 format_size keyboard_arrow_down help se…" at bounding box center [521, 117] width 1042 height 528
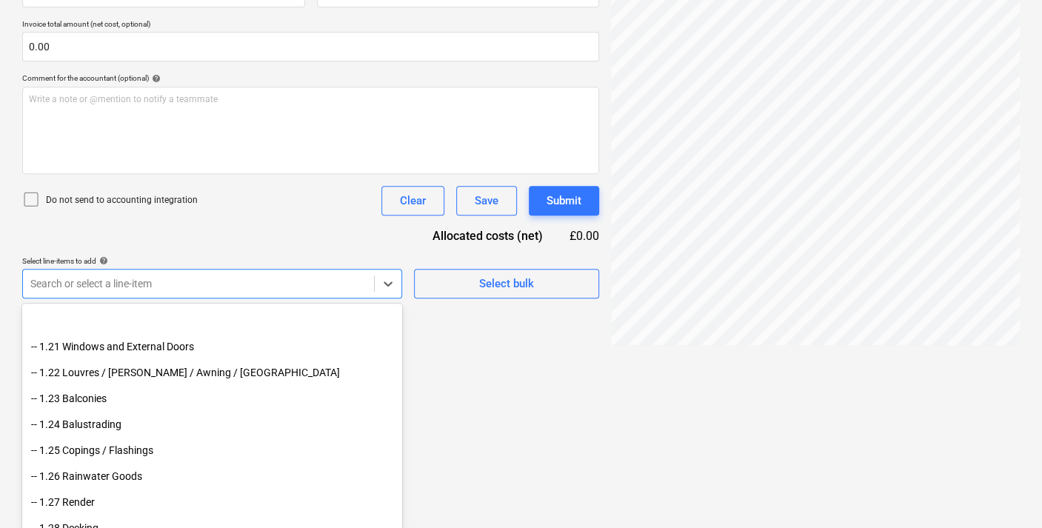
scroll to position [3126, 0]
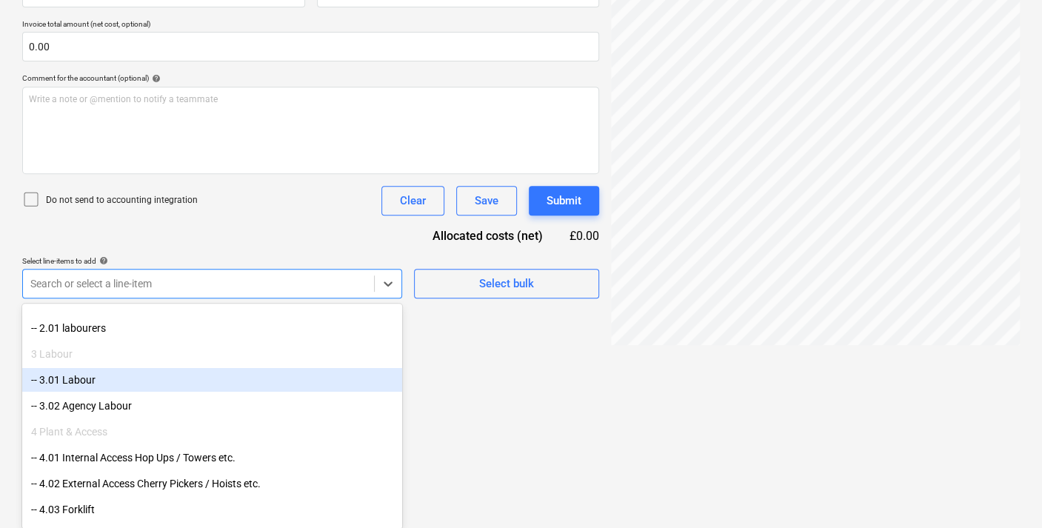
click at [96, 387] on div "-- 3.01 Labour" at bounding box center [212, 380] width 380 height 24
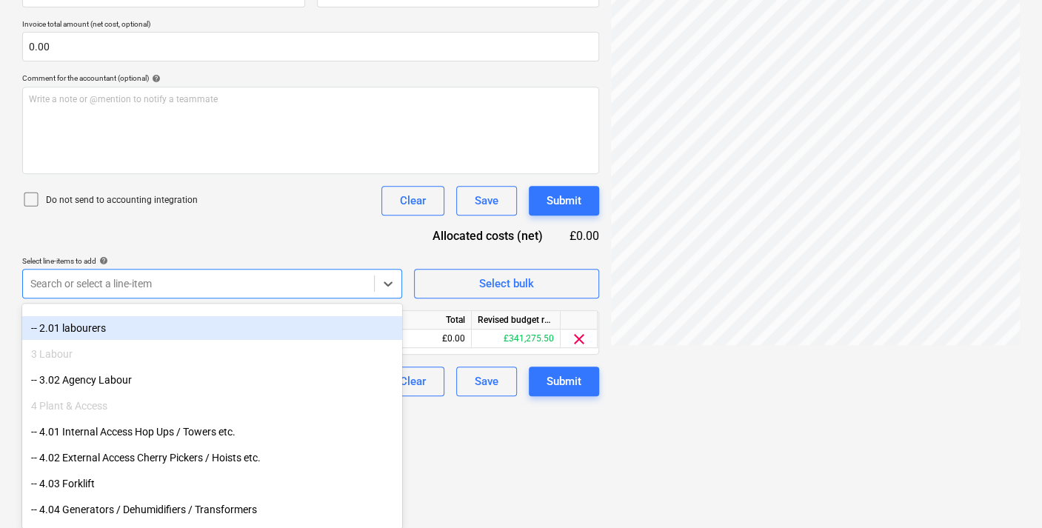
click at [83, 325] on div "-- 2.01 labourers" at bounding box center [212, 328] width 380 height 24
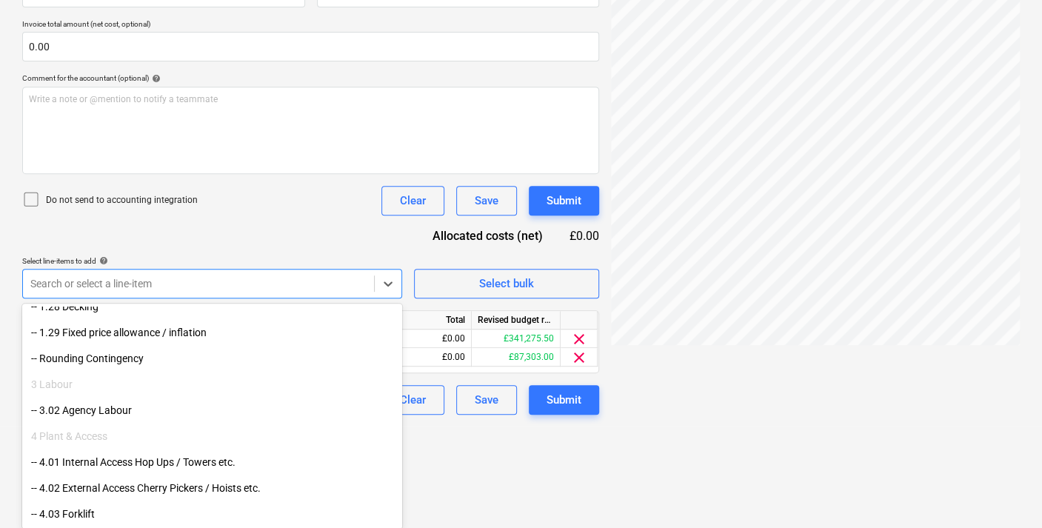
scroll to position [216, 0]
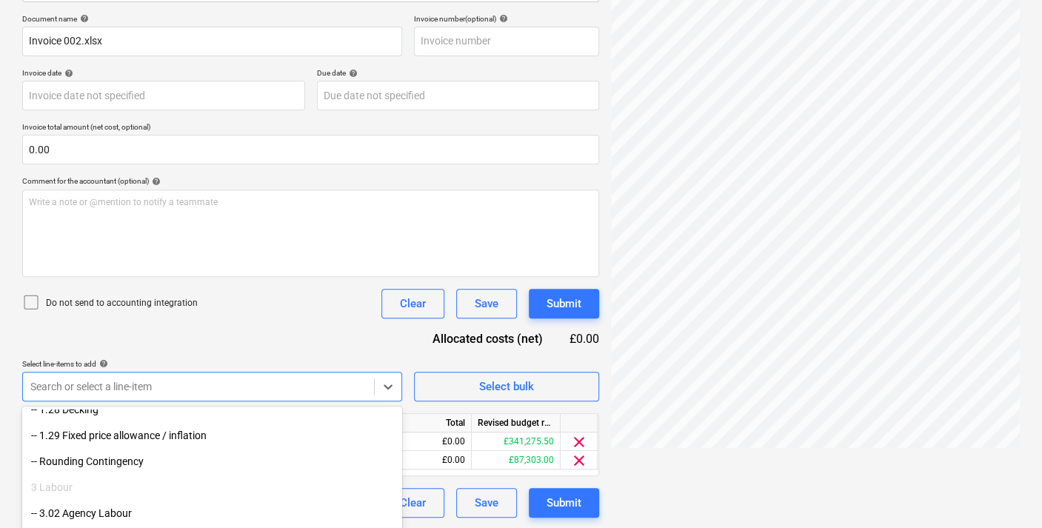
click at [455, 338] on div "Document name help Invoice 002.xlsx Invoice number (optional) help Invoice date…" at bounding box center [310, 266] width 577 height 504
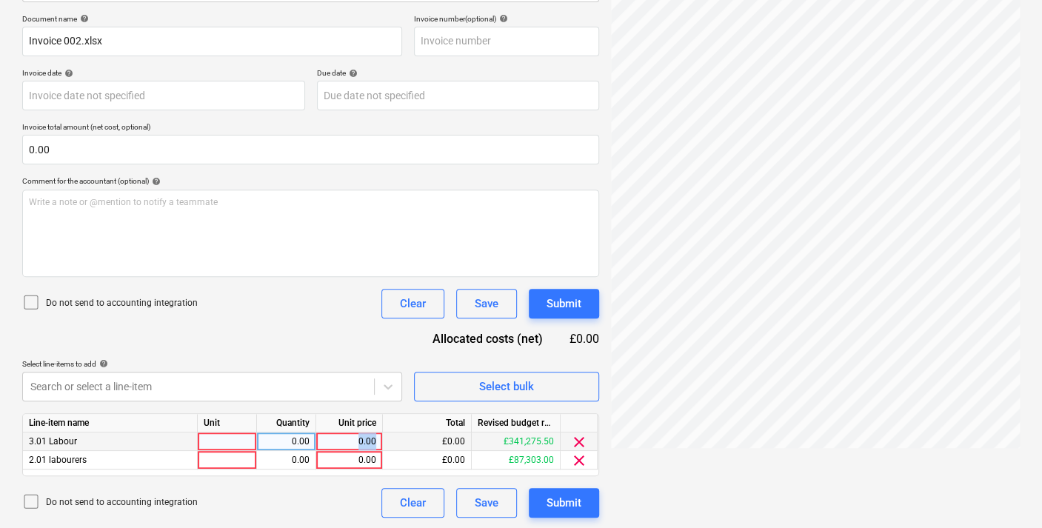
drag, startPoint x: 375, startPoint y: 440, endPoint x: 322, endPoint y: 440, distance: 53.3
click at [322, 440] on div "0.00" at bounding box center [349, 441] width 54 height 19
type input "550"
click at [549, 489] on button "Submit" at bounding box center [564, 503] width 70 height 30
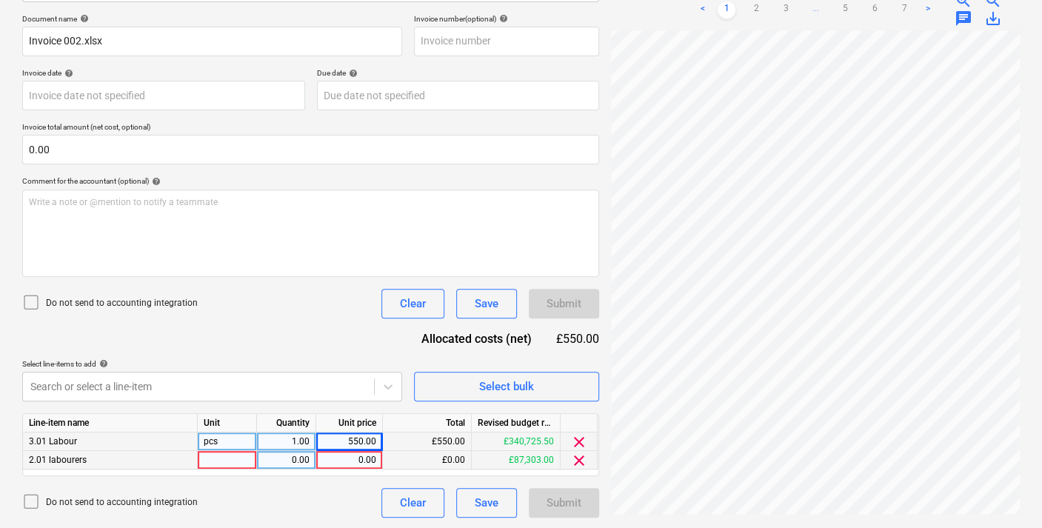
click at [584, 461] on span "clear" at bounding box center [579, 461] width 18 height 18
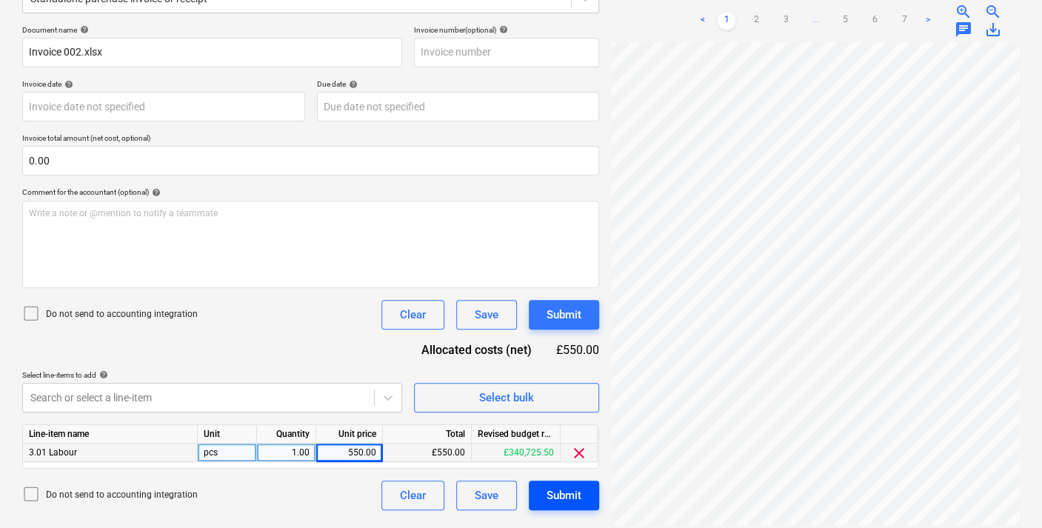
click at [581, 490] on button "Submit" at bounding box center [564, 496] width 70 height 30
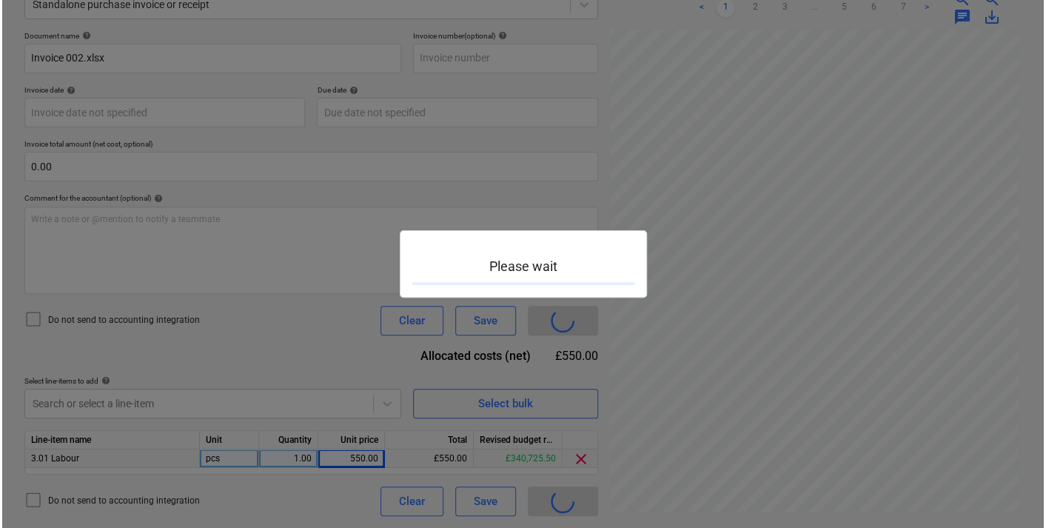
scroll to position [198, 0]
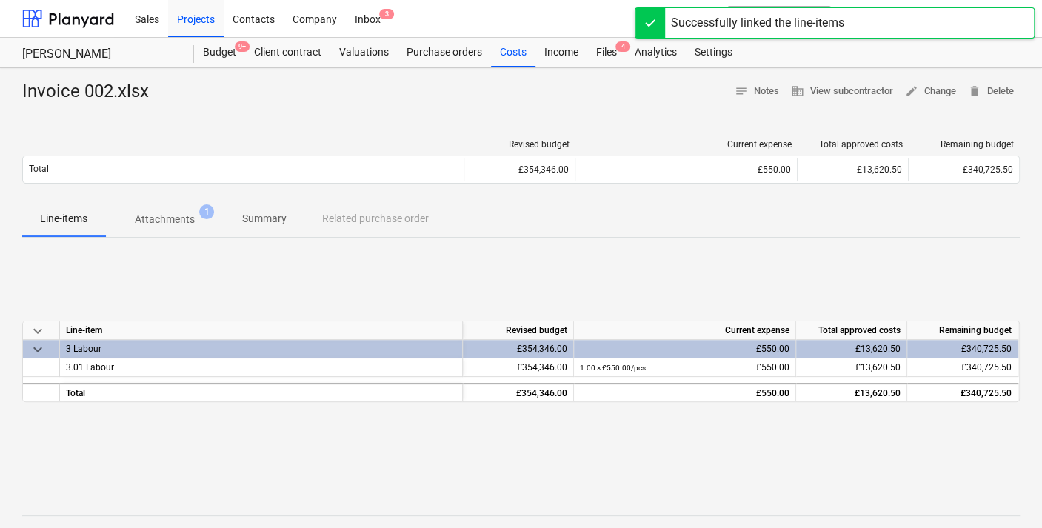
click at [41, 347] on span "keyboard_arrow_down" at bounding box center [38, 350] width 18 height 18
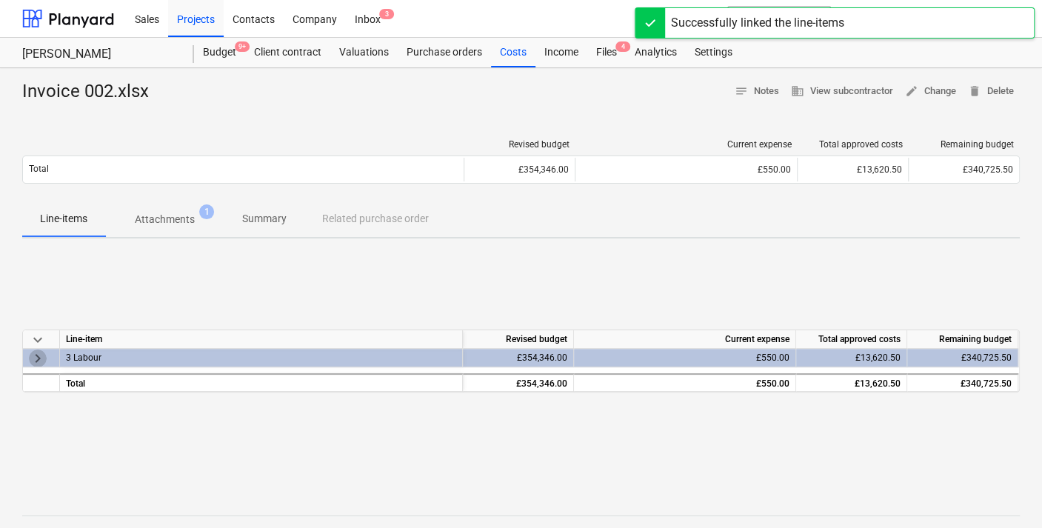
click at [40, 354] on span "keyboard_arrow_right" at bounding box center [38, 359] width 18 height 18
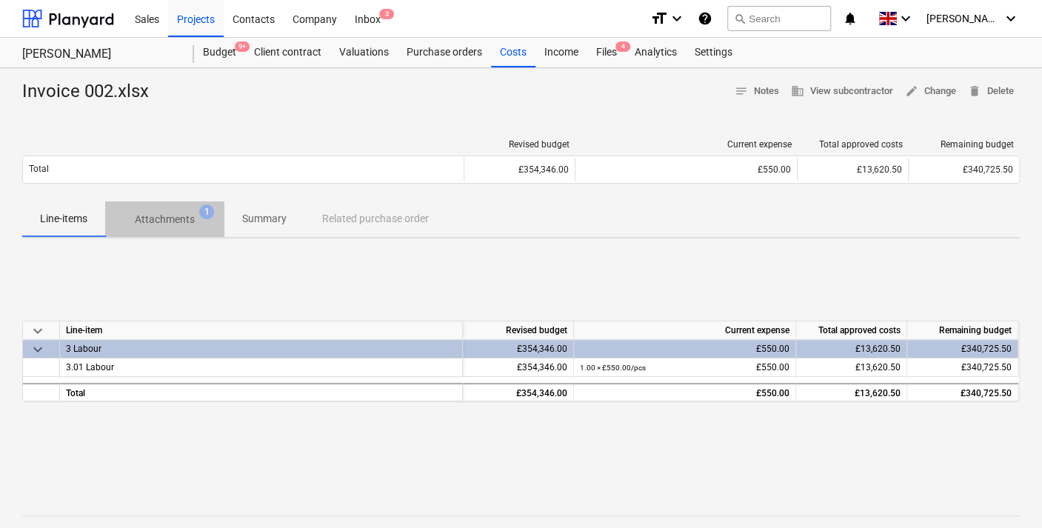
click at [173, 217] on p "Attachments" at bounding box center [165, 220] width 60 height 16
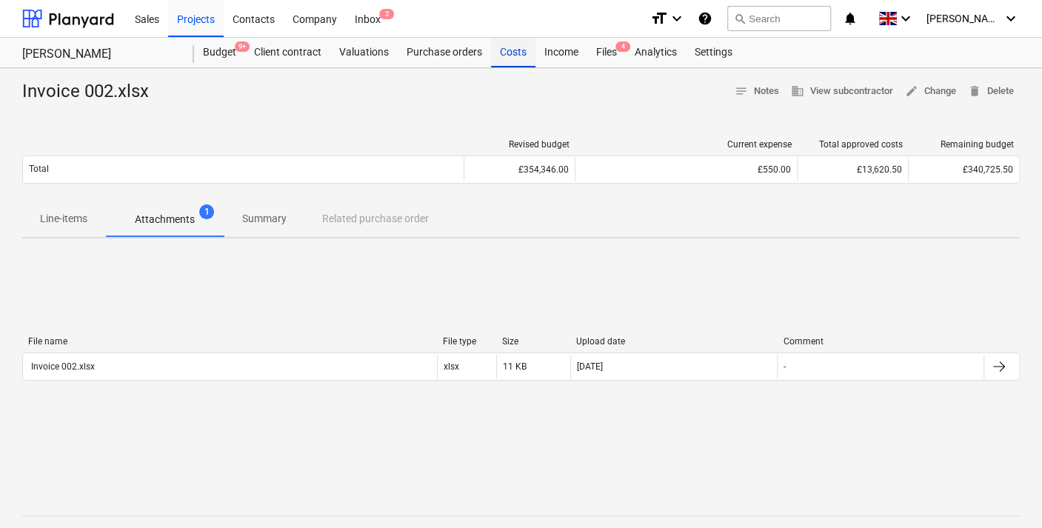
click at [505, 49] on div "Costs" at bounding box center [513, 53] width 44 height 30
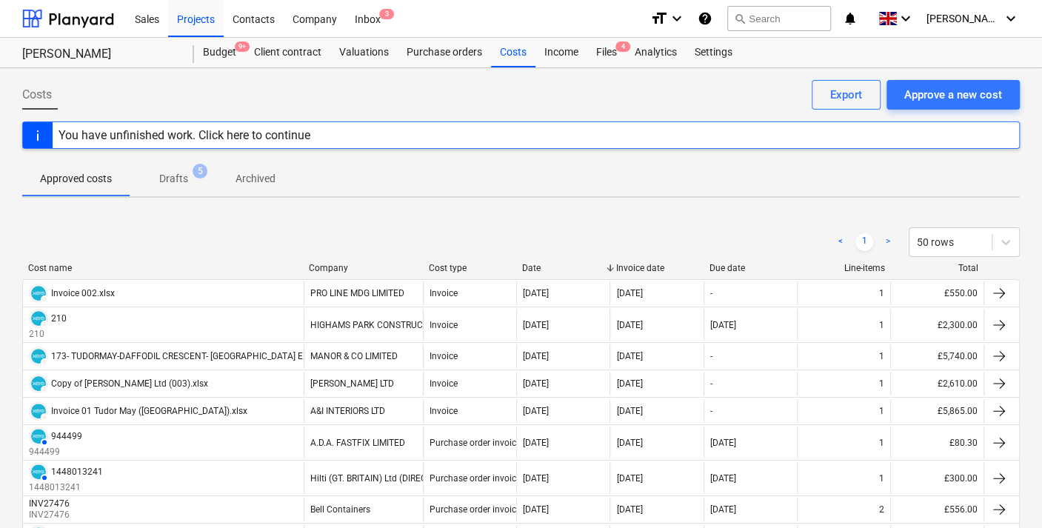
click at [198, 17] on div "Projects" at bounding box center [196, 18] width 56 height 38
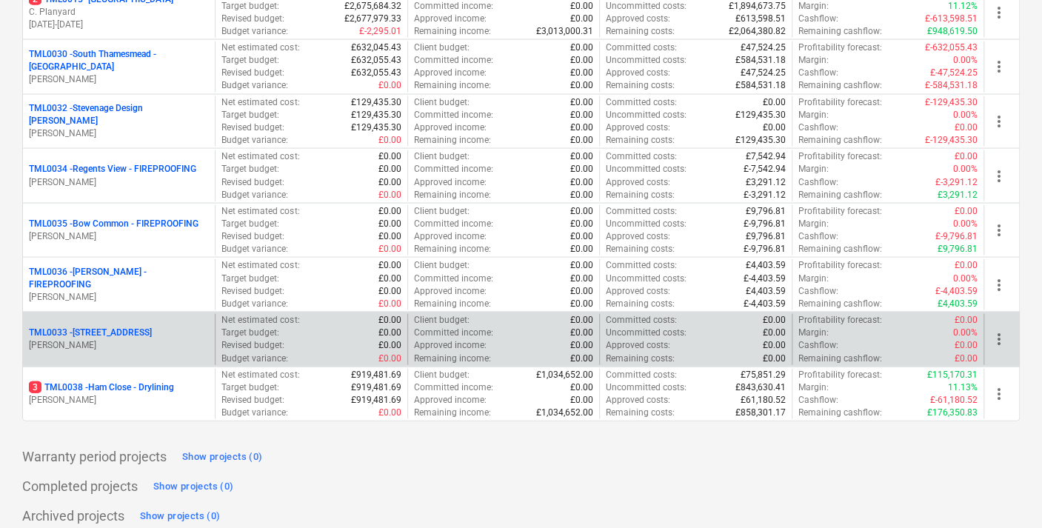
scroll to position [1676, 0]
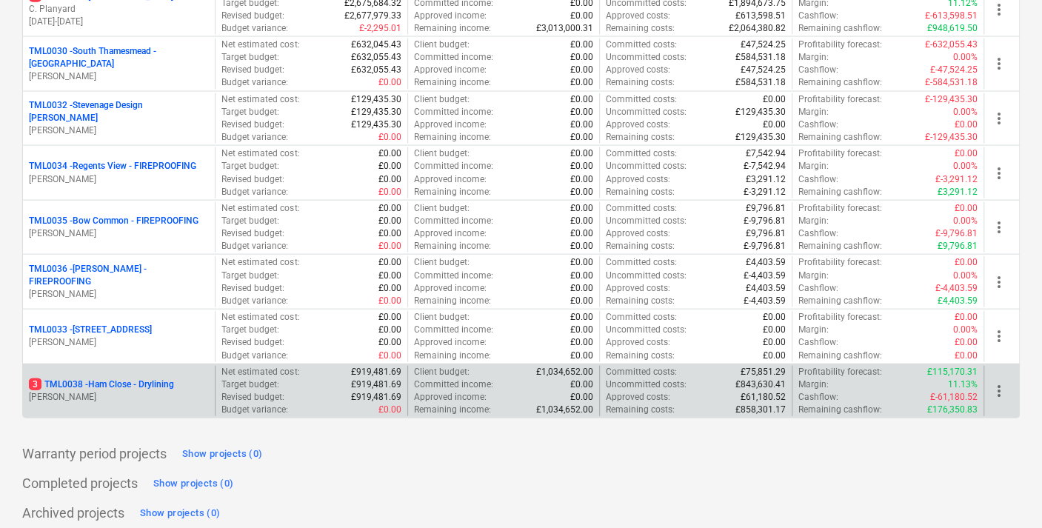
click at [120, 378] on p "3 TML0038 - Ham Close - Drylining" at bounding box center [101, 384] width 145 height 13
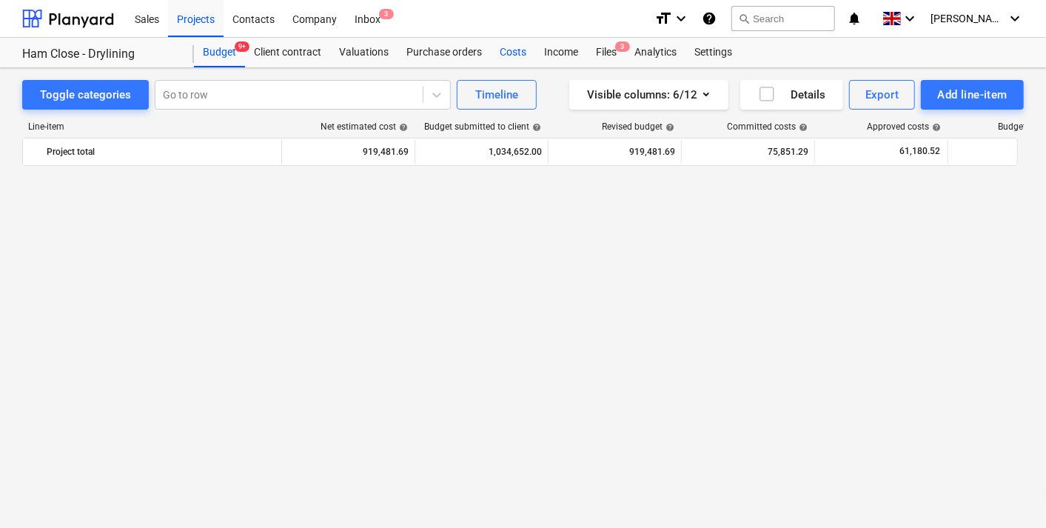
scroll to position [1563, 0]
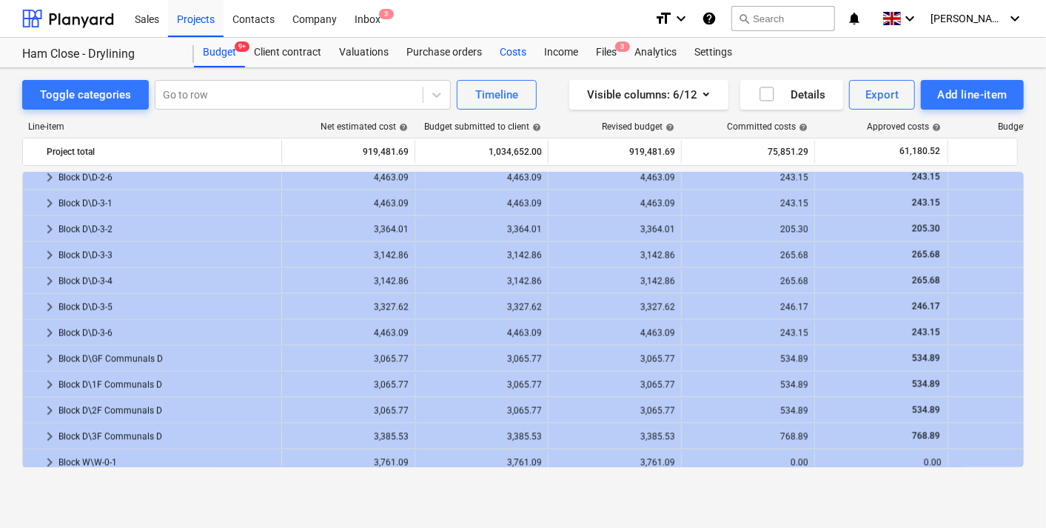
click at [522, 52] on div "Costs" at bounding box center [513, 53] width 44 height 30
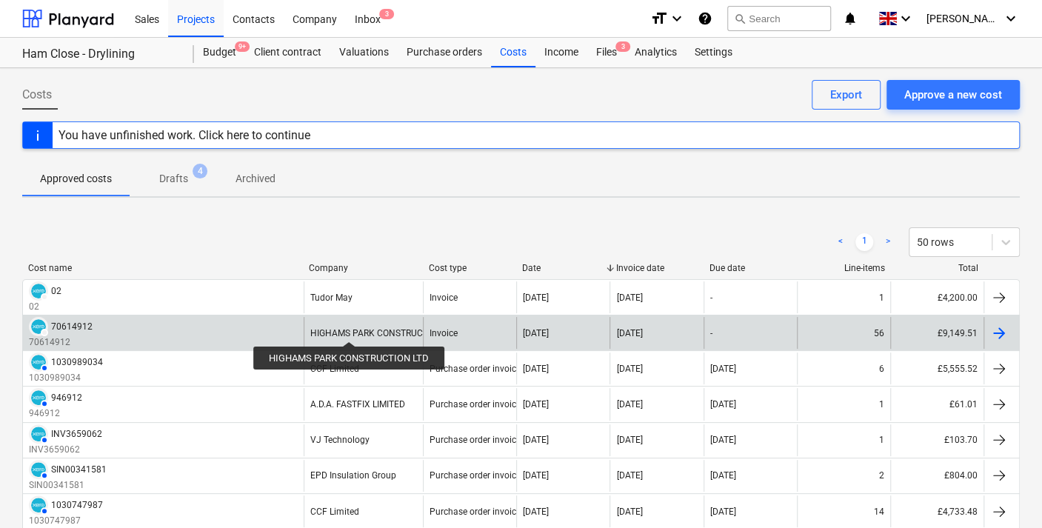
click at [350, 328] on div "HIGHAMS PARK CONSTRUCTION LTD" at bounding box center [384, 333] width 149 height 10
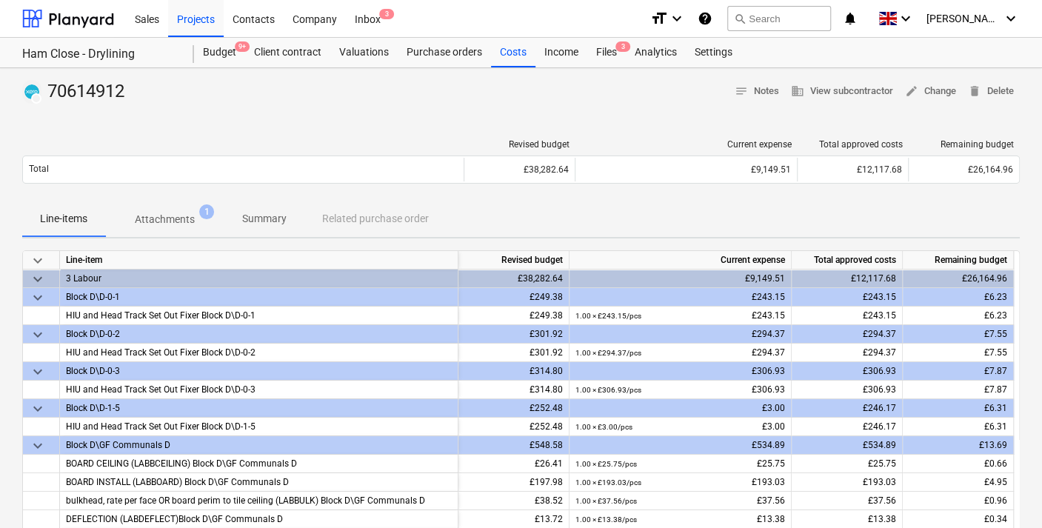
click at [180, 225] on p "Attachments" at bounding box center [165, 220] width 60 height 16
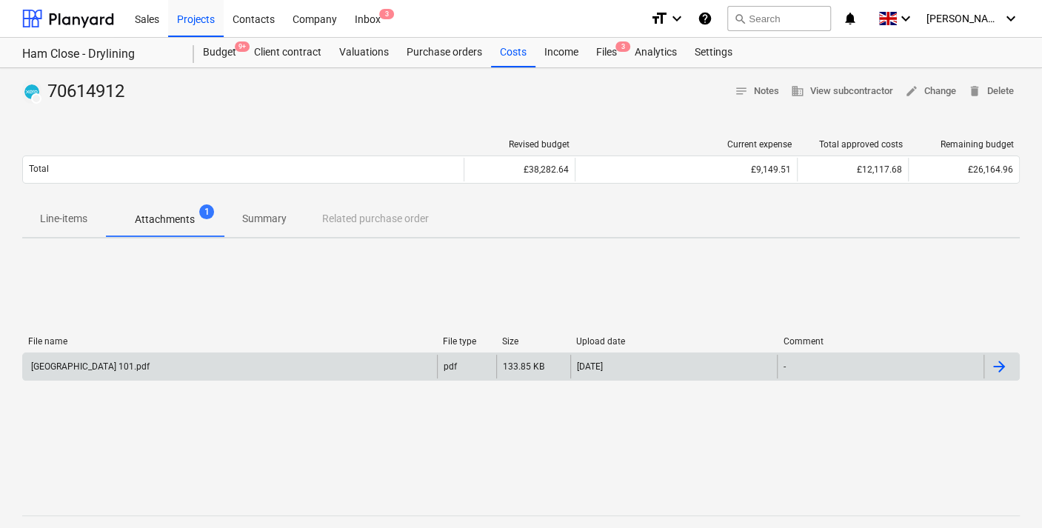
click at [94, 355] on div "[GEOGRAPHIC_DATA] 101.pdf" at bounding box center [230, 367] width 414 height 24
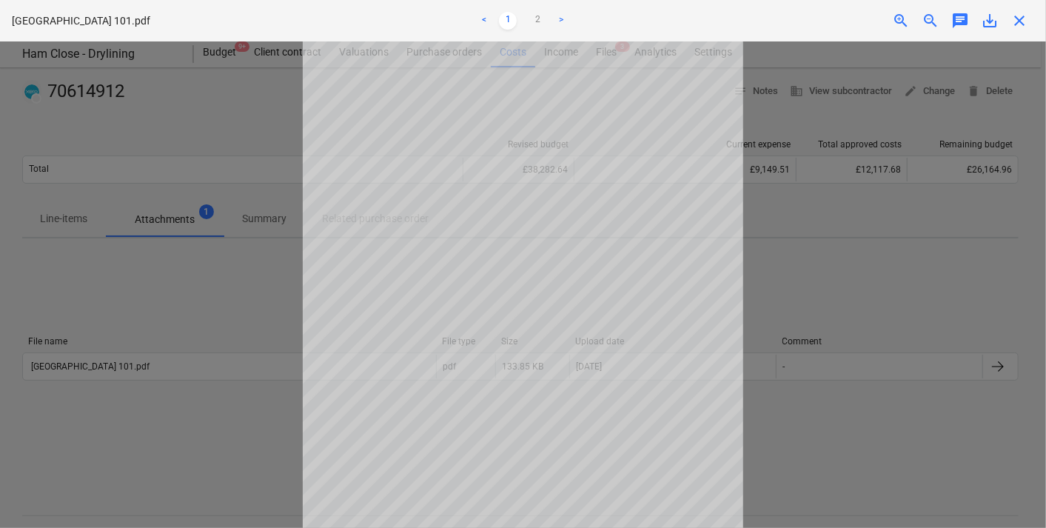
click at [229, 142] on div at bounding box center [523, 284] width 1046 height 487
click at [557, 18] on link ">" at bounding box center [561, 21] width 18 height 18
